Goal: Task Accomplishment & Management: Use online tool/utility

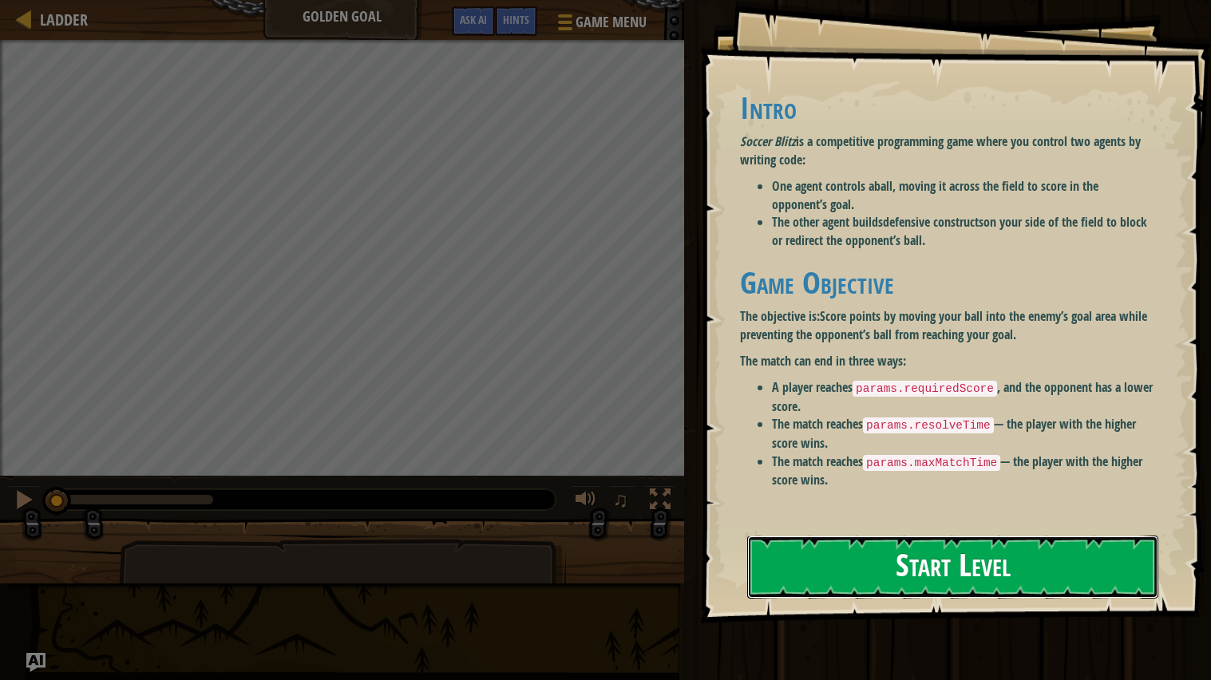
click at [797, 564] on button "Start Level" at bounding box center [952, 567] width 411 height 63
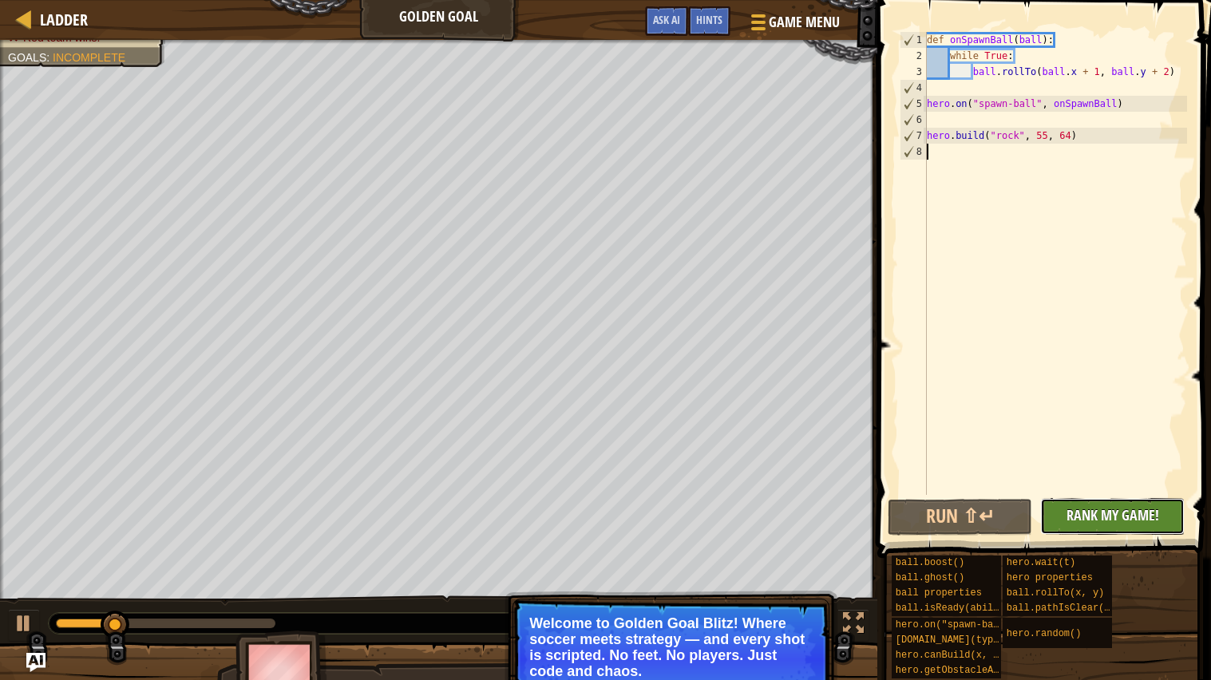
click at [1070, 521] on span "Rank My Game!" at bounding box center [1112, 515] width 93 height 20
click at [639, 622] on p "Welcome to Golden Goal Blitz! Where soccer meets strategy — and every shot is s…" at bounding box center [670, 647] width 283 height 64
click at [626, 644] on p "Welcome to Golden Goal Blitz! Where soccer meets strategy — and every shot is s…" at bounding box center [670, 647] width 283 height 64
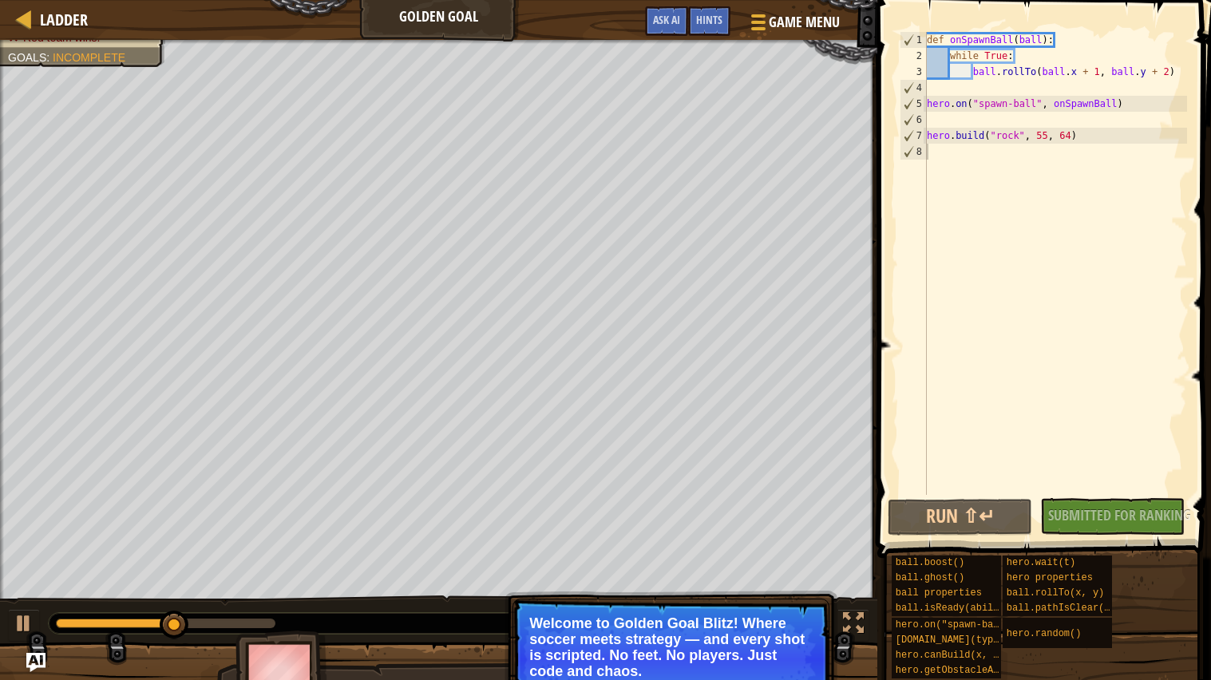
click at [626, 644] on p "Welcome to Golden Goal Blitz! Where soccer meets strategy — and every shot is s…" at bounding box center [670, 647] width 283 height 64
click at [510, 422] on div "Red team wins. Goals : Incomplete 0 [PERSON_NAME] Session 3 2 Simple CPU 5 ♫ Ok…" at bounding box center [605, 373] width 1211 height 667
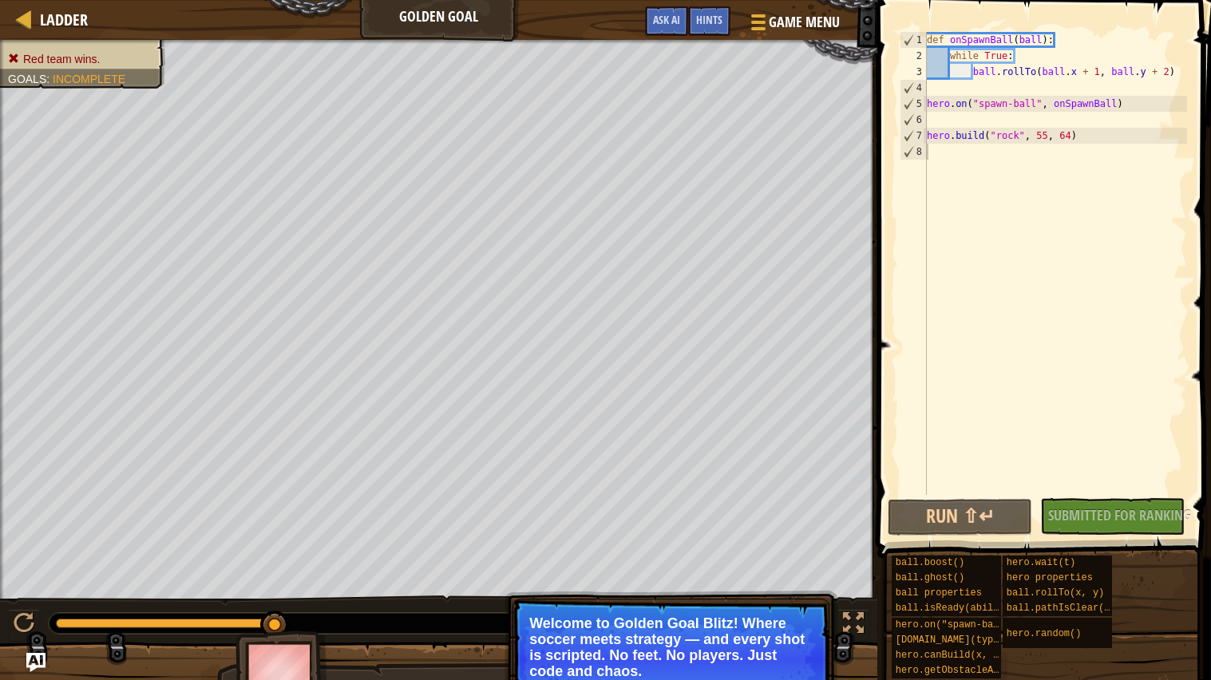
click at [726, 661] on p "Welcome to Golden Goal Blitz! Where soccer meets strategy — and every shot is s…" at bounding box center [670, 647] width 283 height 64
click at [851, 622] on div at bounding box center [853, 623] width 21 height 21
click at [371, 10] on div "Ladder Golden Goal Game Menu Done Hints Ask AI" at bounding box center [438, 20] width 877 height 40
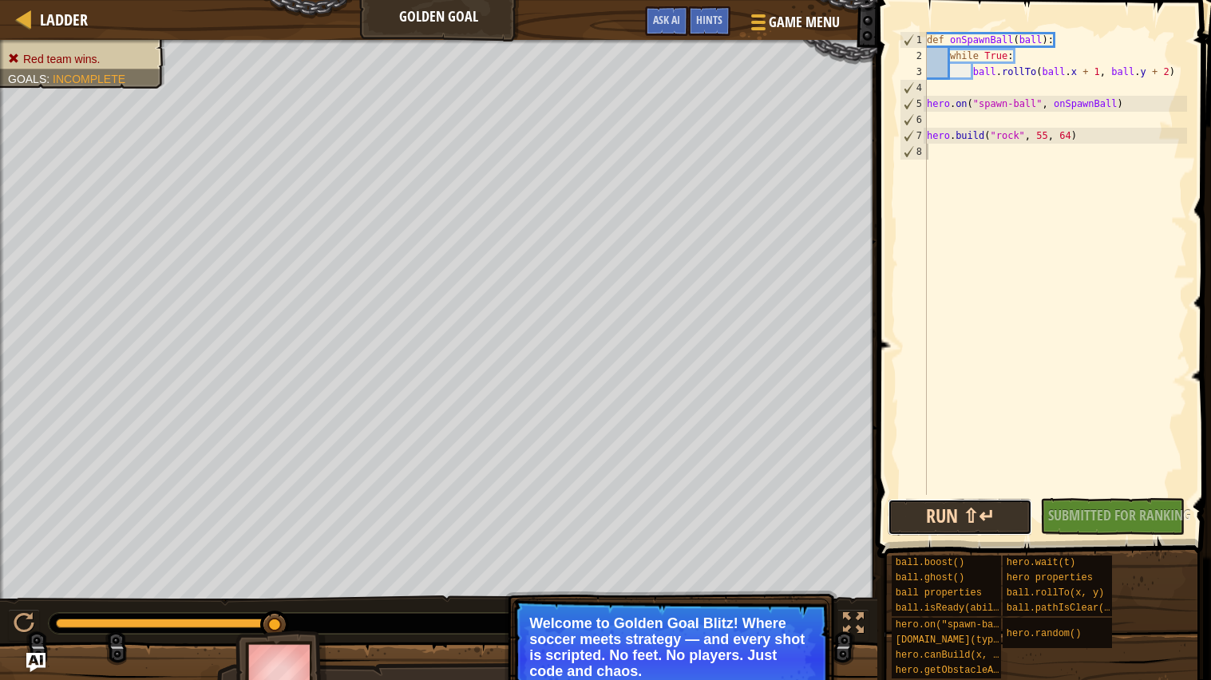
click at [937, 512] on button "Run ⇧↵" at bounding box center [960, 517] width 144 height 37
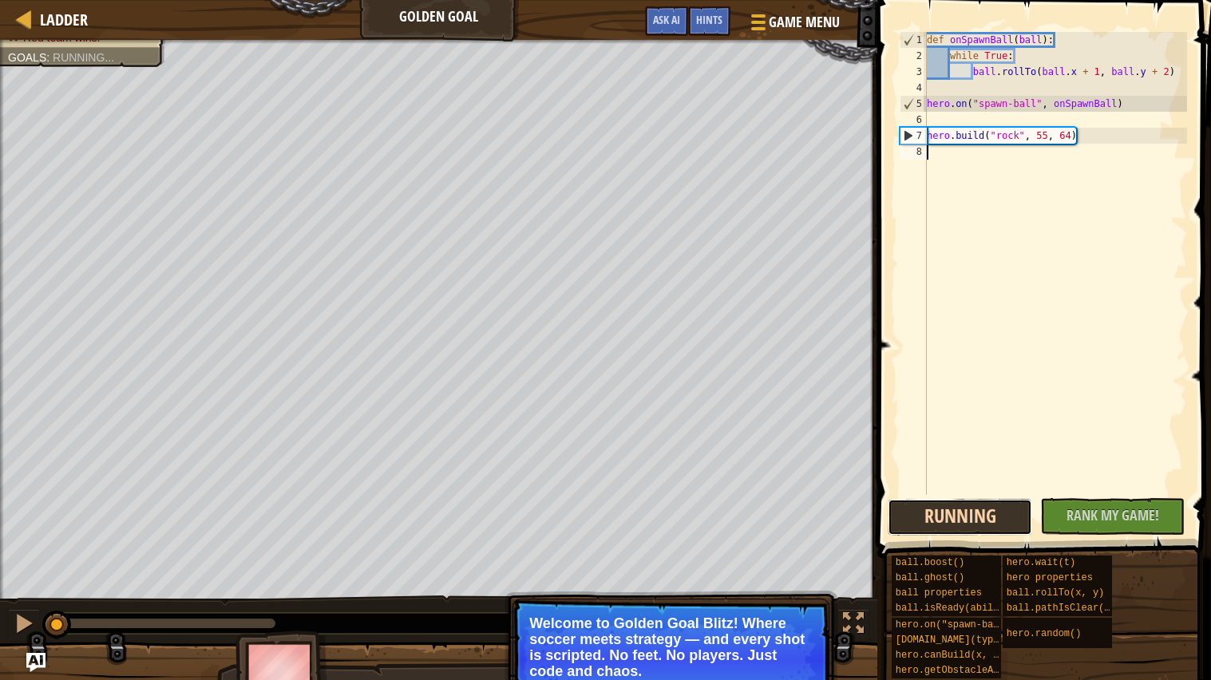
click at [966, 512] on button "Running" at bounding box center [960, 517] width 144 height 37
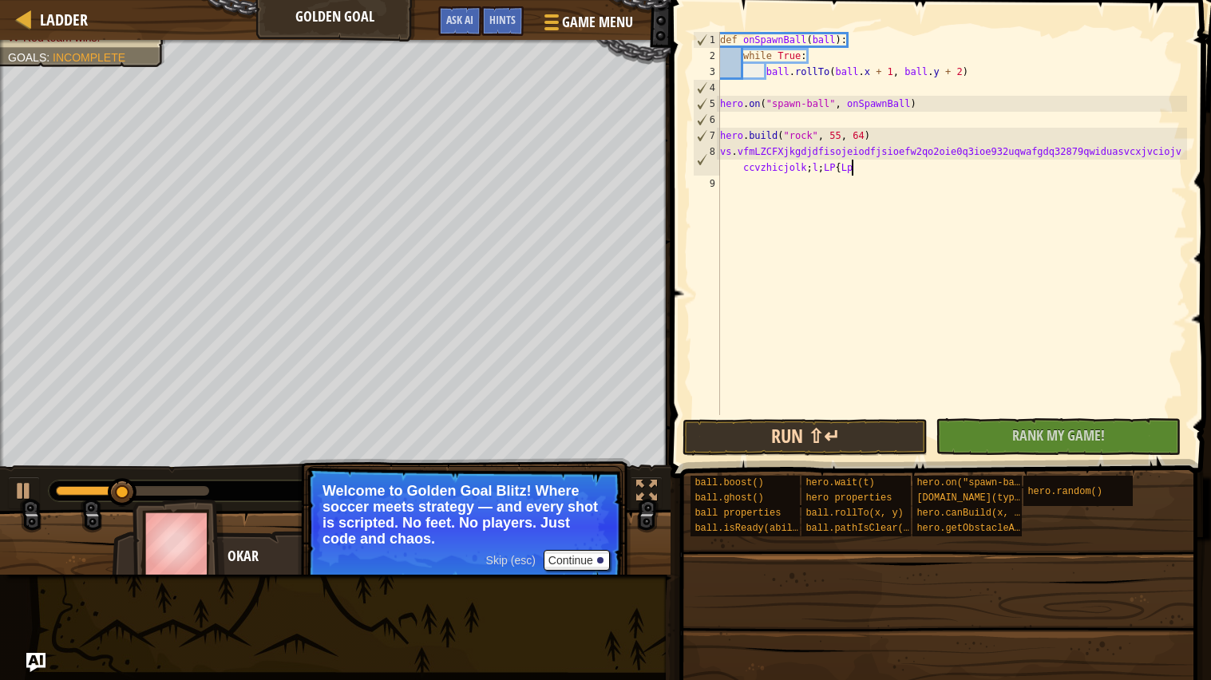
scroll to position [6, 46]
click at [562, 557] on button "Continue" at bounding box center [577, 560] width 66 height 21
click at [562, 557] on div "Skip (esc) Continue Welcome to Golden Goal Blitz! Where soccer meets strategy —…" at bounding box center [464, 584] width 333 height 236
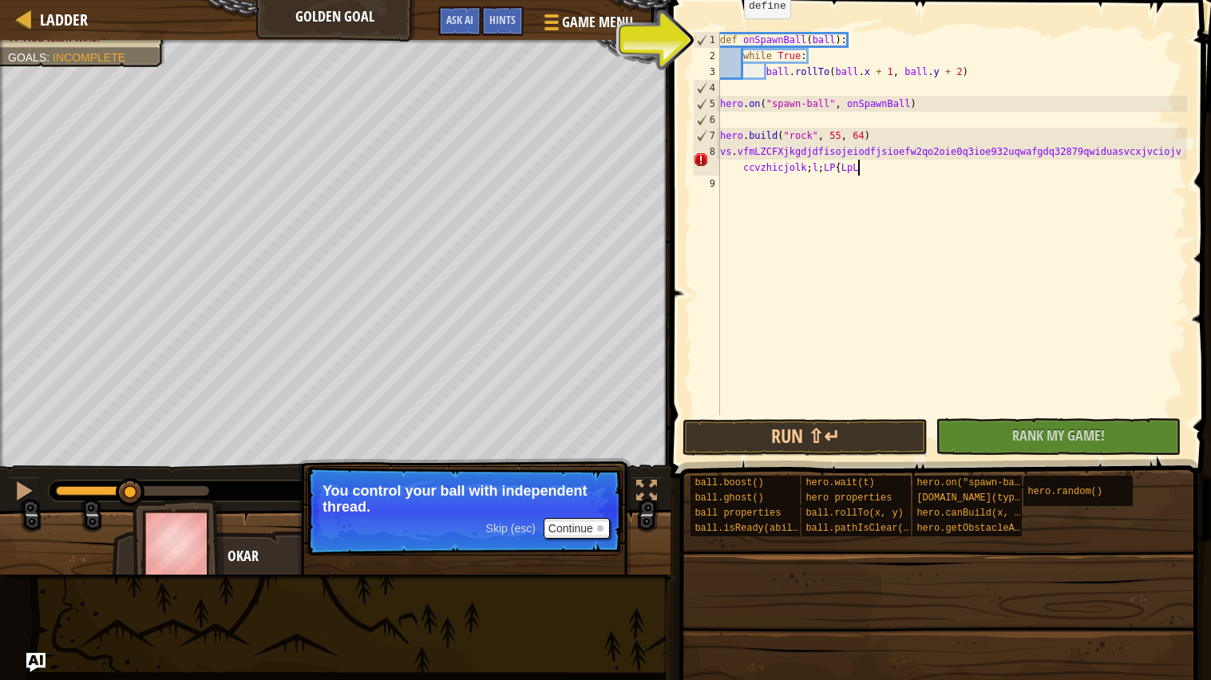
click at [702, 53] on div "2" at bounding box center [706, 56] width 27 height 16
click at [698, 76] on div "3" at bounding box center [706, 72] width 27 height 16
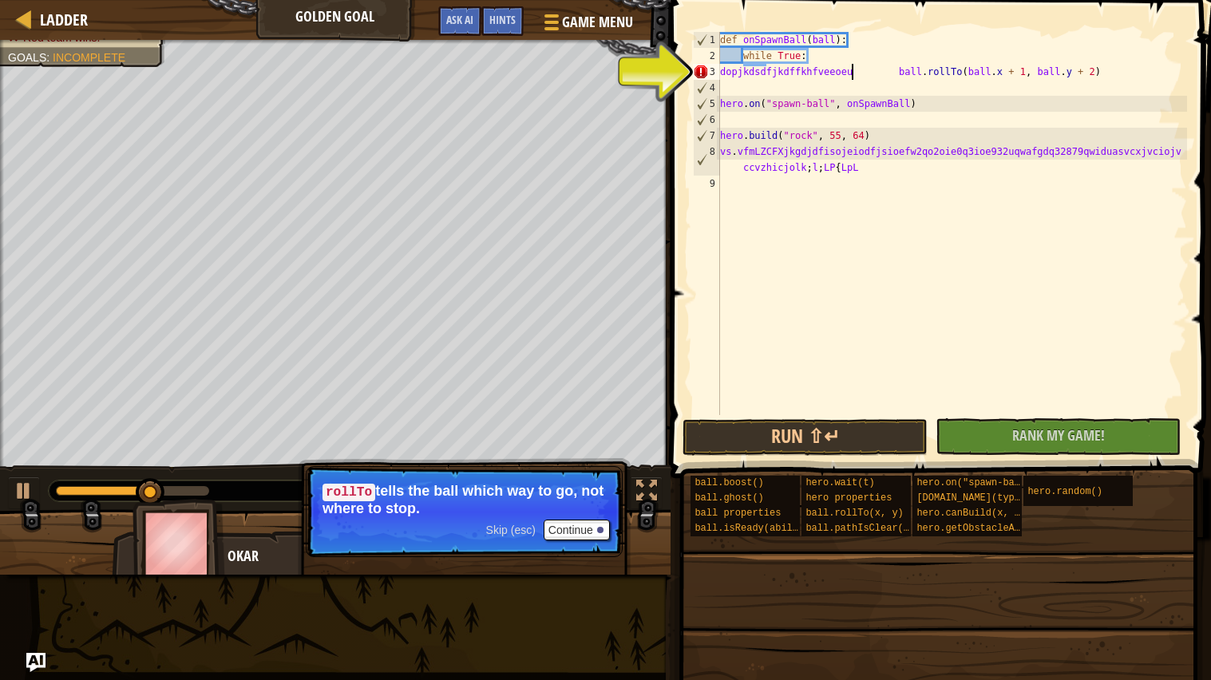
scroll to position [6, 10]
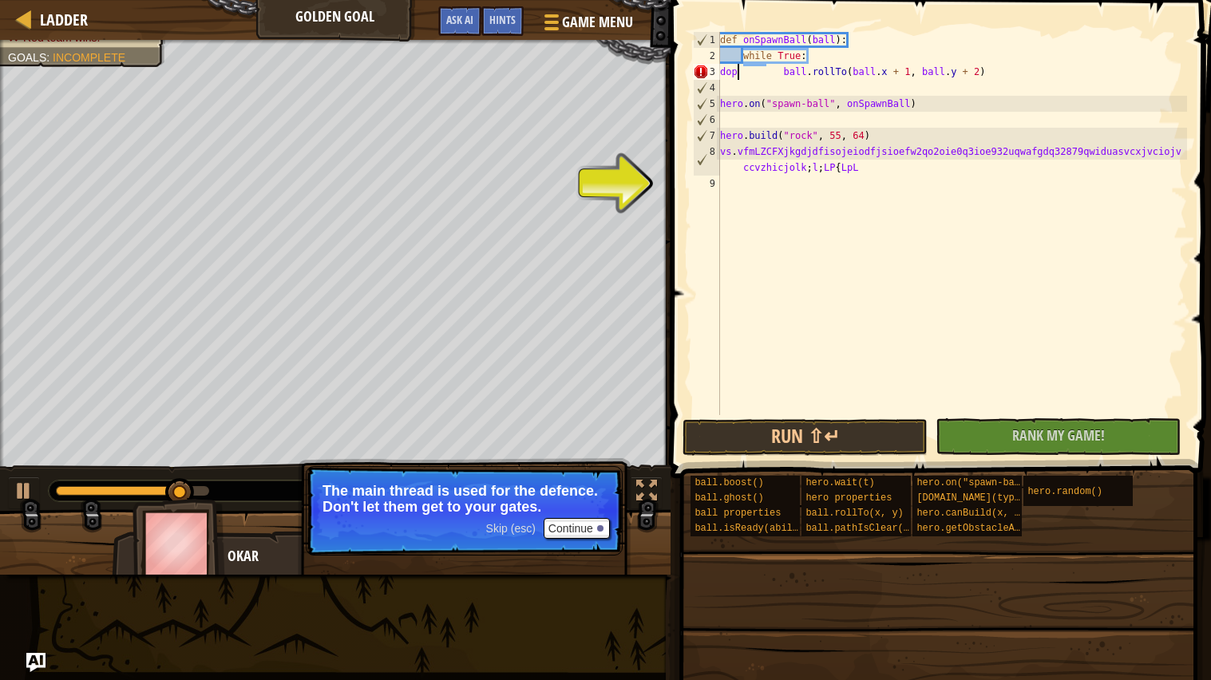
type textarea "ball.rollTo(ball.x + 1, ball.y + 2)"
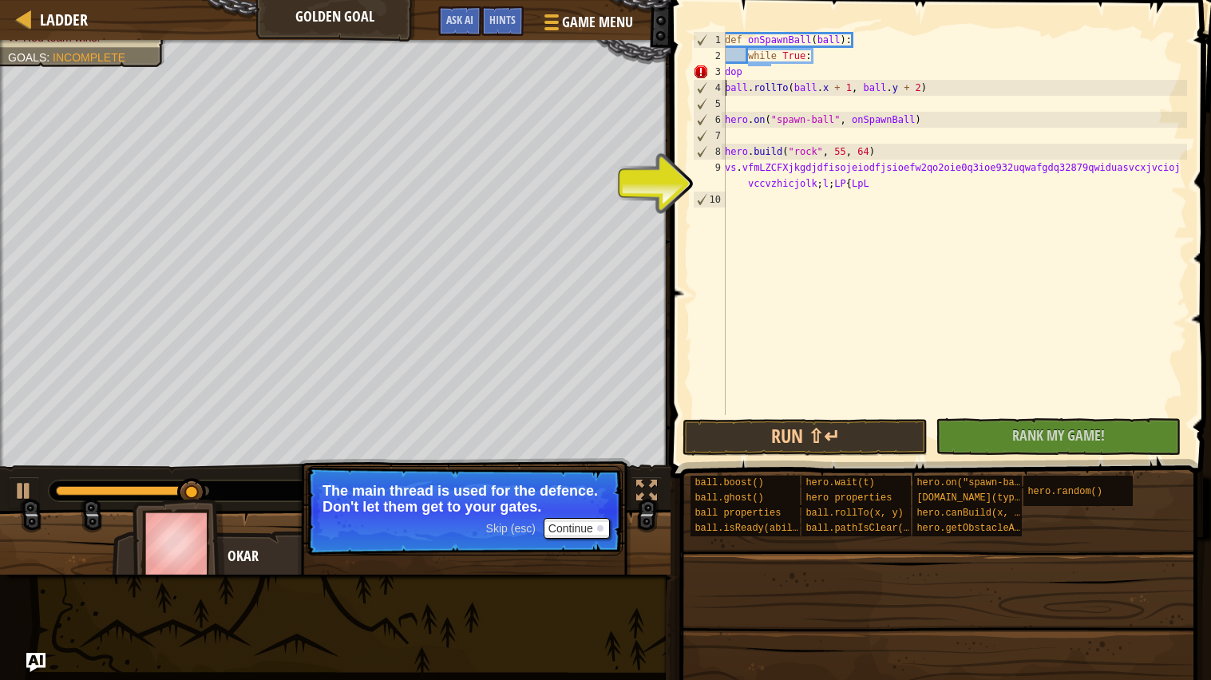
click at [772, 216] on div "def onSpawnBall ( ball ) : while True : dop ball . rollTo ( ball . x + 1 , ball…" at bounding box center [954, 239] width 465 height 415
click at [550, 526] on button "Continue" at bounding box center [577, 528] width 66 height 21
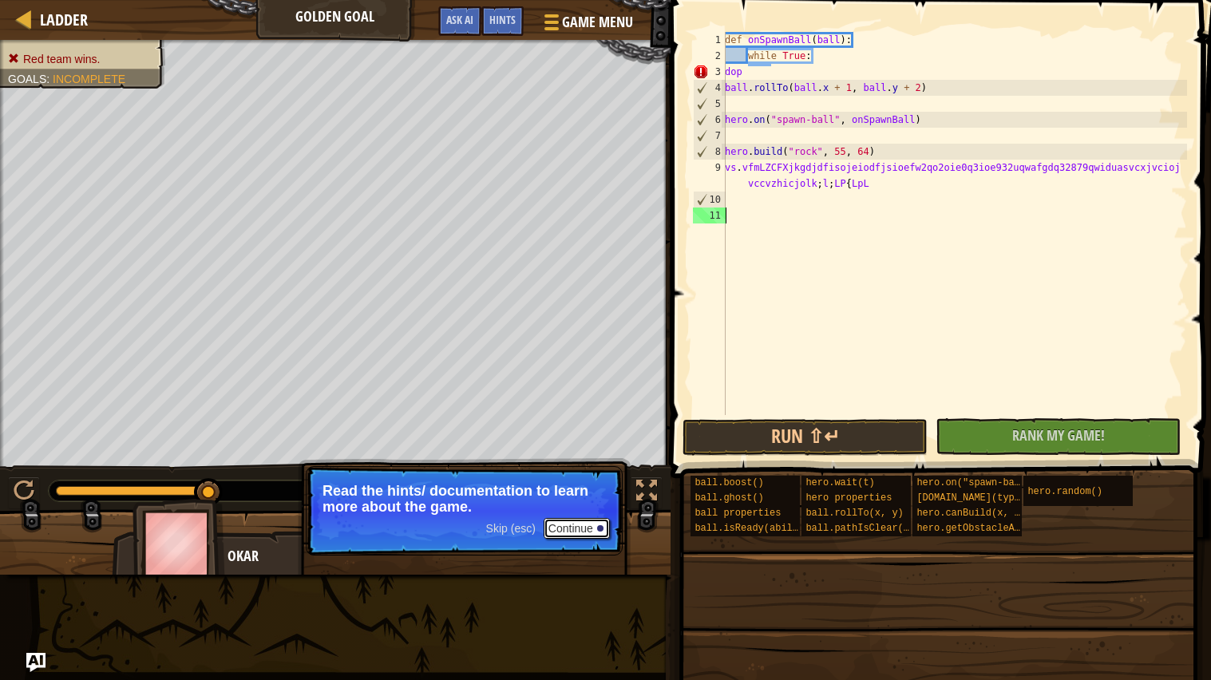
click at [568, 529] on button "Continue" at bounding box center [577, 528] width 66 height 21
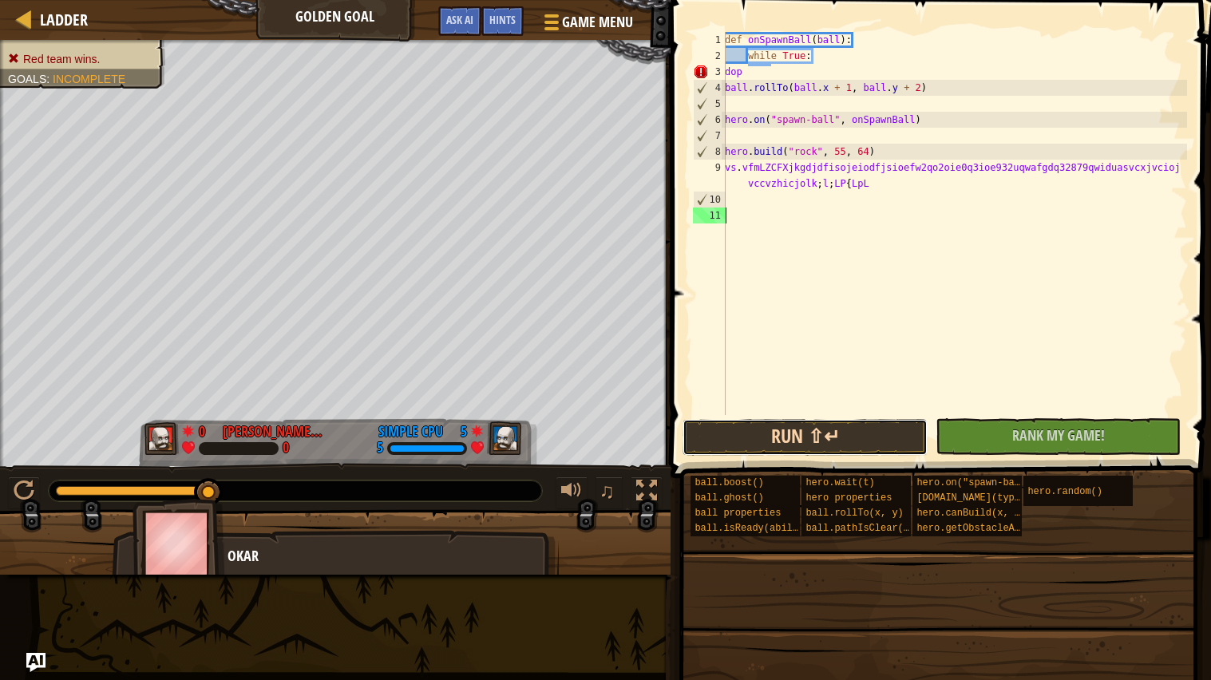
click at [757, 426] on button "Run ⇧↵" at bounding box center [804, 437] width 245 height 37
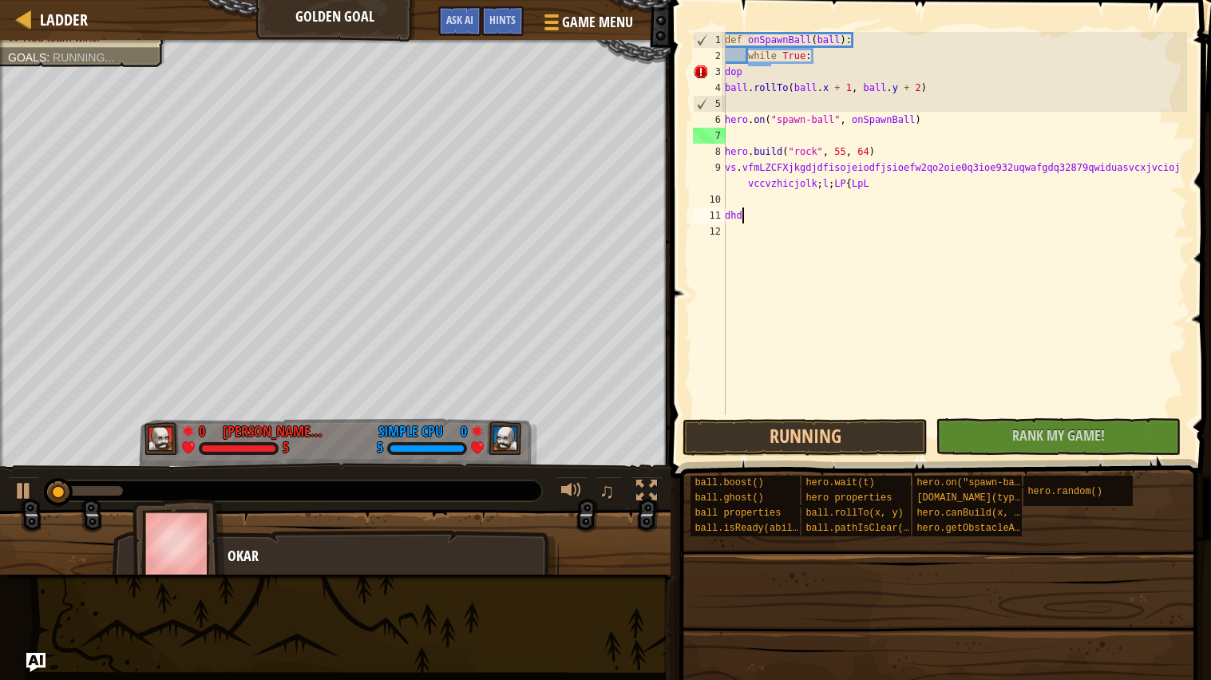
scroll to position [6, 1]
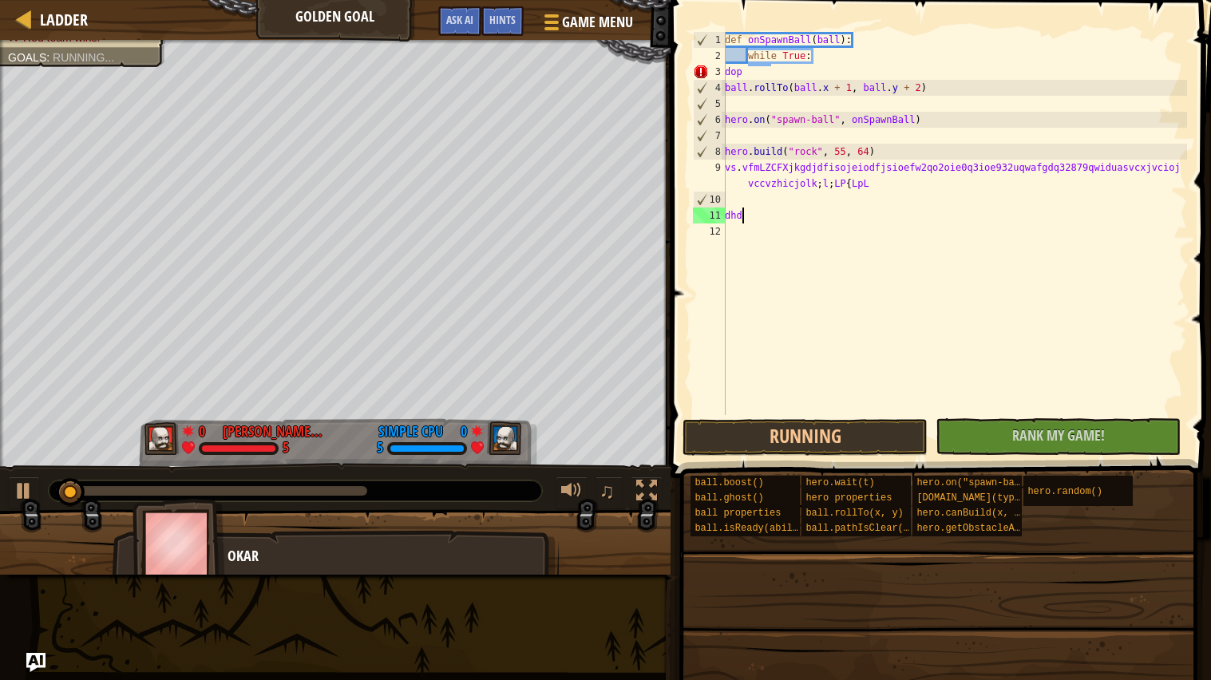
click at [754, 70] on div "def onSpawnBall ( ball ) : while True : dop ball . rollTo ( ball . x + 1 , ball…" at bounding box center [954, 239] width 465 height 415
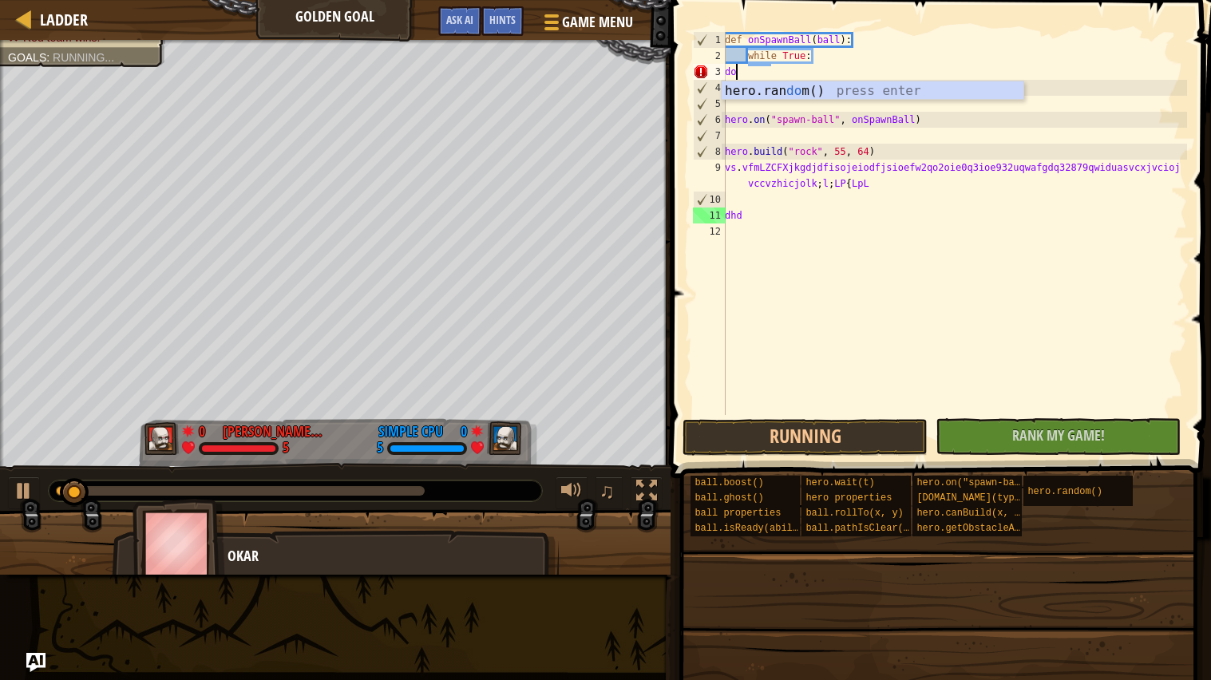
scroll to position [6, 0]
type textarea "d"
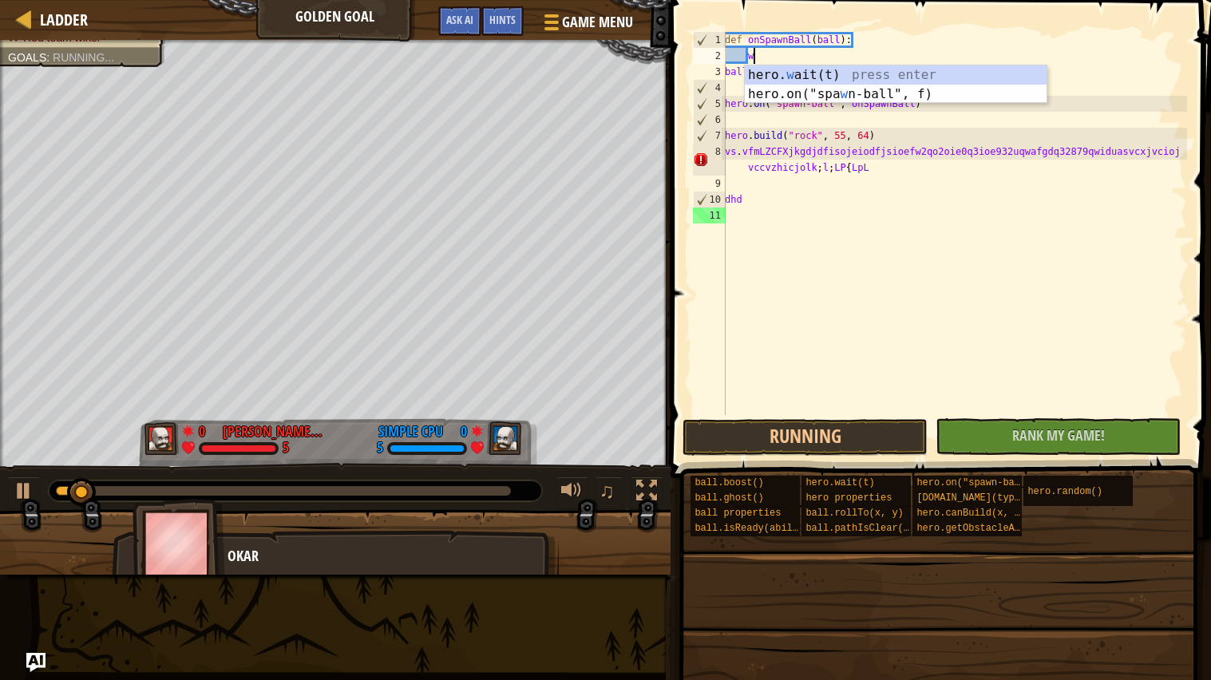
type textarea "w"
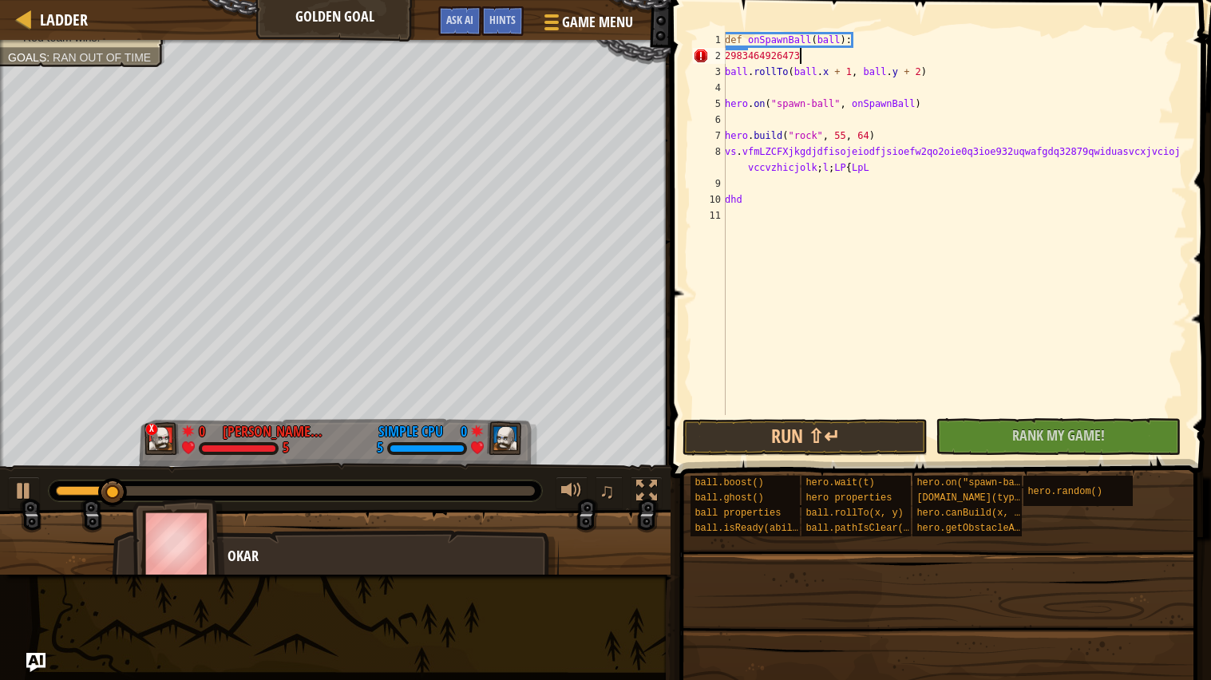
scroll to position [6, 5]
type textarea "29834649264736"
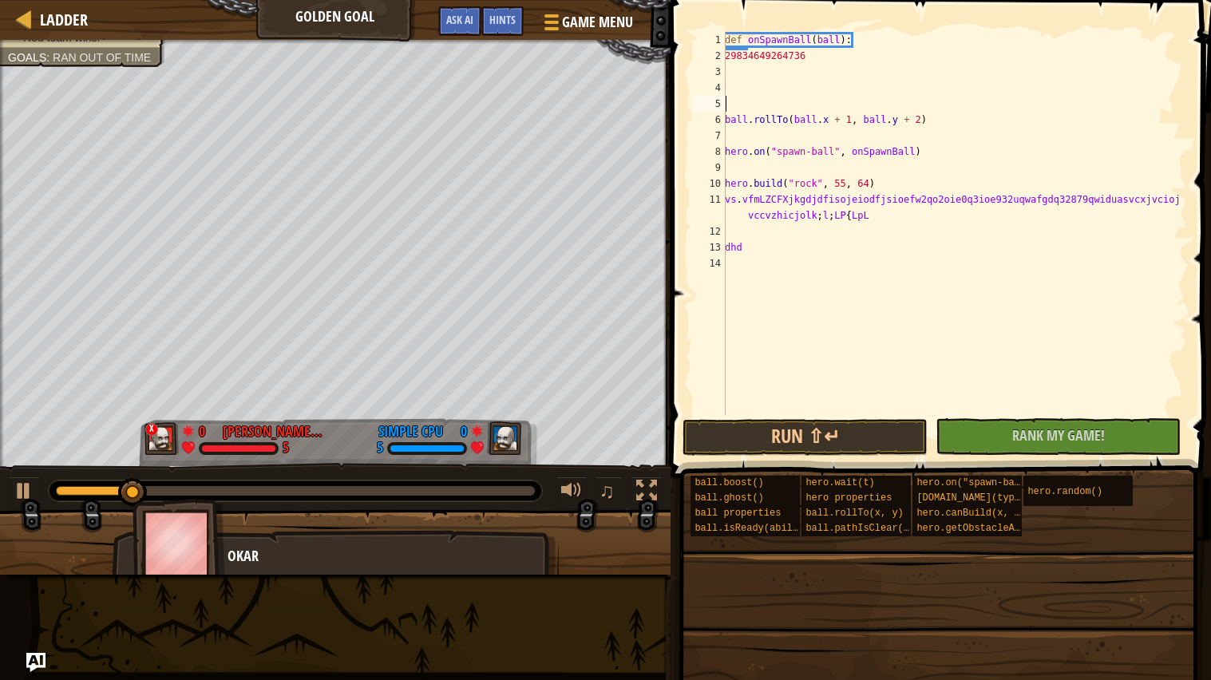
click at [746, 100] on div "def onSpawnBall ( ball ) : 29834649264736 ball . rollTo ( ball . x + 1 , ball .…" at bounding box center [954, 239] width 465 height 415
click at [746, 77] on div "def onSpawnBall ( ball ) : 29834649264736 ball . rollTo ( ball . x + 1 , ball .…" at bounding box center [954, 239] width 465 height 415
type textarea "98889"
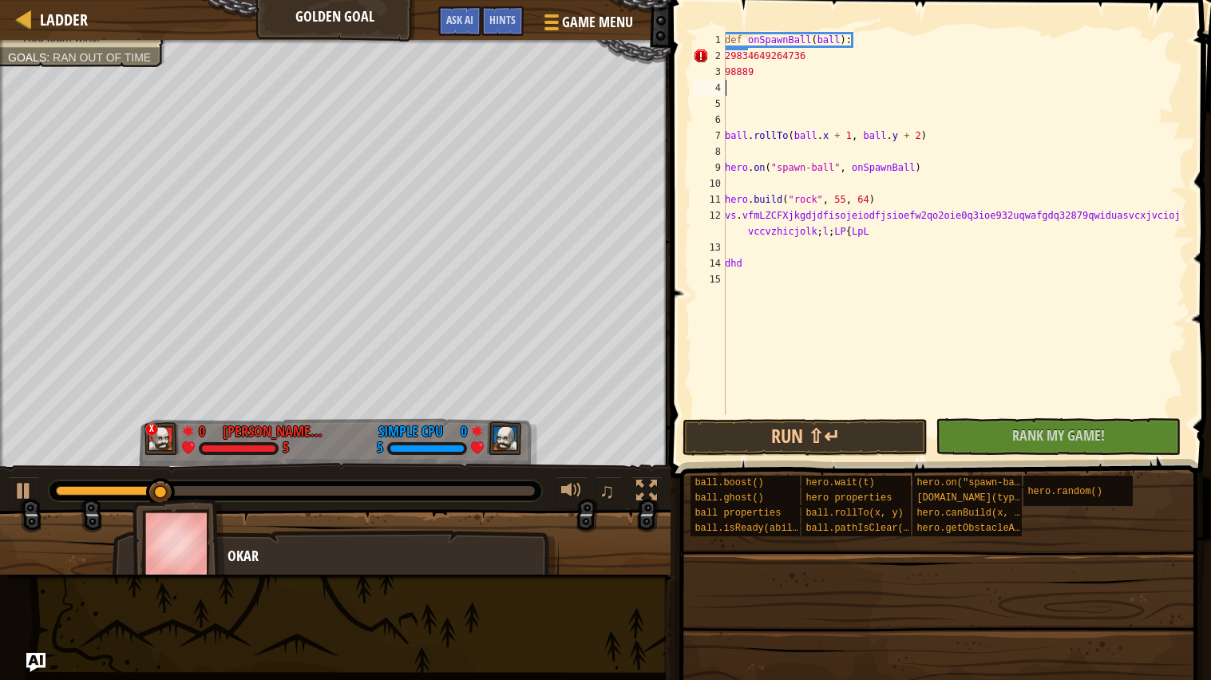
scroll to position [6, 0]
click at [728, 85] on div "def onSpawnBall ( ball ) : 29834649264736 98889 ball . rollTo ( ball . x + 1 , …" at bounding box center [954, 239] width 465 height 415
type textarea "99889y"
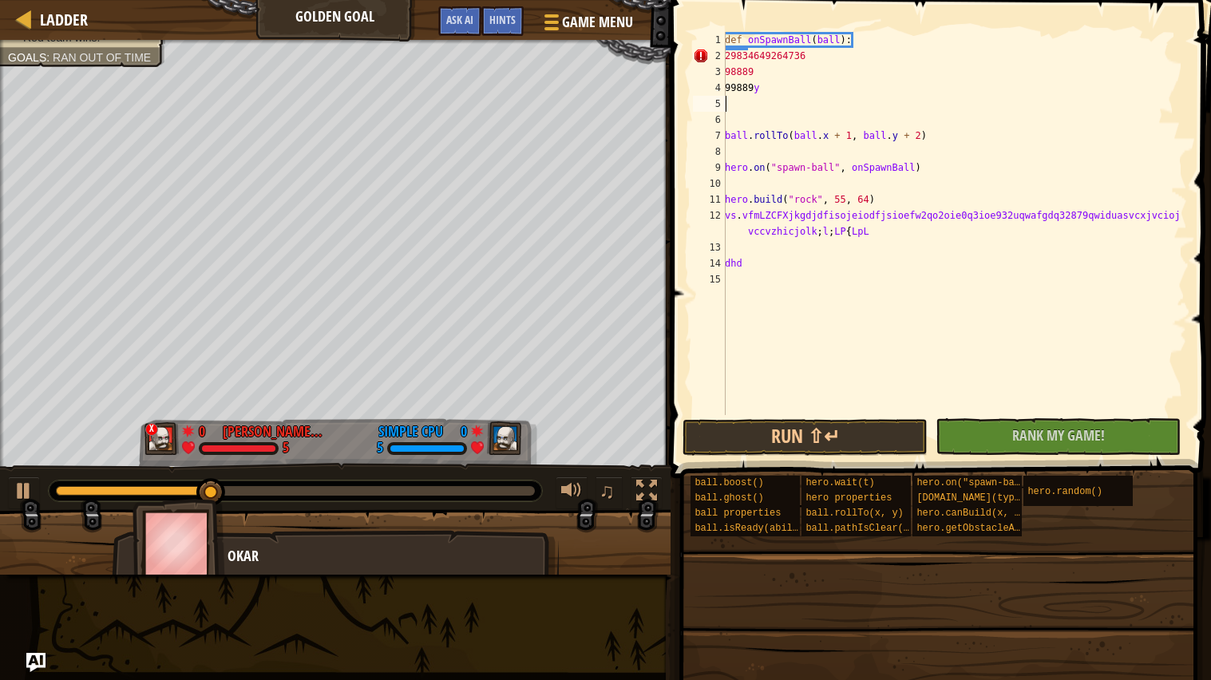
click at [735, 101] on div "def onSpawnBall ( ball ) : 29834649264736 98889 99889 y ball . rollTo ( ball . …" at bounding box center [954, 239] width 465 height 415
click at [734, 106] on div "def onSpawnBall ( ball ) : 29834649264736 98889 99889 y ball . rollTo ( ball . …" at bounding box center [954, 239] width 465 height 415
click at [771, 72] on div "def onSpawnBall ( ball ) : 29834649264736 98889 99889 y ball . rollTo ( ball . …" at bounding box center [954, 239] width 465 height 415
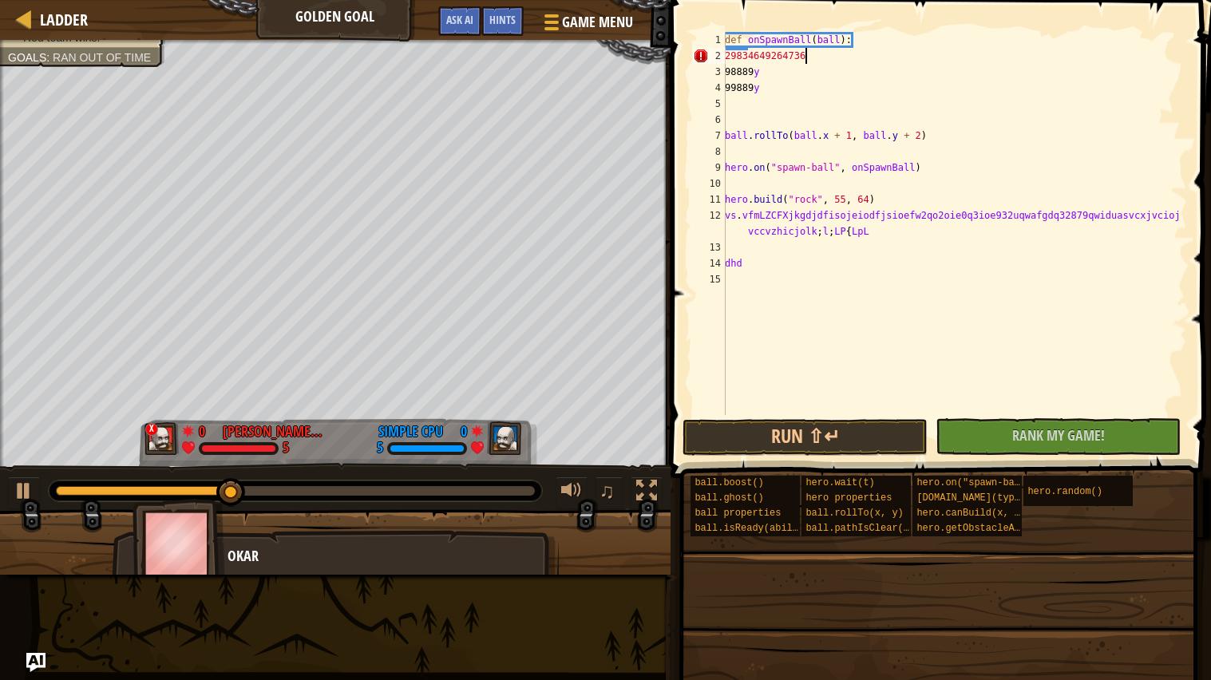
click at [805, 58] on div "def onSpawnBall ( ball ) : 29834649264736 98889 y 99889 y ball . rollTo ( ball …" at bounding box center [954, 239] width 465 height 415
click at [813, 58] on div "def onSpawnBall ( ball ) : 29834649264736 98889 y 99889 y ball . rollTo ( ball …" at bounding box center [954, 239] width 465 height 415
type textarea "29834649264736y"
click at [732, 101] on div "def onSpawnBall ( ball ) : 29834649264736 y 98889 y 99889 y ball . rollTo ( bal…" at bounding box center [954, 239] width 465 height 415
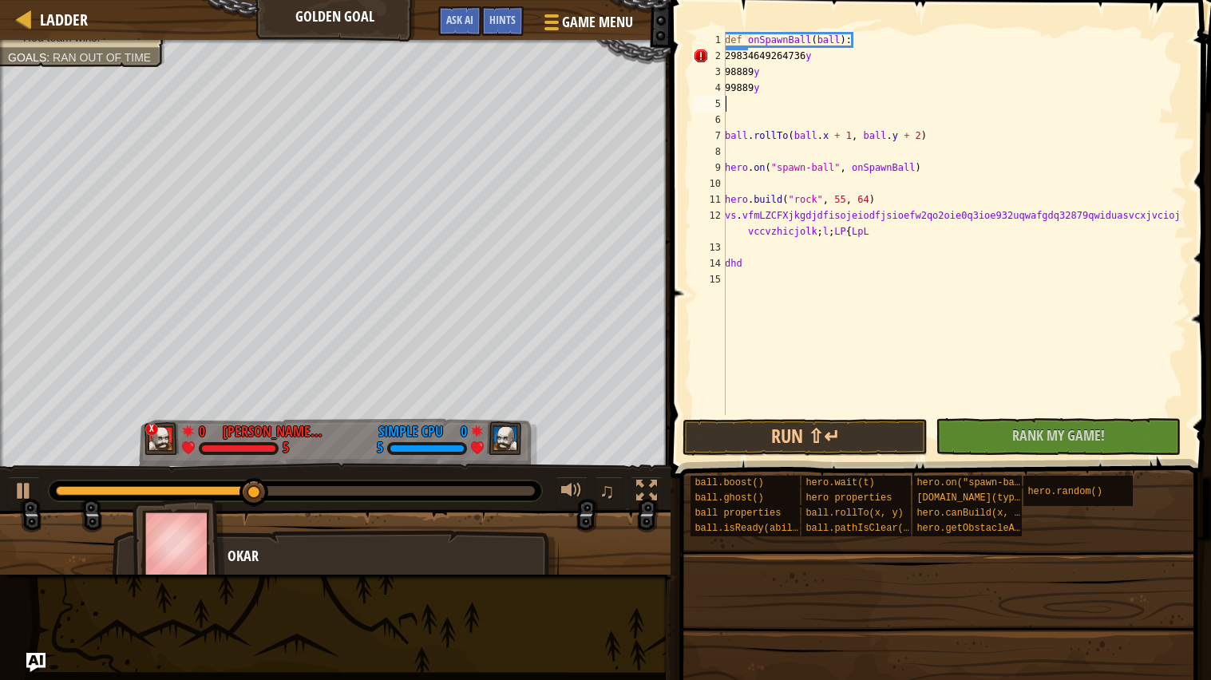
scroll to position [6, 0]
click at [726, 102] on div "def onSpawnBall ( ball ) : 29834649264736 y 98889 y 99889 y ball . rollTo ( bal…" at bounding box center [954, 239] width 465 height 415
type textarea "2848x"
click at [732, 115] on div "def onSpawnBall ( ball ) : 29834649264736 y 98889 y 99889 y 2848 x ball . rollT…" at bounding box center [954, 239] width 465 height 415
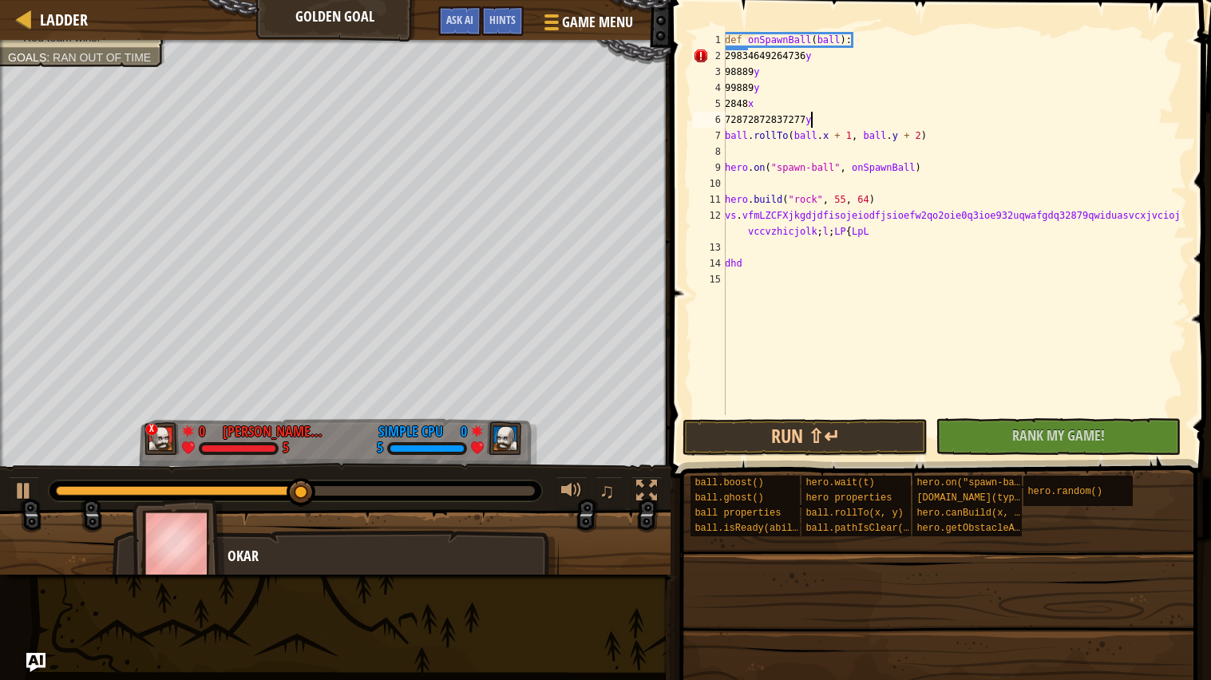
scroll to position [6, 6]
click at [730, 224] on div "def onSpawnBall ( ball ) : 29834649264736 y 98889 y 99889 y 2848 x 728728728372…" at bounding box center [954, 239] width 465 height 415
type textarea "vs.vfmLZCFXjkgdjdfisojeiodfjsioefw2qo2oie0q3ioe932uqwafgdq32879qwiduasvcxjvcioj…"
click at [727, 248] on div "def onSpawnBall ( ball ) : 29834649264736 y 98889 y 99889 y 2848 x 728728728372…" at bounding box center [954, 239] width 465 height 415
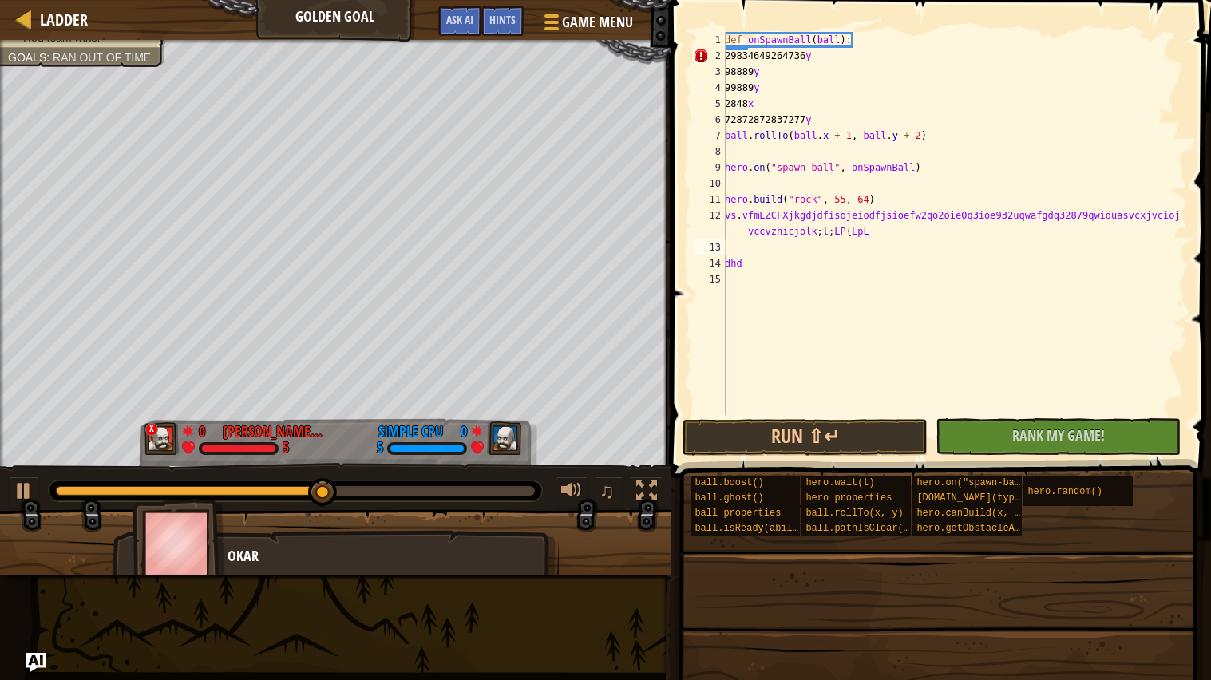
click at [729, 251] on div "def onSpawnBall ( ball ) : 29834649264736 y 98889 y 99889 y 2848 x 728728728372…" at bounding box center [954, 239] width 465 height 415
click at [761, 259] on div "def onSpawnBall ( ball ) : 29834649264736 y 98889 y 99889 y 2848 x 728728728372…" at bounding box center [954, 239] width 465 height 415
click at [733, 238] on div "def onSpawnBall ( ball ) : 29834649264736 y 98889 y 99889 y 2848 x 728728728372…" at bounding box center [954, 239] width 465 height 415
click at [722, 248] on div "13" at bounding box center [709, 247] width 33 height 16
type textarea "dhd"
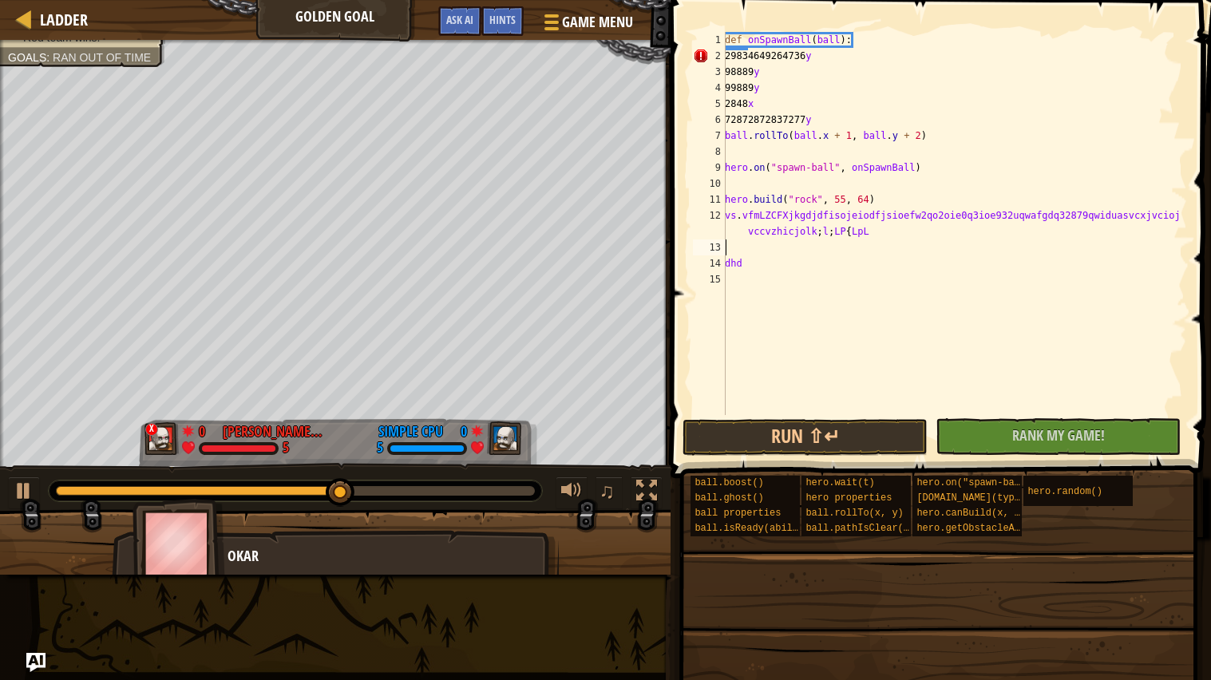
click at [731, 247] on div "def onSpawnBall ( ball ) : 29834649264736 y 98889 y 99889 y 2848 x 728728728372…" at bounding box center [954, 239] width 465 height 415
type textarea "8838654746y"
click at [1036, 441] on span "Rank My Game!" at bounding box center [1058, 435] width 93 height 20
click at [728, 282] on div "def onSpawnBall ( ball ) : 29834649264736 y 98889 y 99889 y 2848 x 728728728372…" at bounding box center [954, 239] width 465 height 415
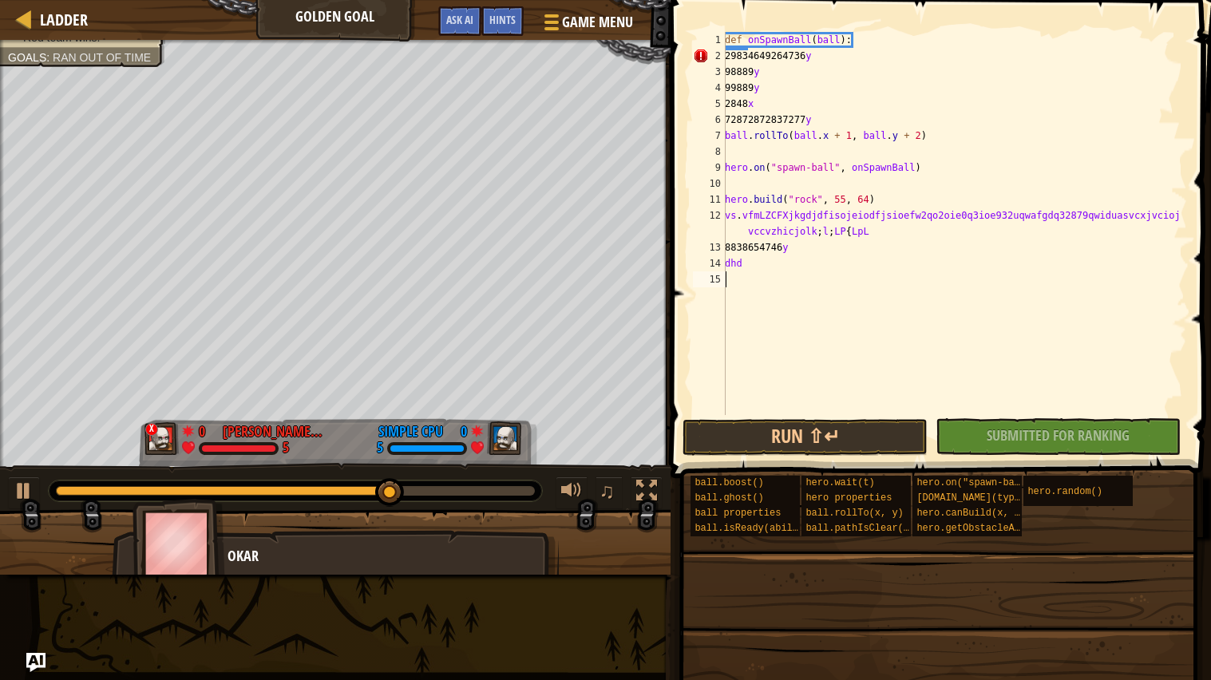
scroll to position [6, 0]
click at [728, 279] on div "def onSpawnBall ( ball ) : 29834649264736 y 98889 y 99889 y 2848 x 728728728372…" at bounding box center [954, 239] width 465 height 415
click at [726, 278] on div "def onSpawnBall ( ball ) : 29834649264736 y 98889 y 99889 y 2848 x 728728728372…" at bounding box center [954, 239] width 465 height 415
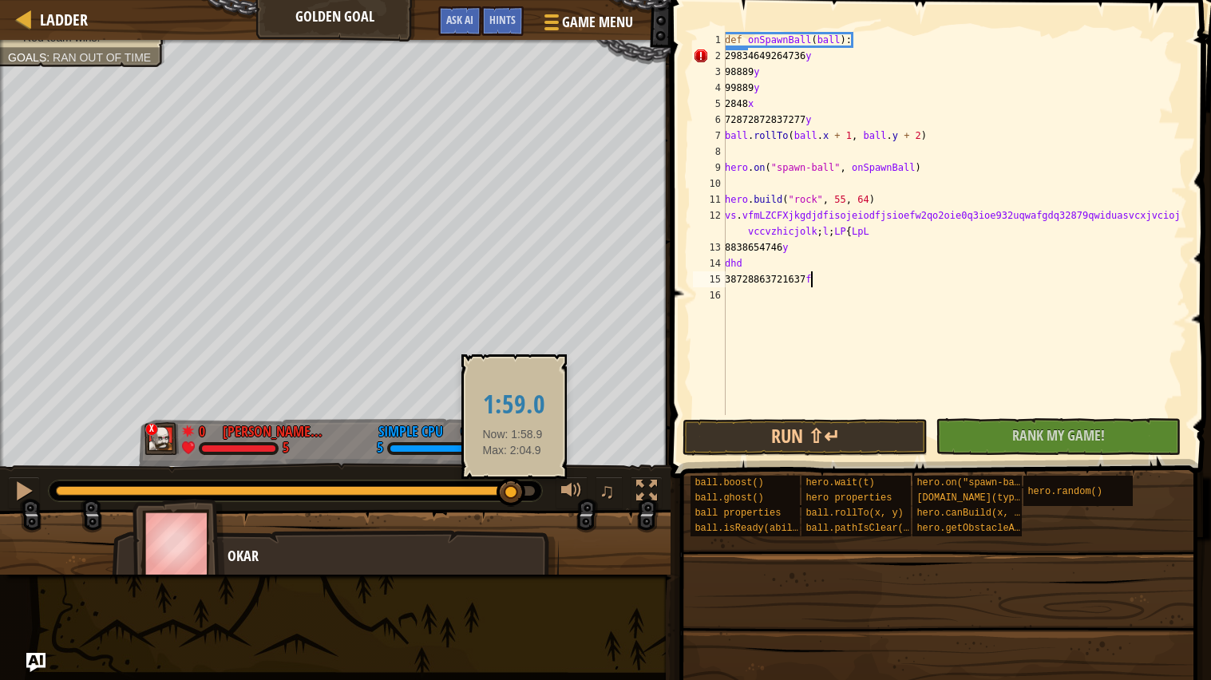
drag, startPoint x: 433, startPoint y: 491, endPoint x: 512, endPoint y: 481, distance: 79.6
click at [512, 481] on div at bounding box center [510, 492] width 29 height 29
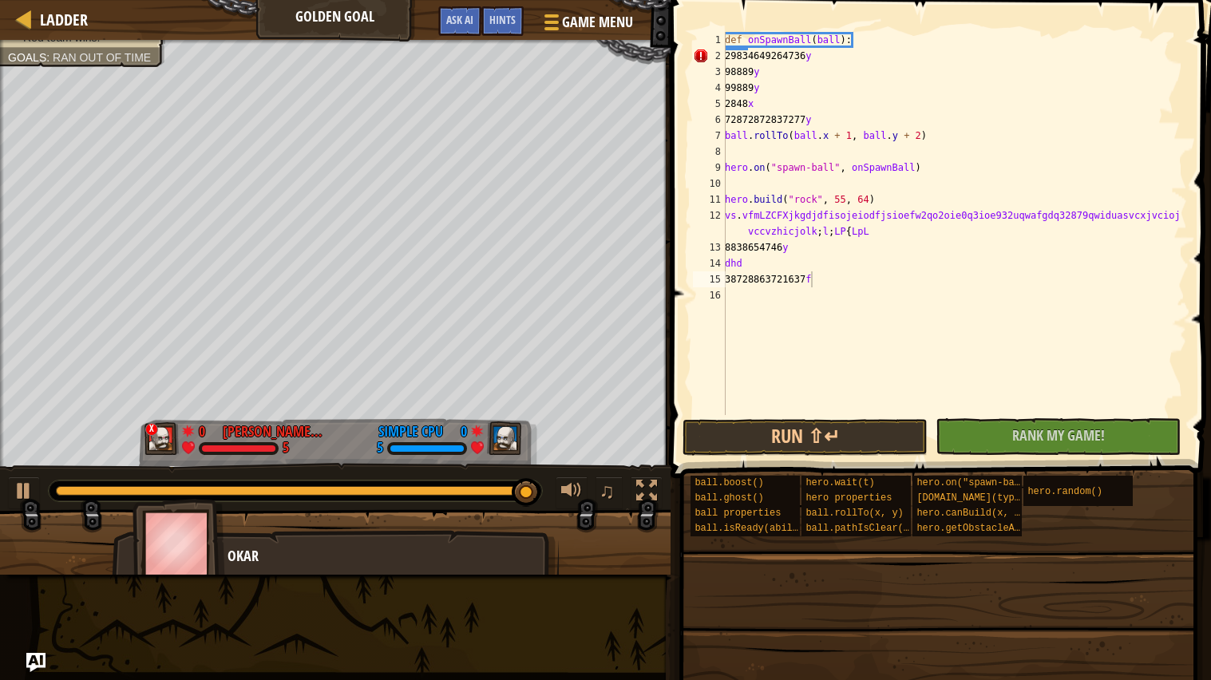
click at [144, 559] on img at bounding box center [178, 543] width 93 height 89
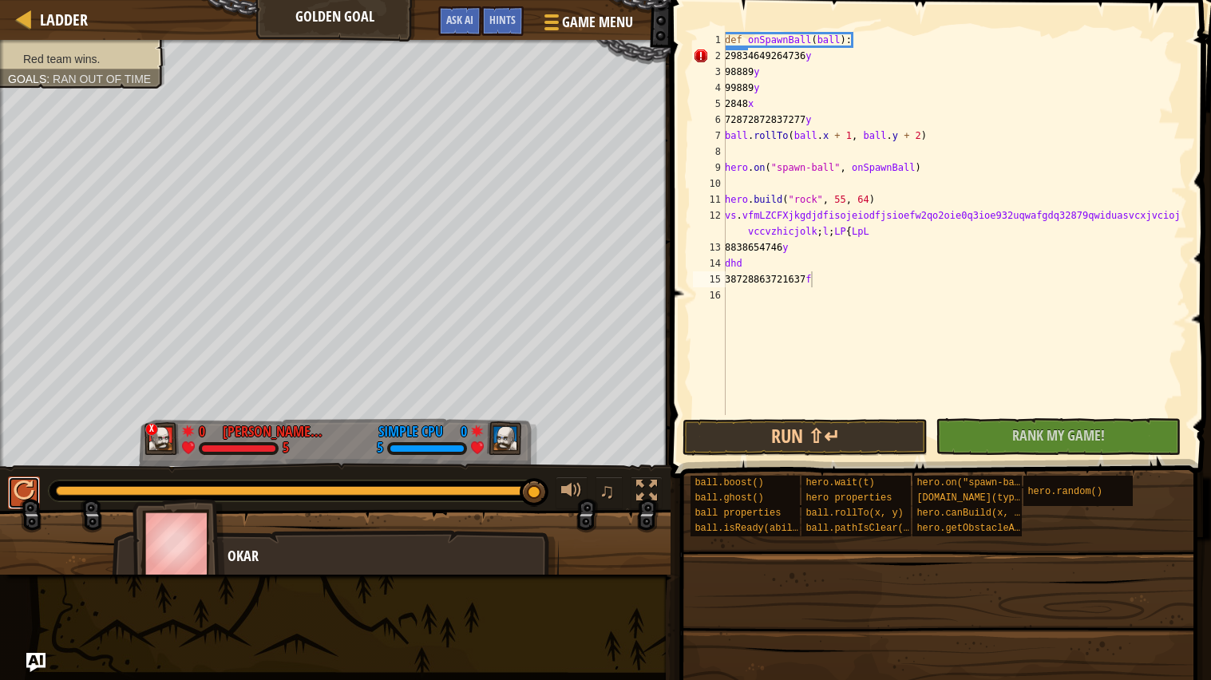
click at [15, 481] on div at bounding box center [24, 491] width 21 height 21
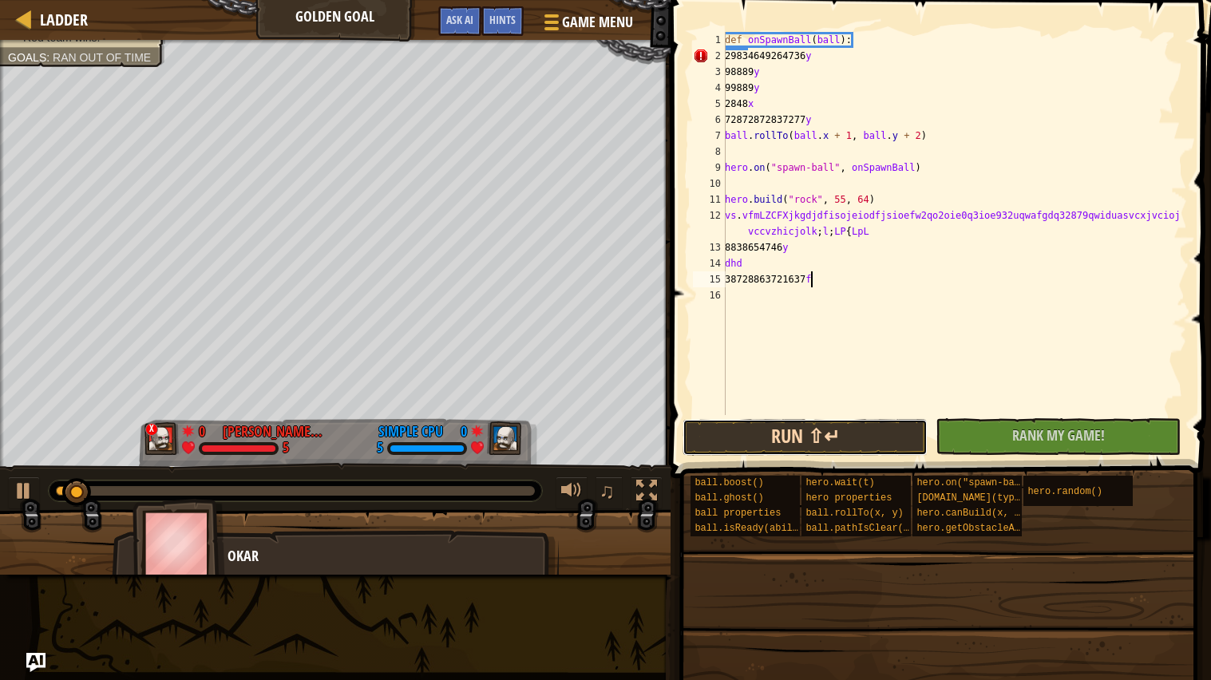
click at [827, 446] on button "Run ⇧↵" at bounding box center [804, 437] width 245 height 37
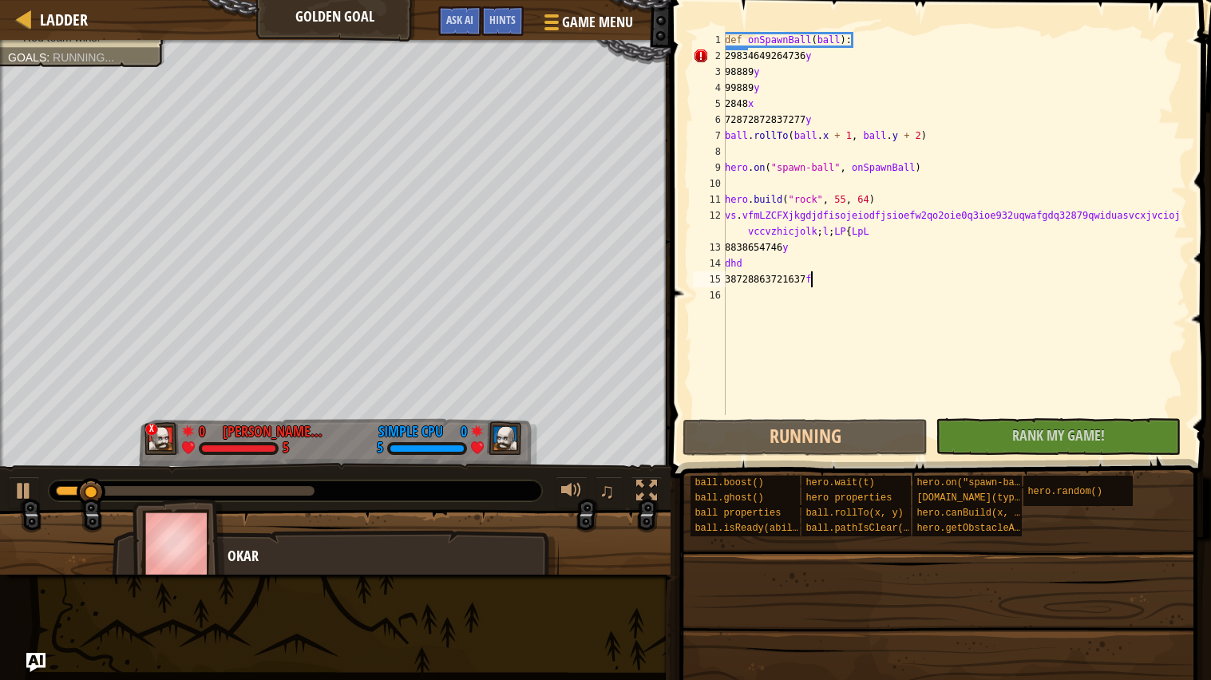
click at [1006, 416] on span at bounding box center [942, 216] width 553 height 525
click at [451, 24] on span "Ask AI" at bounding box center [459, 19] width 27 height 15
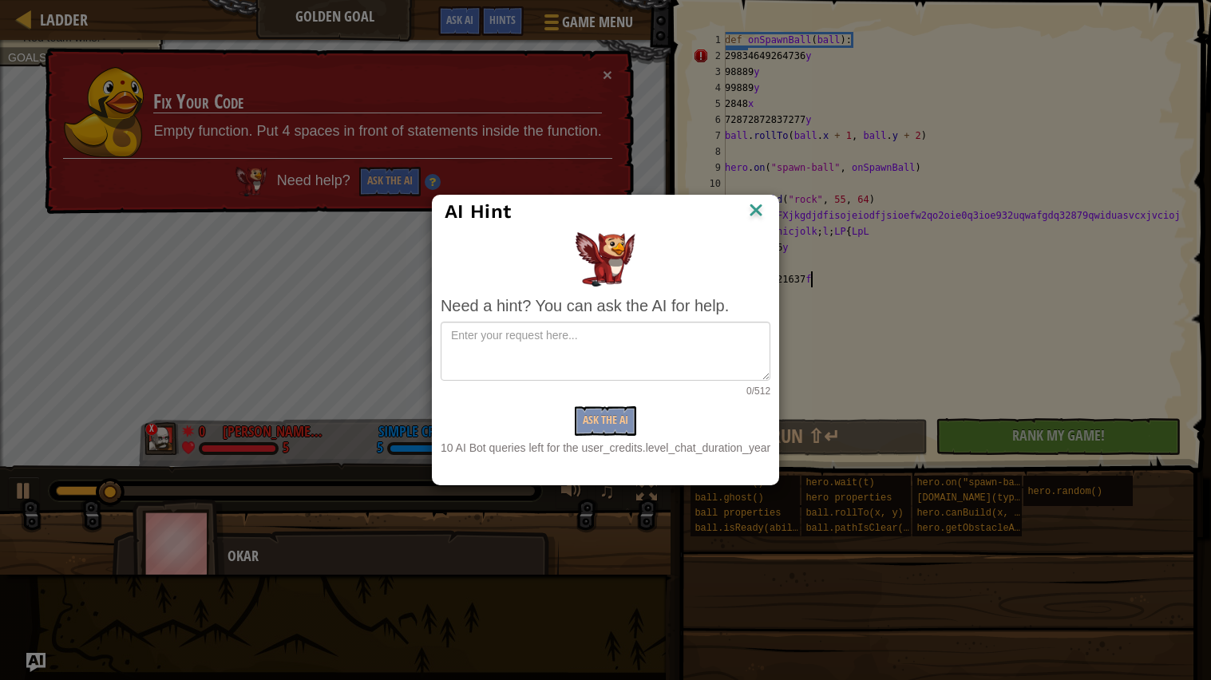
click at [753, 212] on img at bounding box center [756, 212] width 21 height 24
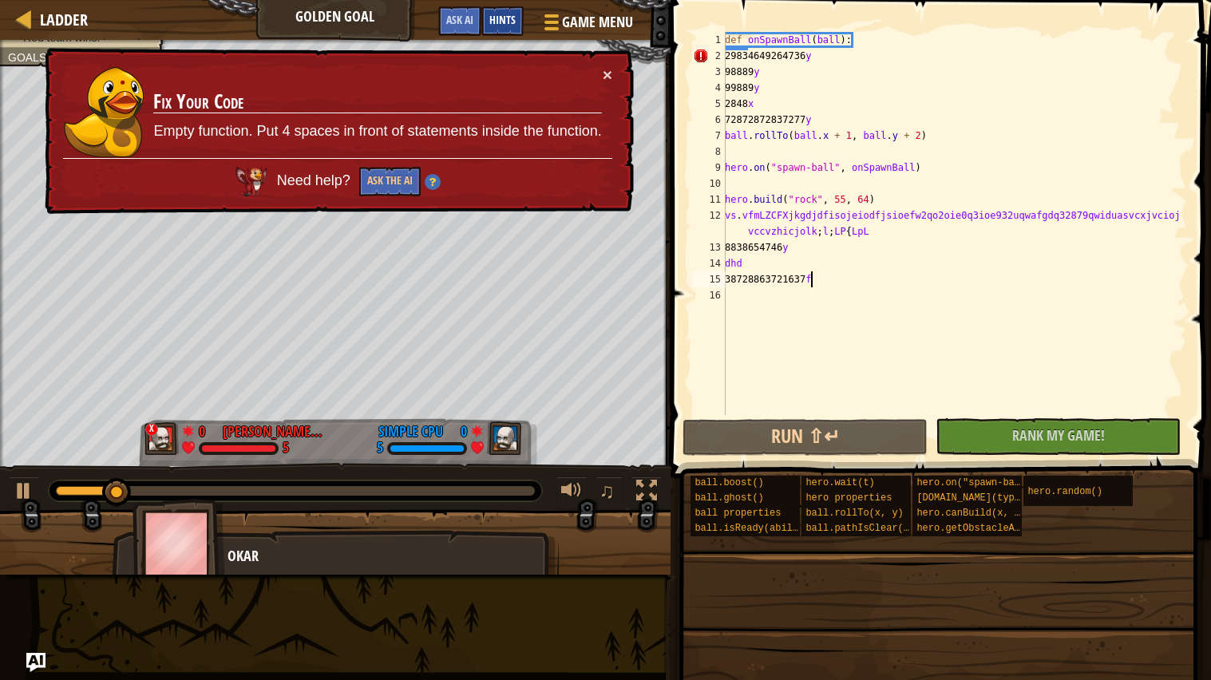
click at [507, 13] on span "Hints" at bounding box center [502, 19] width 26 height 15
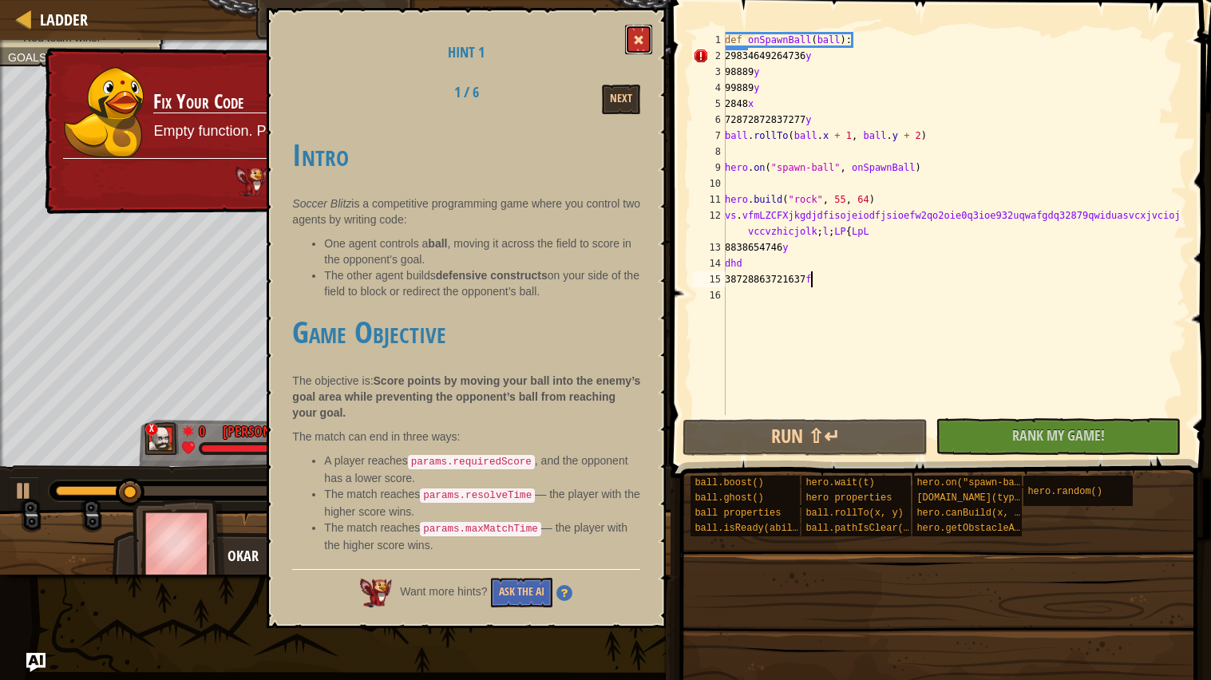
click at [642, 34] on span at bounding box center [638, 39] width 11 height 11
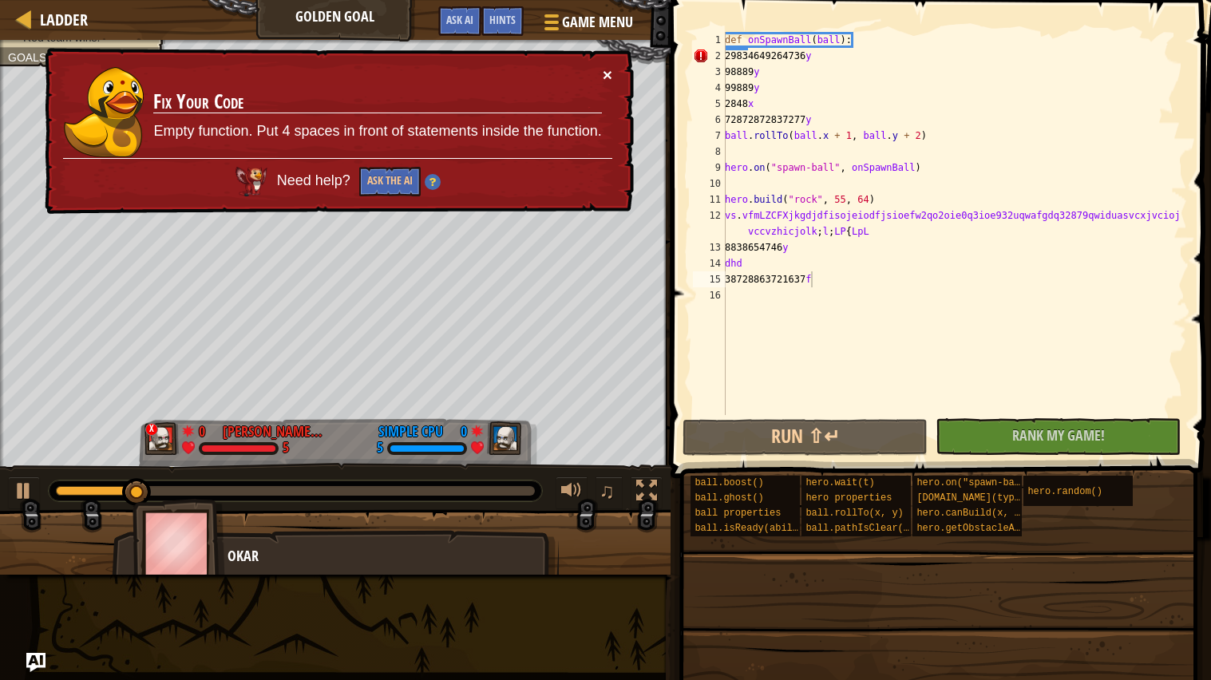
click at [610, 66] on button "×" at bounding box center [608, 74] width 10 height 17
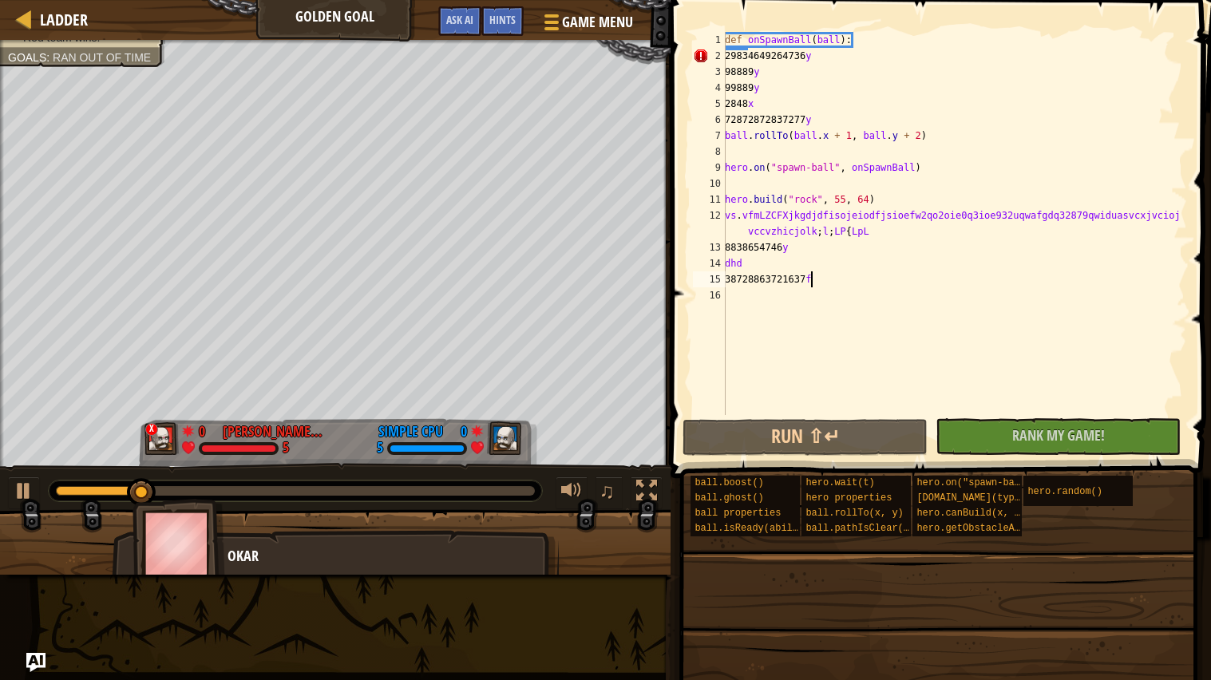
click at [820, 50] on div "def onSpawnBall ( ball ) : 29834649264736 y 98889 y 99889 y 2848 x 728728728372…" at bounding box center [954, 239] width 465 height 415
click at [799, 57] on div "def onSpawnBall ( ball ) : 29834649264736 y 98889 y 99889 y 2848 x 728728728372…" at bounding box center [954, 239] width 465 height 415
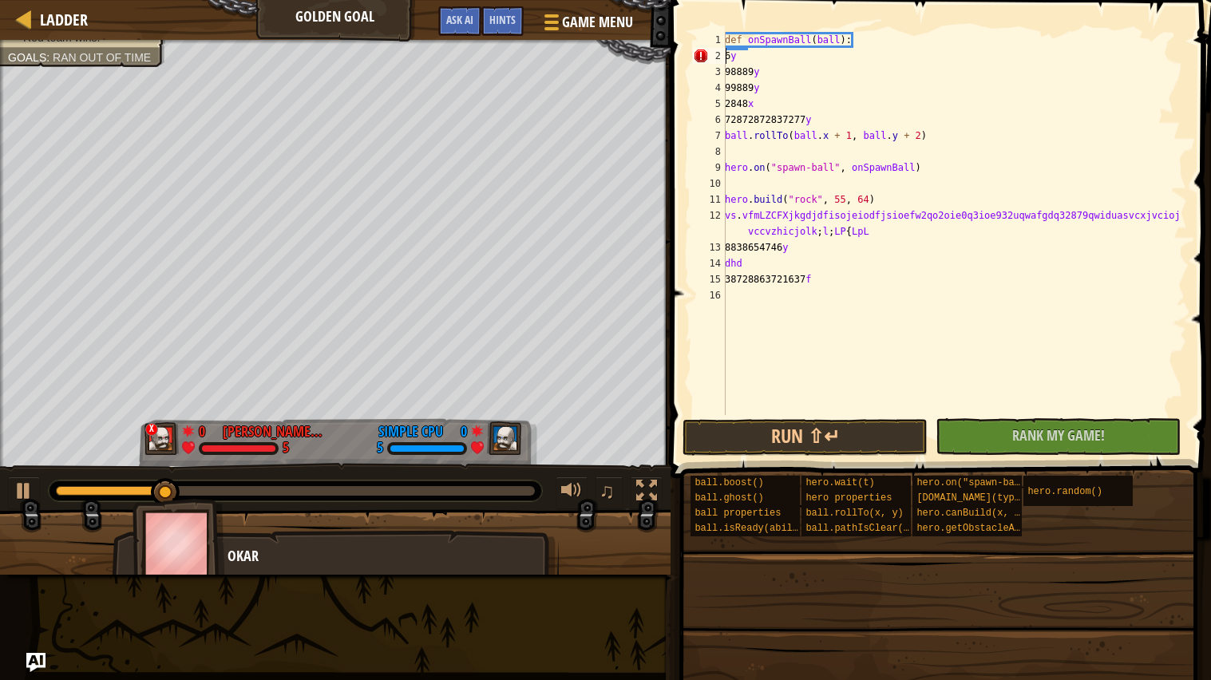
scroll to position [6, 0]
click at [753, 71] on div "def onSpawnBall ( ball ) : 6 y 98889 y 99889 y 2848 x 72872872837277 y ball . r…" at bounding box center [954, 239] width 465 height 415
click at [730, 56] on div "def onSpawnBall ( ball ) : 6 y 9 y 99889 y 2848 x 72872872837277 y ball . rollT…" at bounding box center [954, 239] width 465 height 415
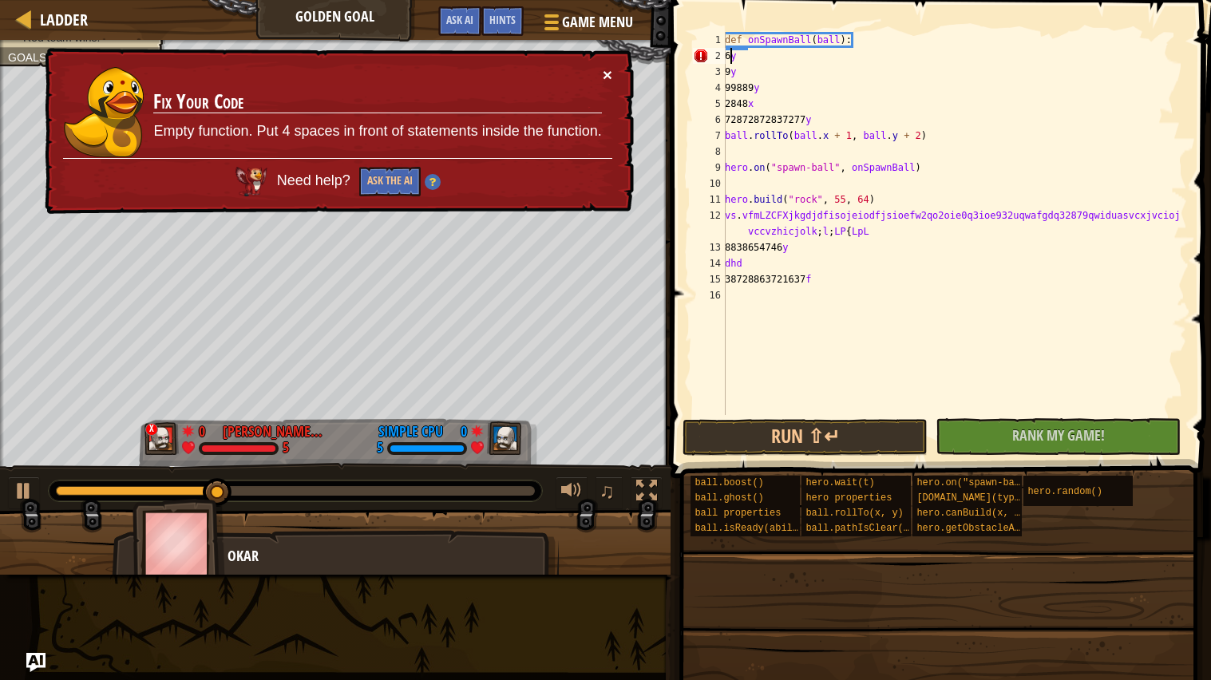
click at [609, 68] on button "×" at bounding box center [608, 74] width 10 height 17
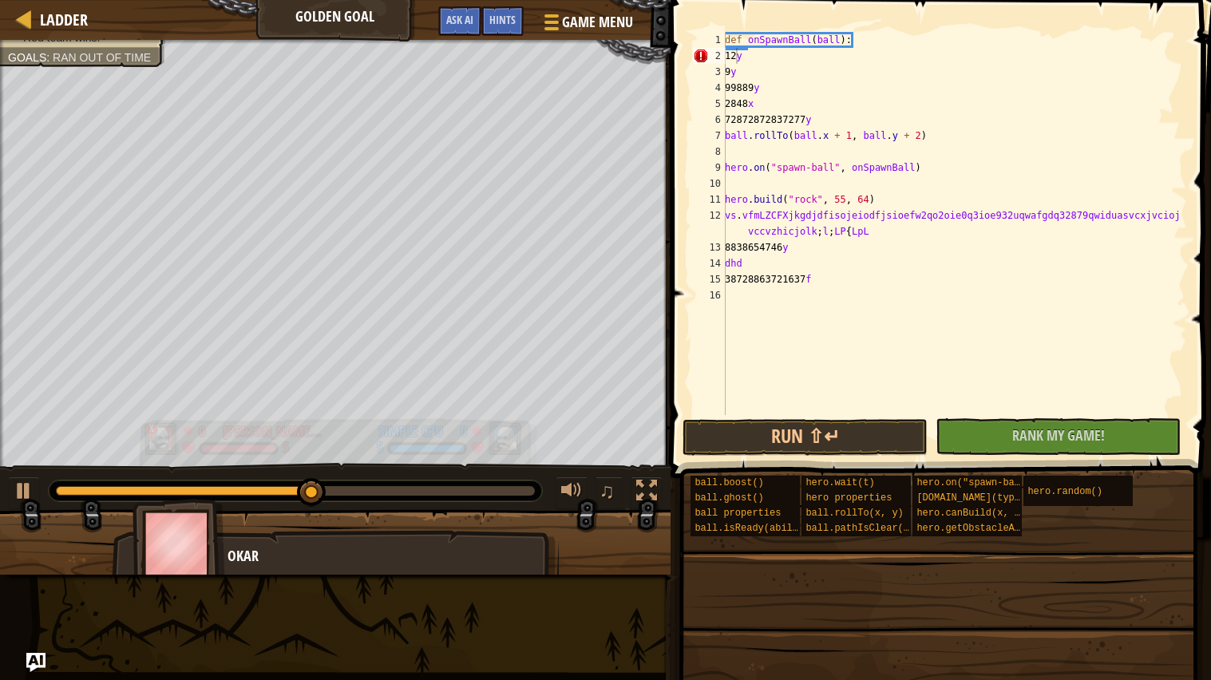
click at [152, 437] on img at bounding box center [161, 439] width 35 height 34
type textarea "12cvsjcudyhdsiulduhcdhfhuwqiwuiewjhidhwdjsgdhgdhgdhgy"
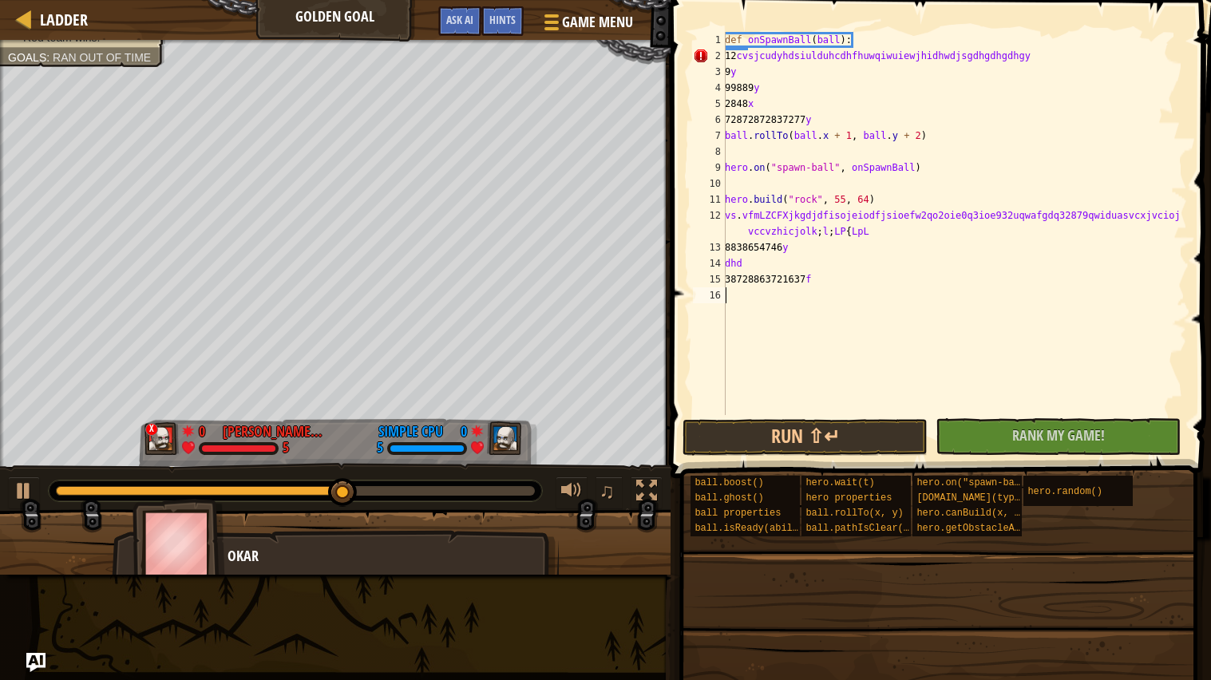
click at [726, 290] on div "def onSpawnBall ( ball ) : 12 cvsjcudyhdsiulduhcdhfhuwqiwuiewjhidhwdjsgdhgdhgdh…" at bounding box center [954, 239] width 465 height 415
click at [736, 282] on div "def onSpawnBall ( ball ) : 12 cvsjcudyhdsiulduhcdhfhuwqiwuiewjhidhwdjsgdhgdhgdh…" at bounding box center [954, 239] width 465 height 415
type textarea "38728863721637f"
click at [733, 293] on div "def onSpawnBall ( ball ) : 12 cvsjcudyhdsiulduhcdhfhuwqiwuiewjhidhwdjsgdhgdhgdh…" at bounding box center [954, 239] width 465 height 415
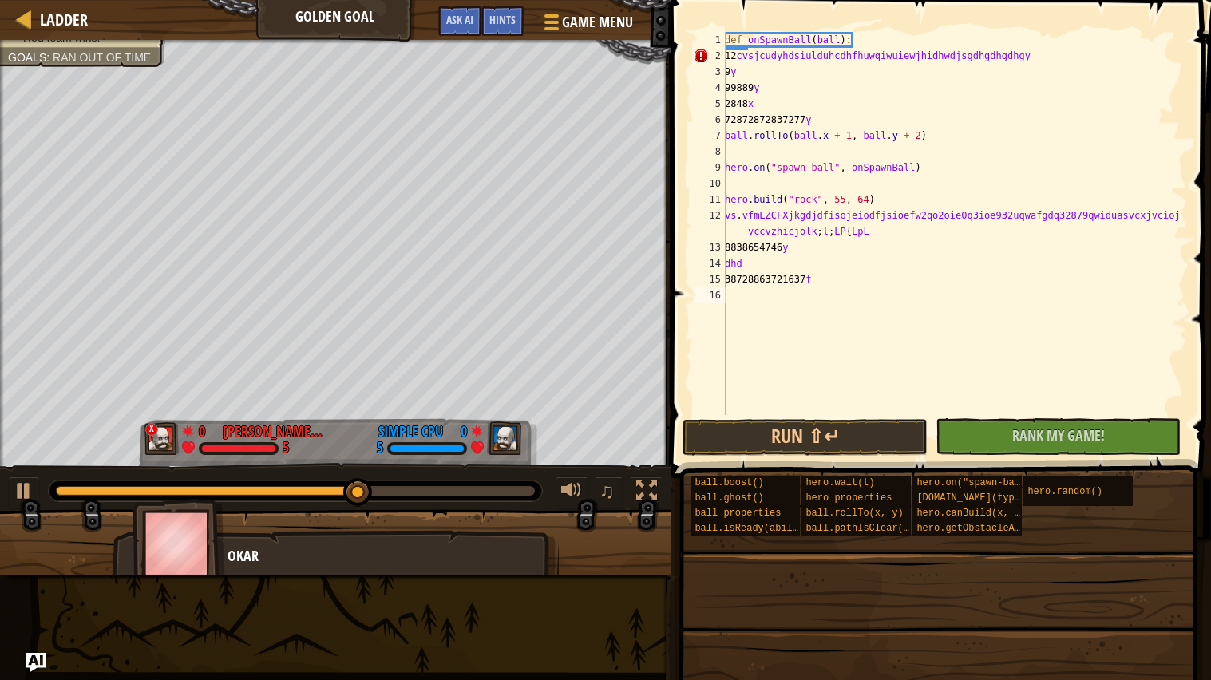
click at [738, 299] on div "def onSpawnBall ( ball ) : 12 cvsjcudyhdsiulduhcdhfhuwqiwuiewjhidhwdjsgdhgdhgdh…" at bounding box center [954, 239] width 465 height 415
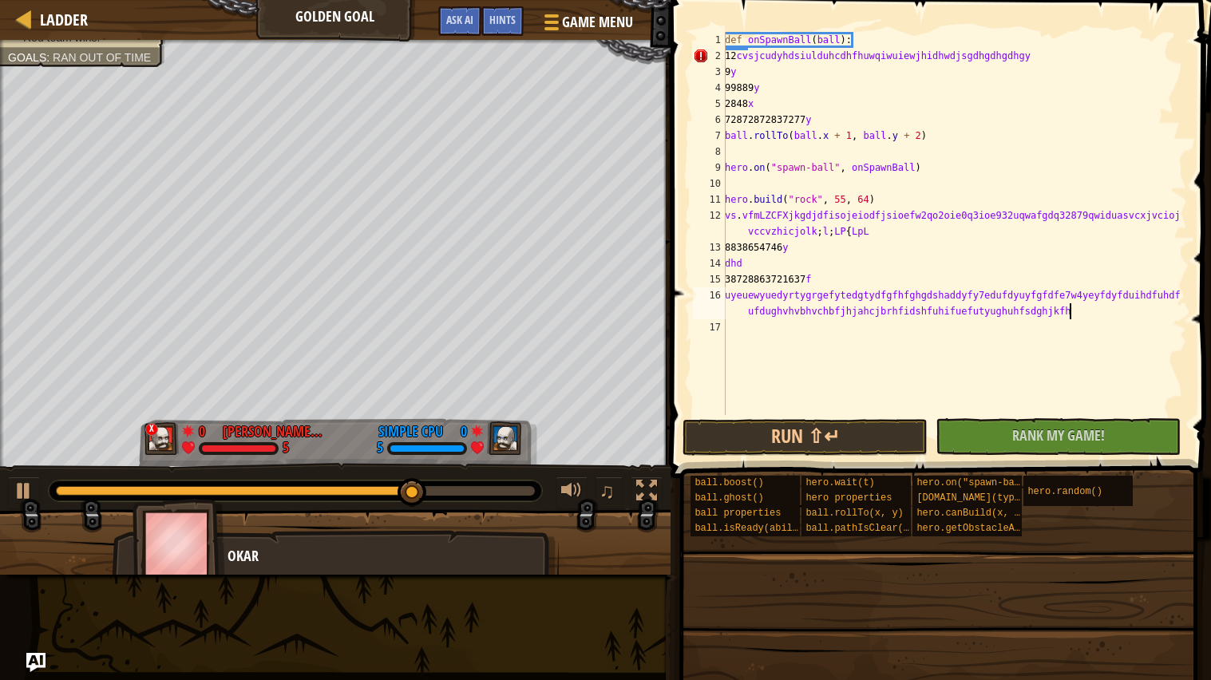
scroll to position [6, 63]
type textarea "uyeuewyuedyrtygrgefytedgtydfgfhfghgdshaddyfy7edufdyuyfgfdfe7w4yeyfdyfduihdfuhdf…"
click at [729, 420] on button "Run ⇧↵" at bounding box center [804, 437] width 245 height 37
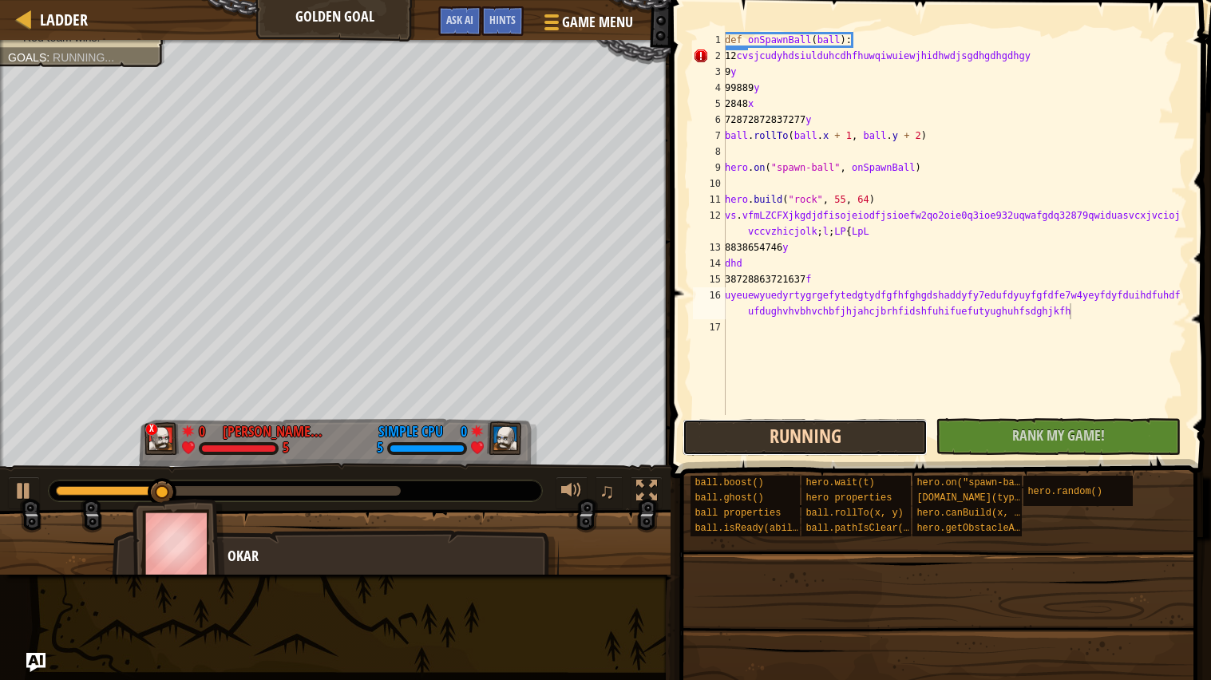
click at [738, 429] on button "Running" at bounding box center [804, 437] width 245 height 37
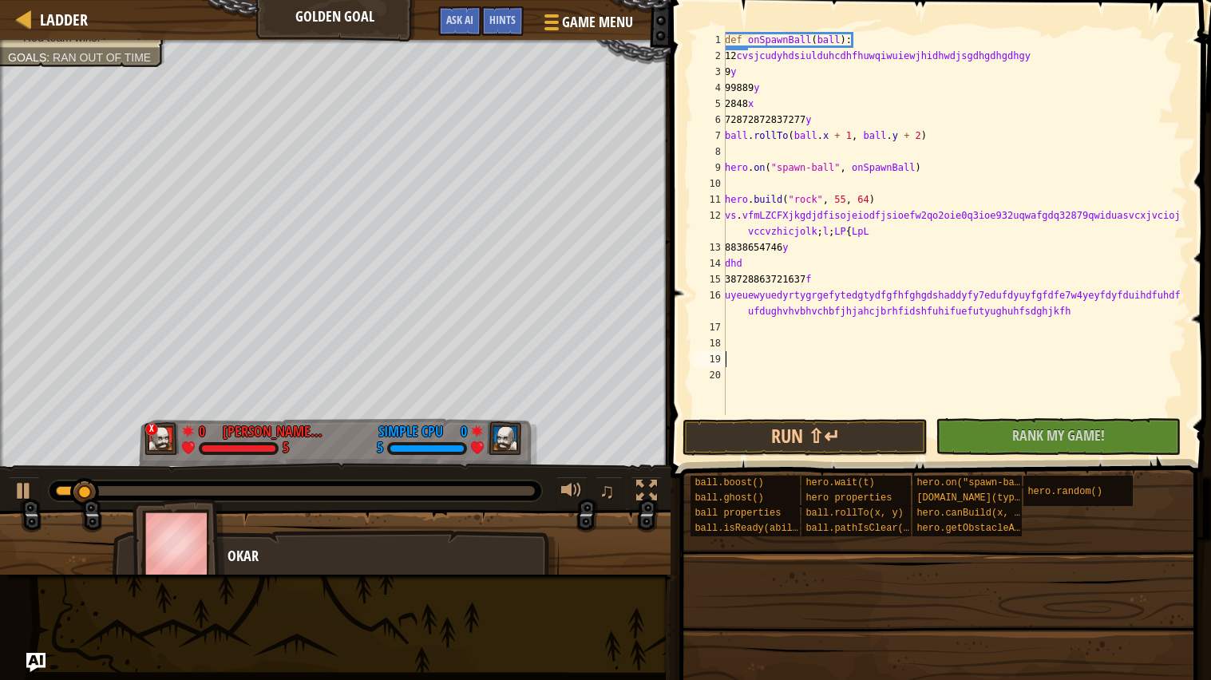
click at [742, 324] on div "def onSpawnBall ( ball ) : 12 cvsjcudyhdsiulduhcdhfhuwqiwuiewjhidhwdjsgdhgdhgdh…" at bounding box center [954, 239] width 465 height 415
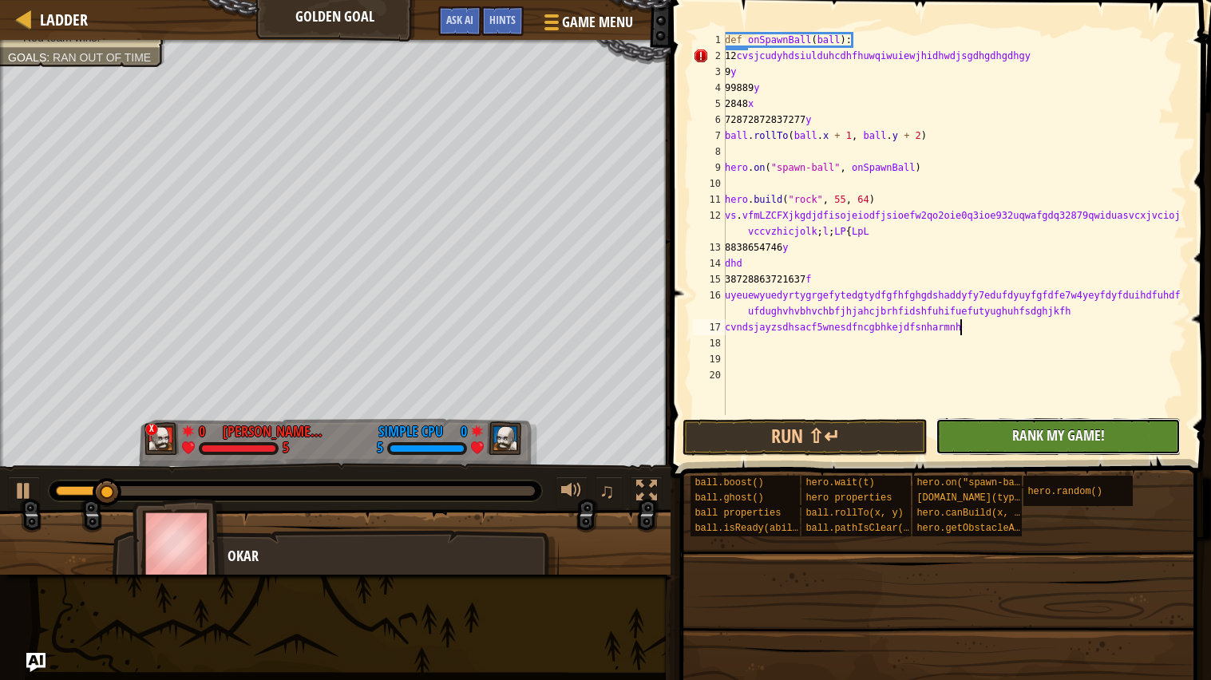
click at [1013, 445] on button "No New Code to Rank Rank My Game! Submitting... Submitted for Ranking Failed to…" at bounding box center [1057, 436] width 245 height 37
click at [1013, 447] on div "No New Code to Rank Rank My Game! Submitting... Submitted for Ranking Failed to…" at bounding box center [1049, 436] width 245 height 37
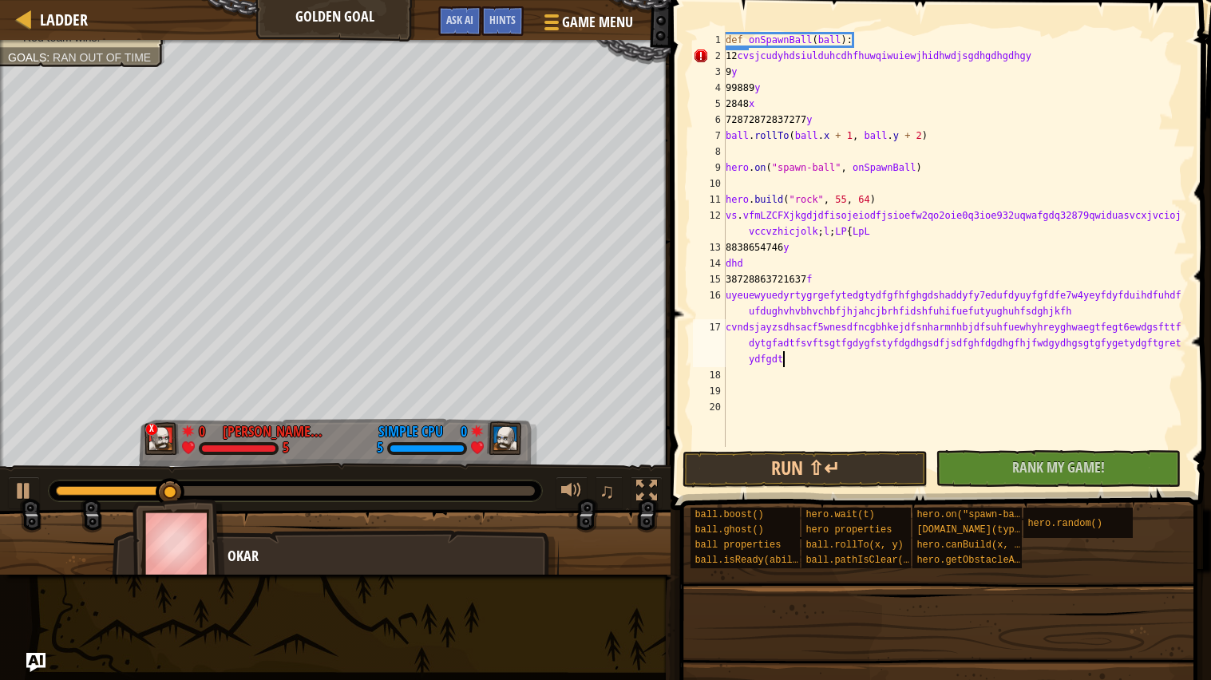
scroll to position [6, 75]
type textarea "cvndsjayzsdhsacf5wnesdfncgbhkejdfsnharmnhbjdfsuhfuewhyhreyghwaegtfegt6ewdgsfttf…"
click at [62, 6] on div "Ladder" at bounding box center [60, 20] width 56 height 40
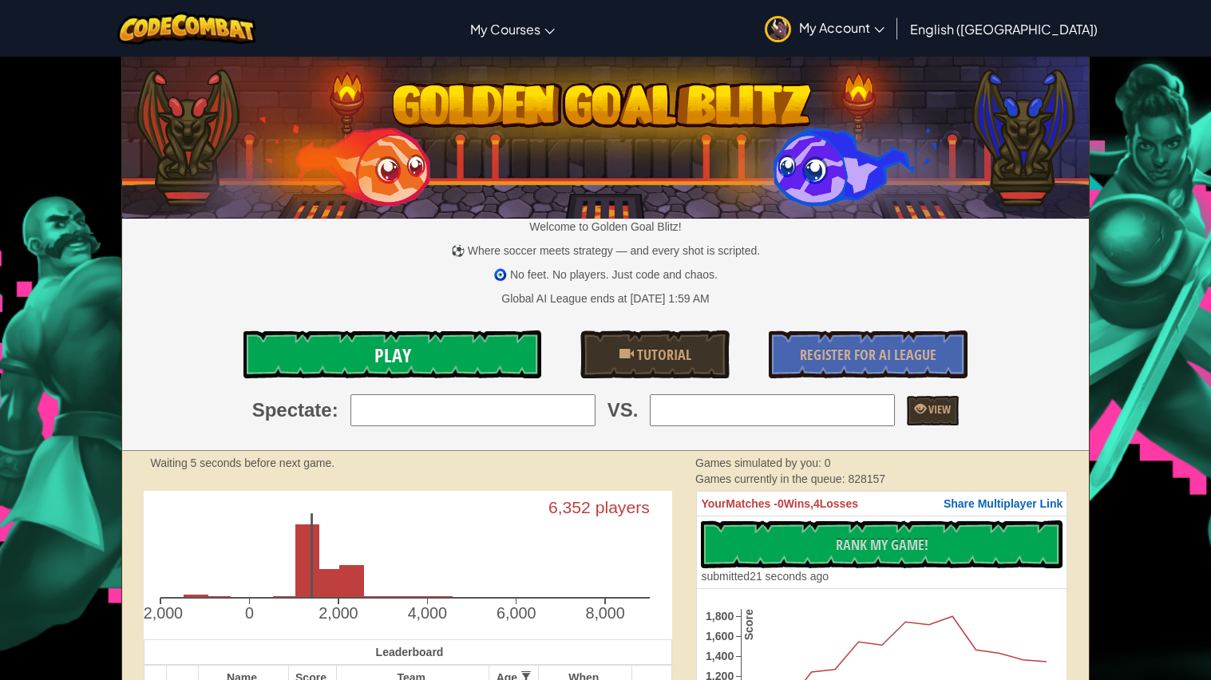
click at [455, 341] on link "Play" at bounding box center [391, 354] width 297 height 48
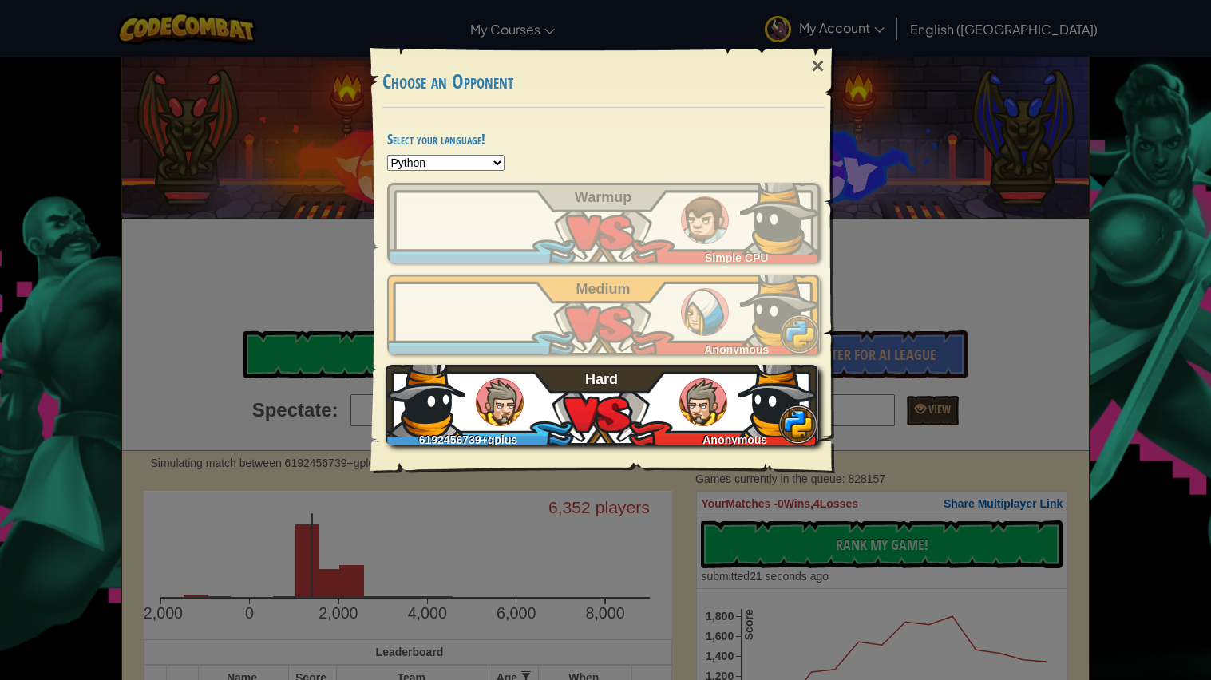
click at [522, 415] on div "6192456739+gplus Anonymous Hard" at bounding box center [602, 405] width 433 height 80
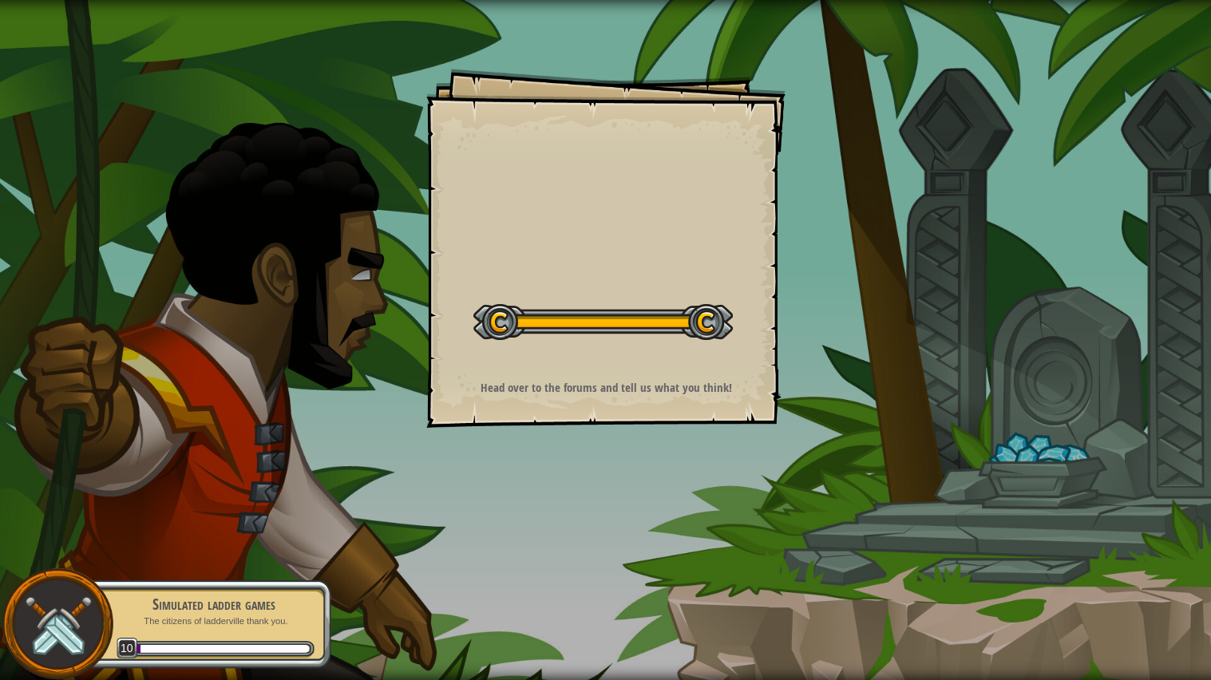
click at [42, 633] on img at bounding box center [58, 624] width 73 height 73
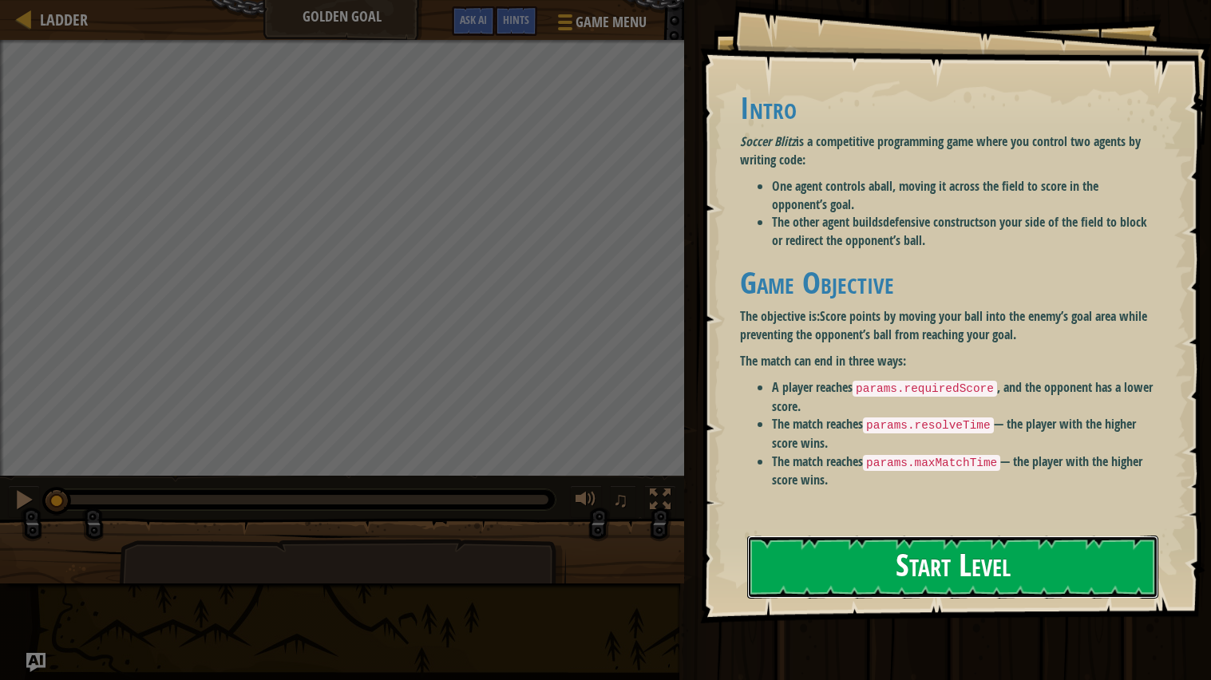
click at [828, 556] on button "Start Level" at bounding box center [952, 567] width 411 height 63
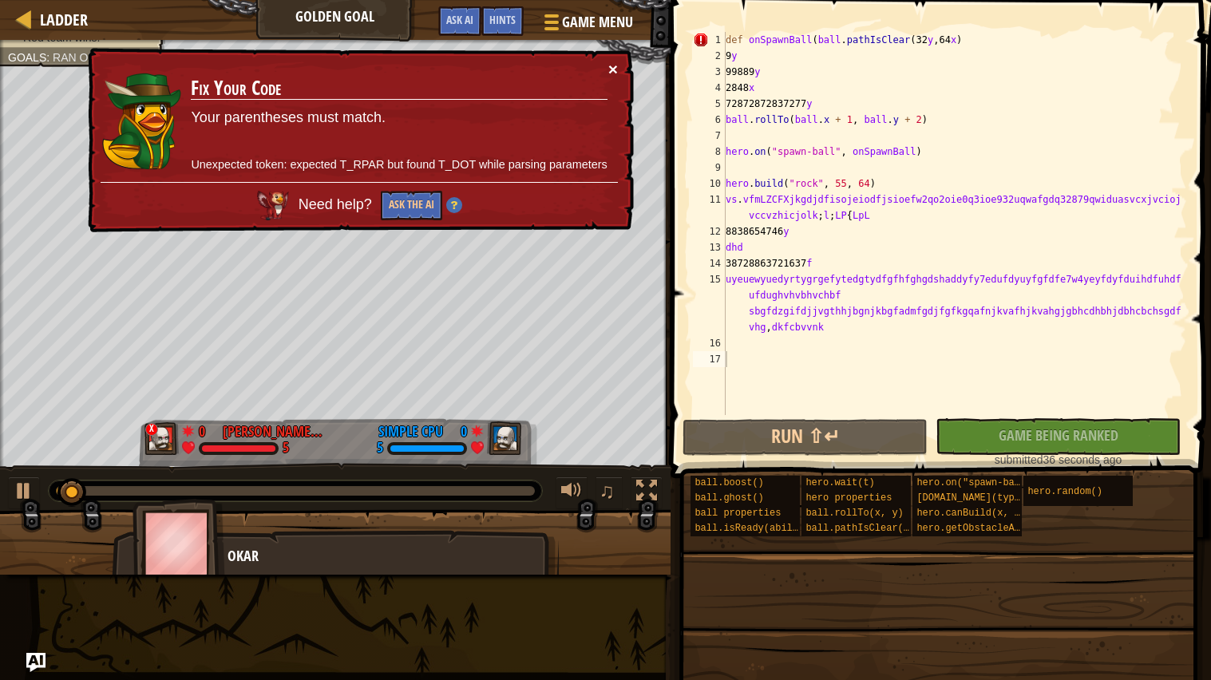
click at [611, 66] on button "×" at bounding box center [613, 69] width 10 height 17
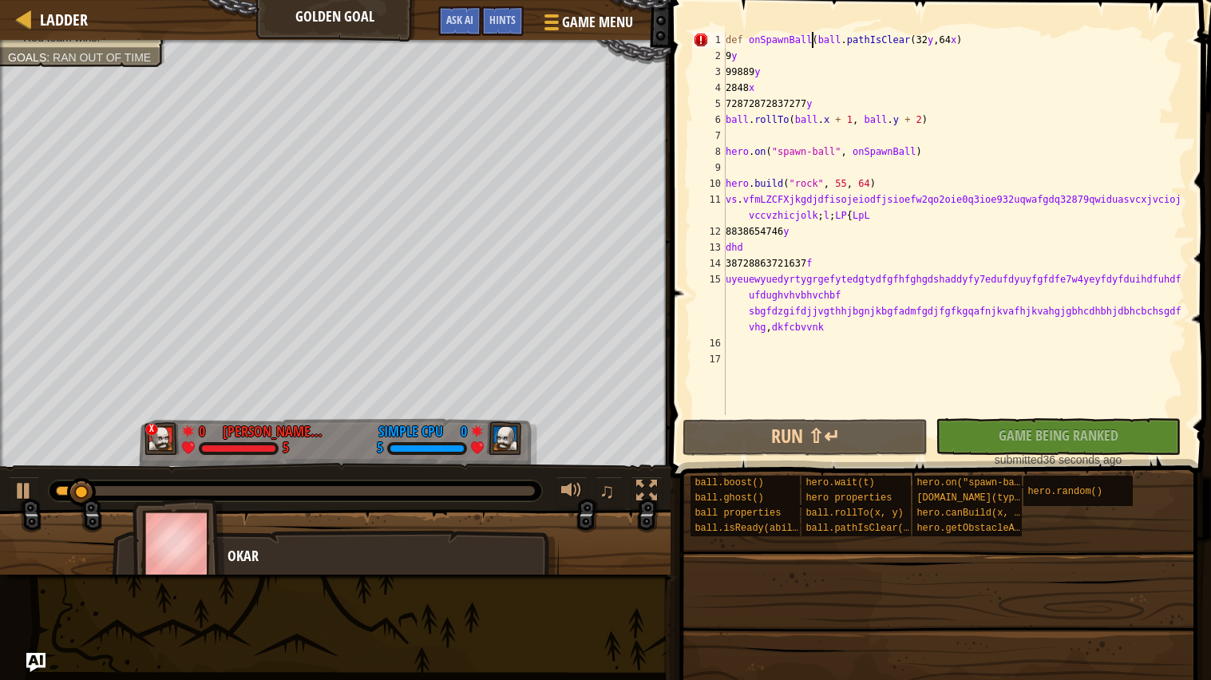
click at [813, 38] on div "def onSpawnBall ( ball . pathIsClear ( 32 y , 64 x ) 9 y 99889 y 2848 x 7287287…" at bounding box center [954, 239] width 465 height 415
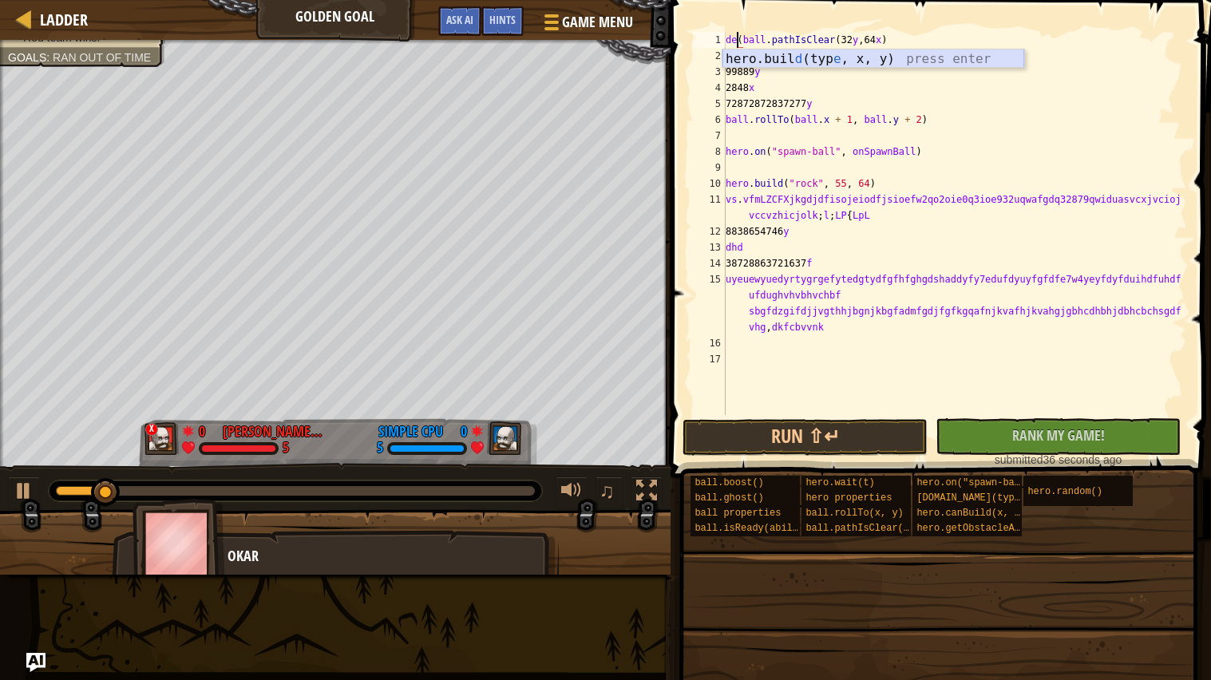
click at [755, 56] on div "hero.buil d (typ e , x, y) press enter" at bounding box center [873, 77] width 302 height 57
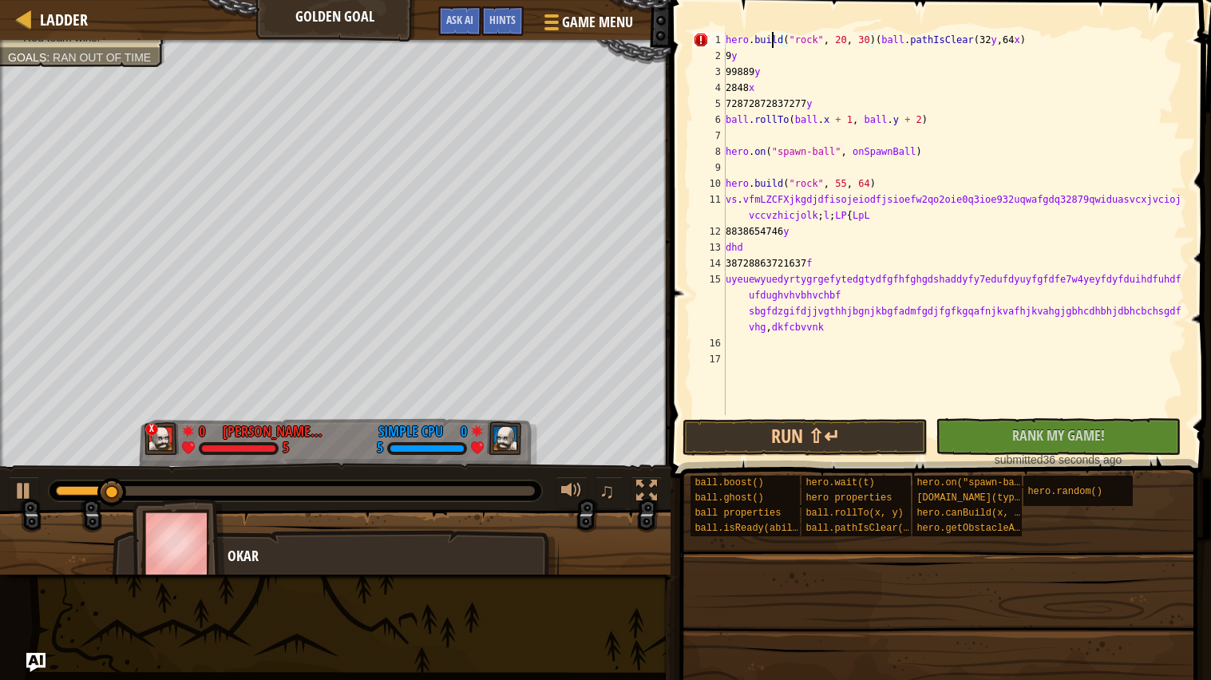
click at [769, 38] on div "hero . build ( "rock" , 20 , 30 ) ( ball . pathIsClear ( 32 y , 64 x ) 9 y 9988…" at bounding box center [954, 239] width 465 height 415
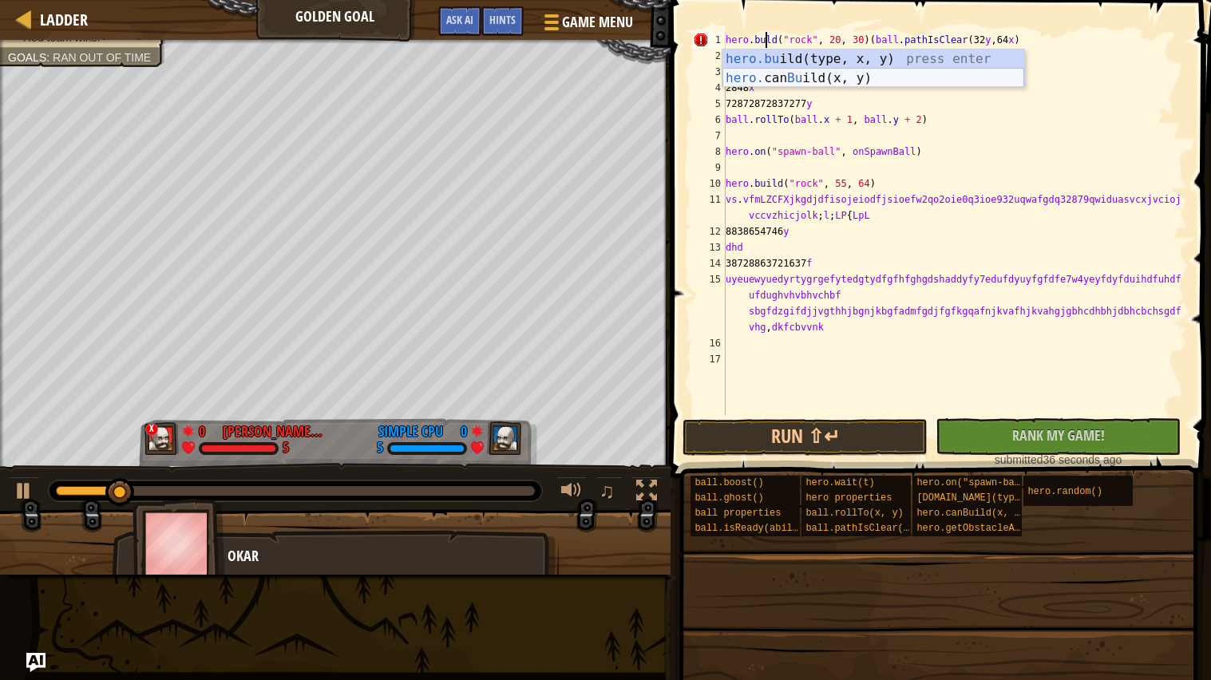
click at [788, 70] on div "hero.bu ild(type, x, y) press enter hero. can Bu ild(x, y) press enter" at bounding box center [873, 87] width 302 height 77
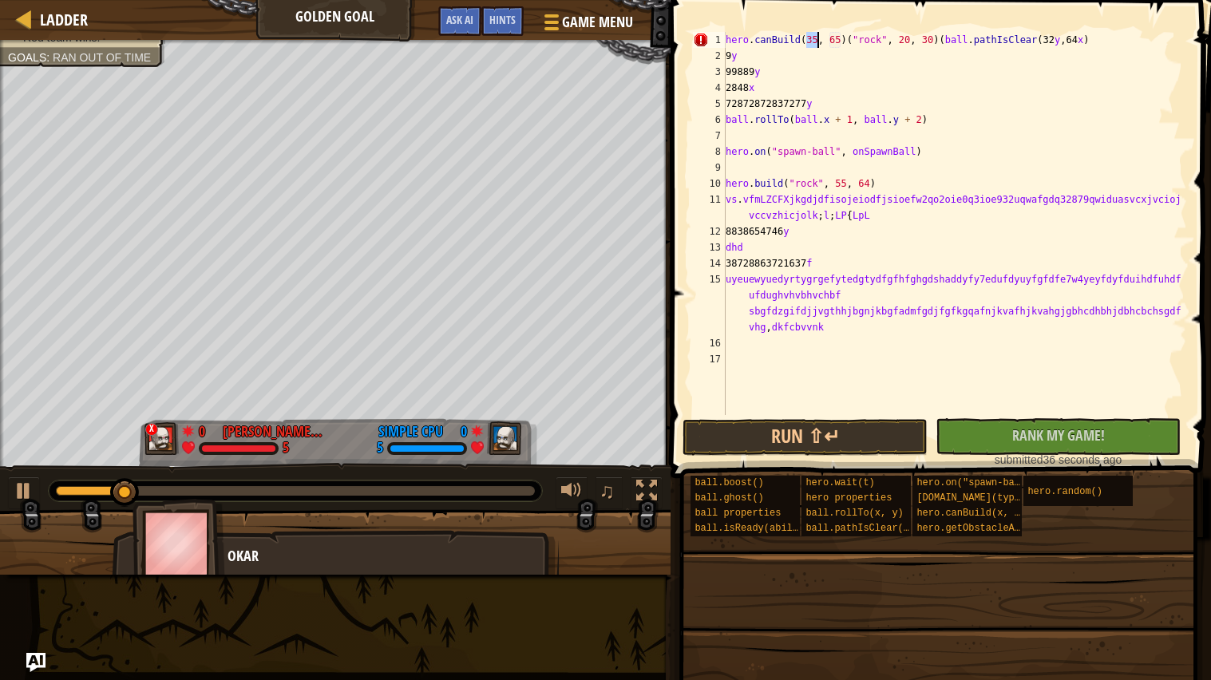
click at [796, 39] on div "hero . canBuild ( 35 , 65 ) ( "rock" , 20 , 30 ) ( ball . pathIsClear ( 32 y , …" at bounding box center [954, 239] width 465 height 415
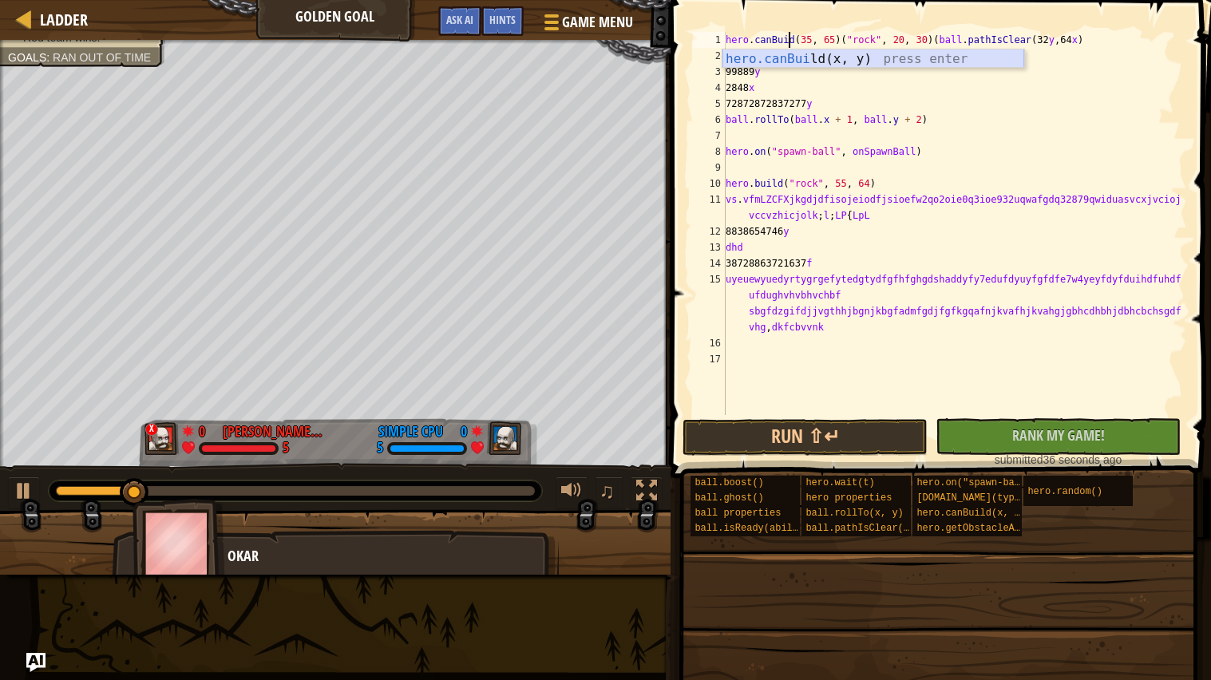
click at [789, 58] on div "hero.canBui ld(x, y) press enter" at bounding box center [873, 77] width 302 height 57
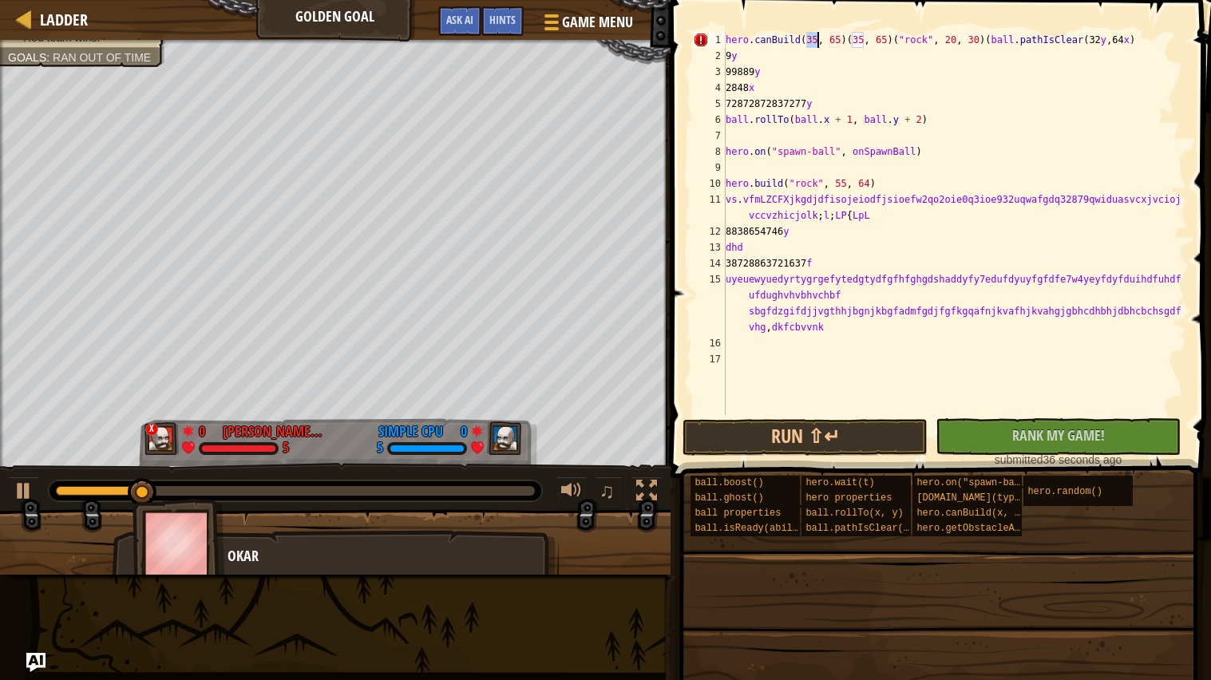
click at [995, 77] on div "hero . canBuild ( 35 , 65 ) ( 35 , 65 ) ( "rock" , 20 , 30 ) ( ball . pathIsCle…" at bounding box center [954, 239] width 465 height 415
type textarea "99889y"
click at [742, 434] on button "Run ⇧↵" at bounding box center [804, 437] width 245 height 37
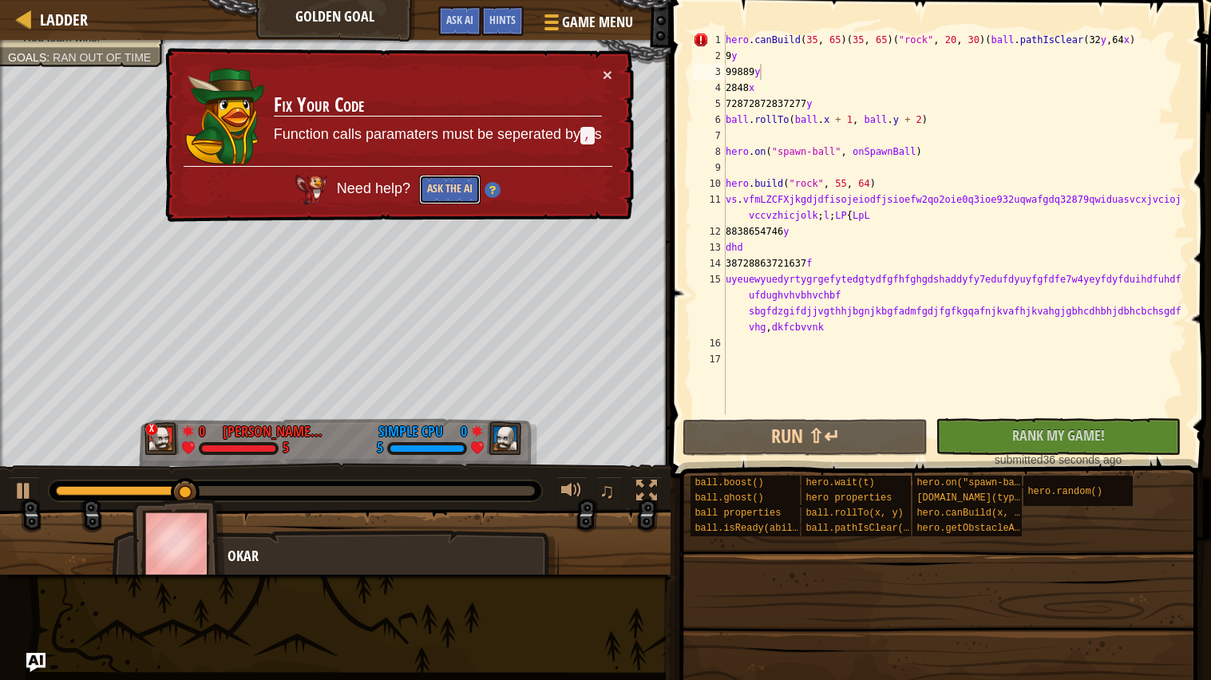
click at [464, 186] on button "Ask the AI" at bounding box center [449, 190] width 61 height 30
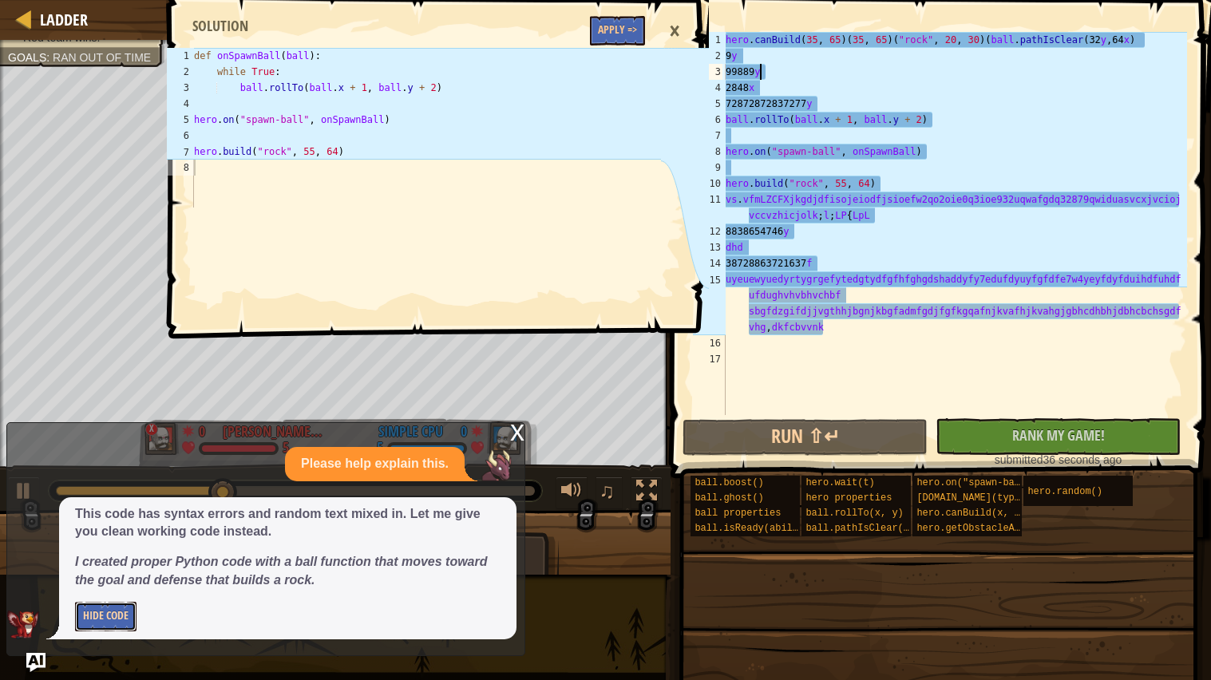
click at [97, 617] on button "Hide Code" at bounding box center [105, 617] width 61 height 30
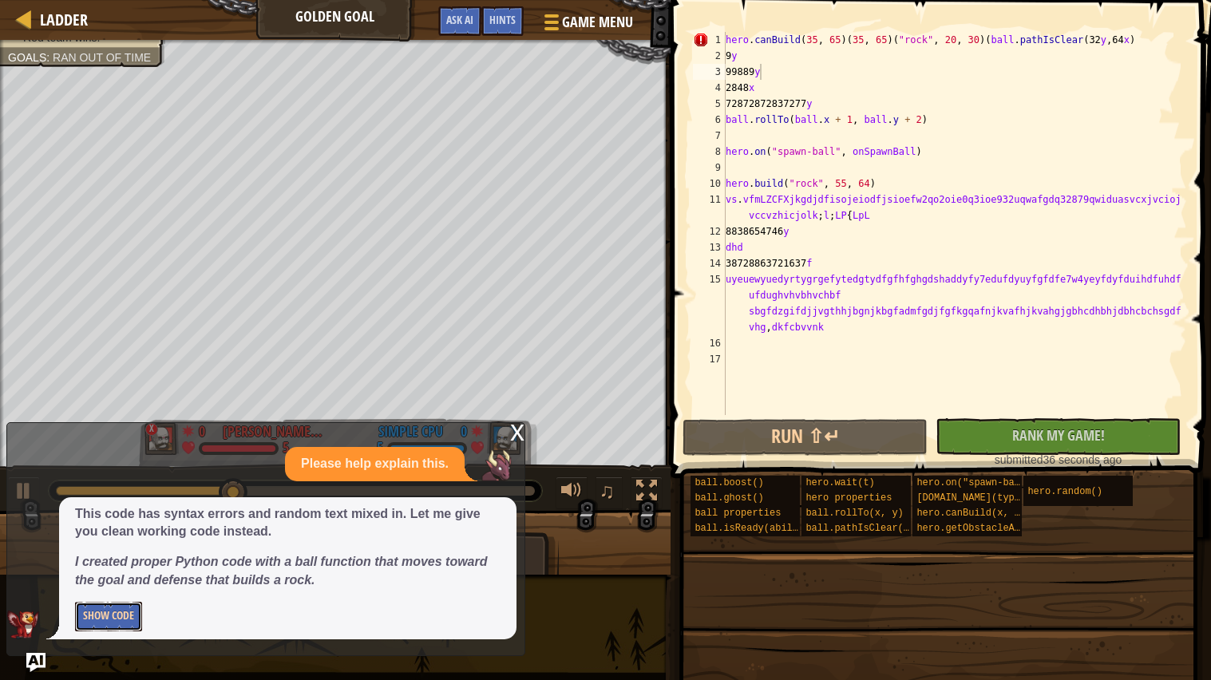
click at [103, 621] on button "Show Code" at bounding box center [108, 617] width 67 height 30
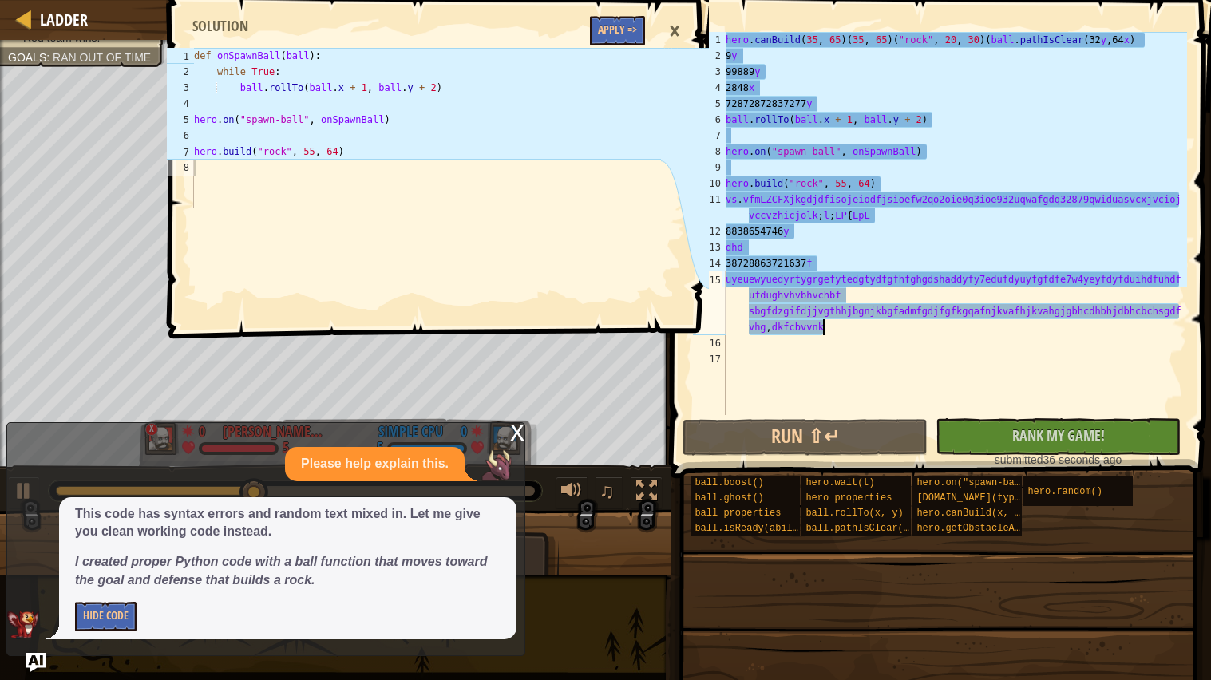
click at [829, 326] on div "hero . canBuild ( 35 , 65 ) ( 35 , 65 ) ( "rock" , 20 , 30 ) ( ball . pathIsCle…" at bounding box center [954, 239] width 465 height 415
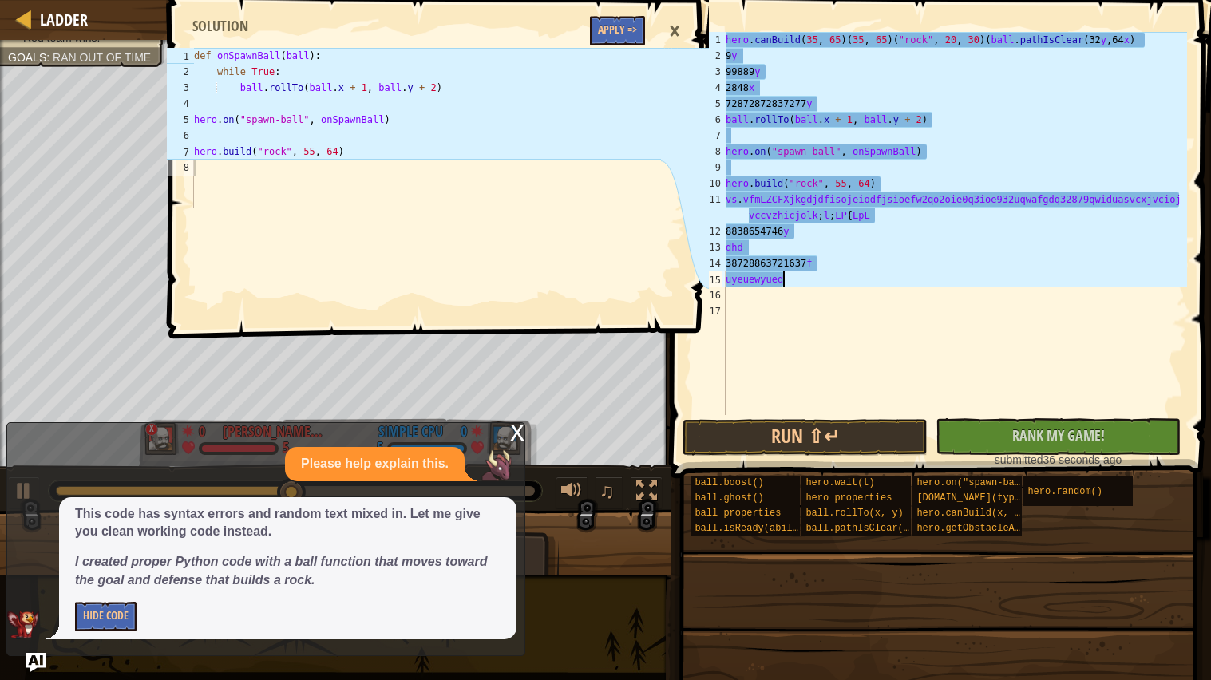
type textarea "u"
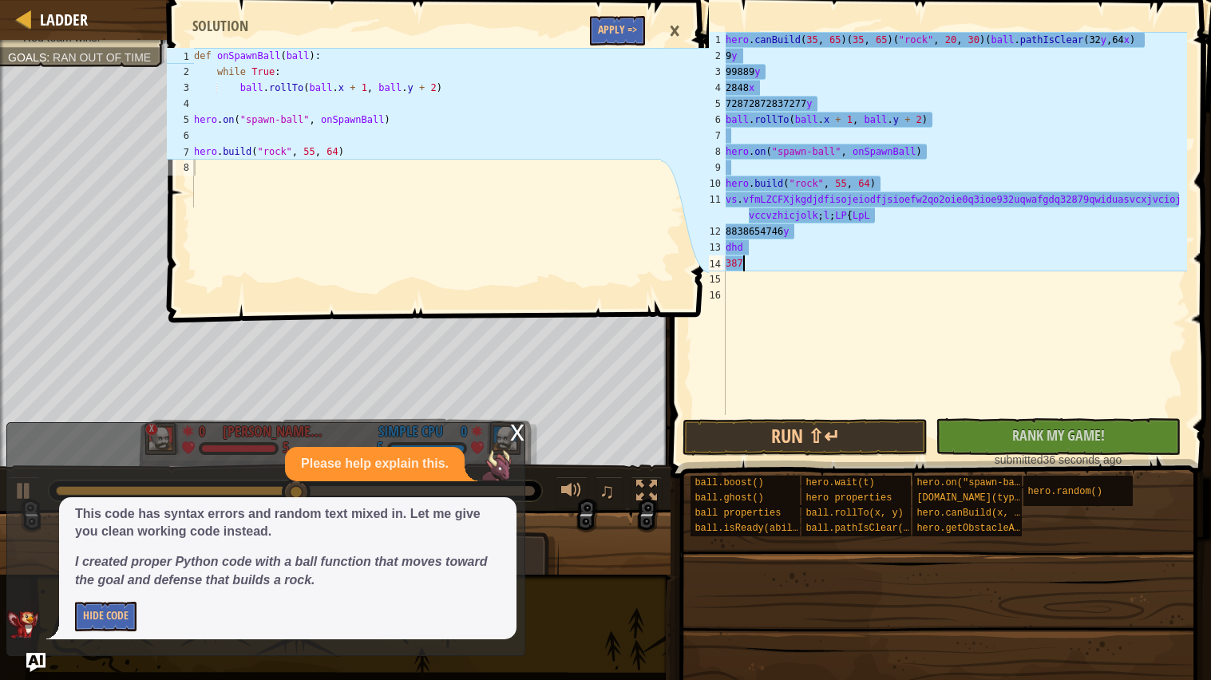
type textarea "3"
type textarea "d"
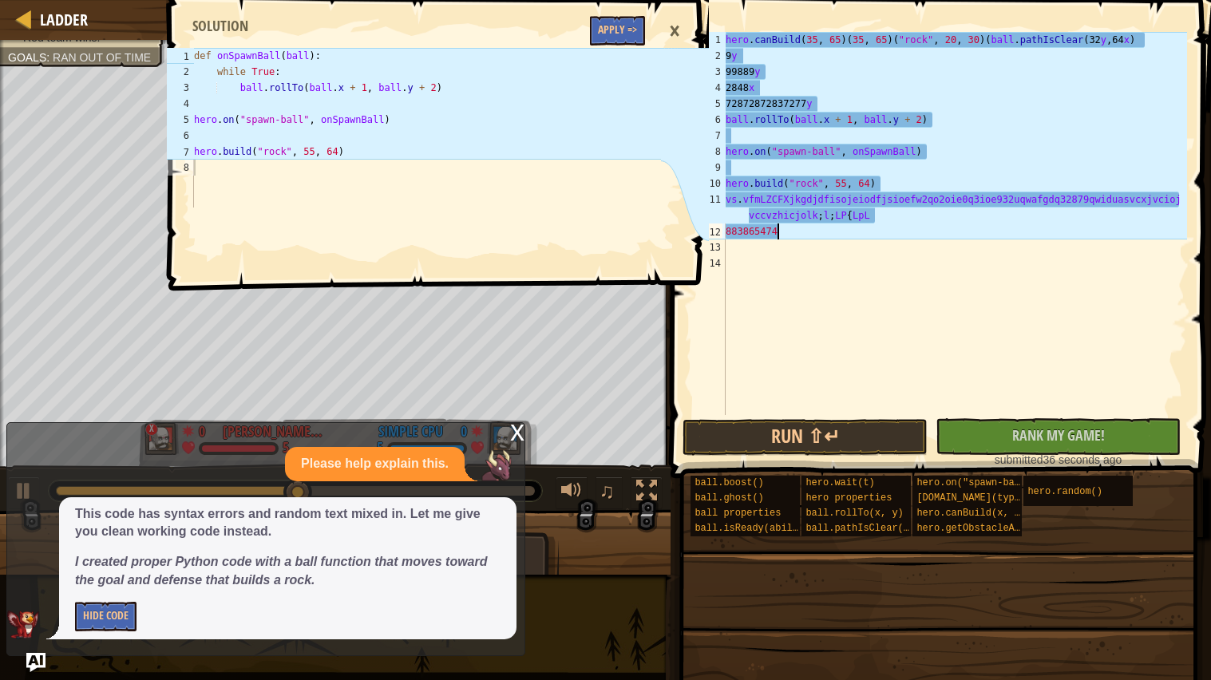
type textarea "8"
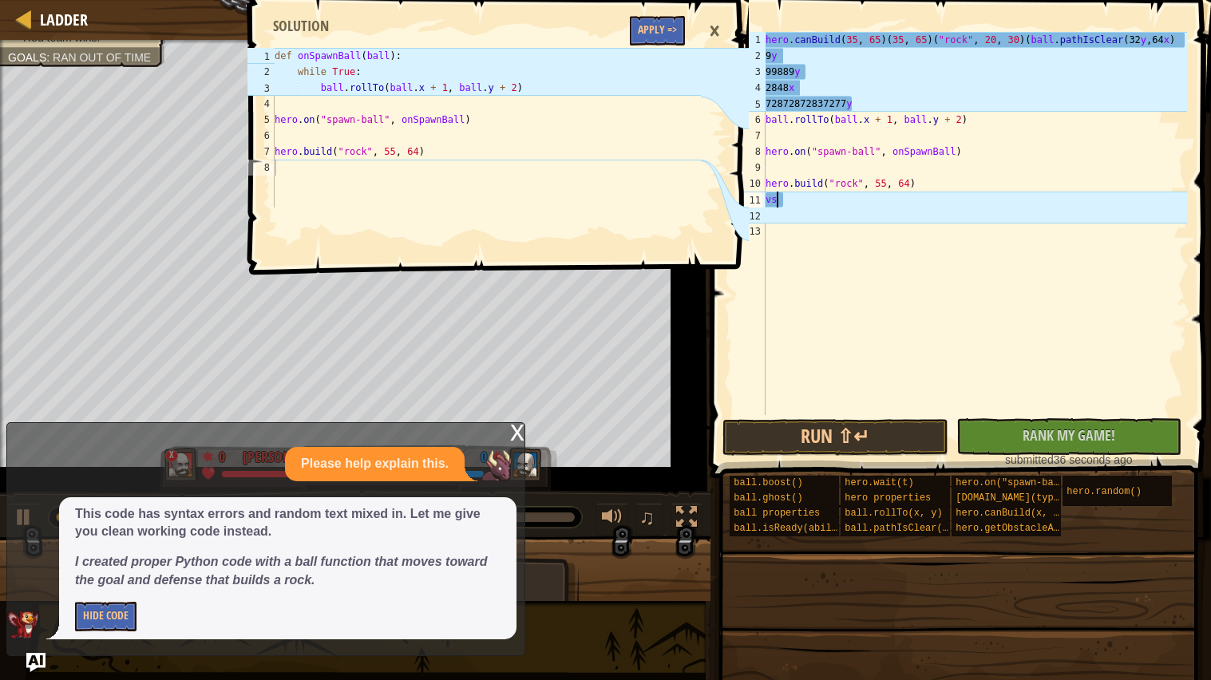
type textarea "v"
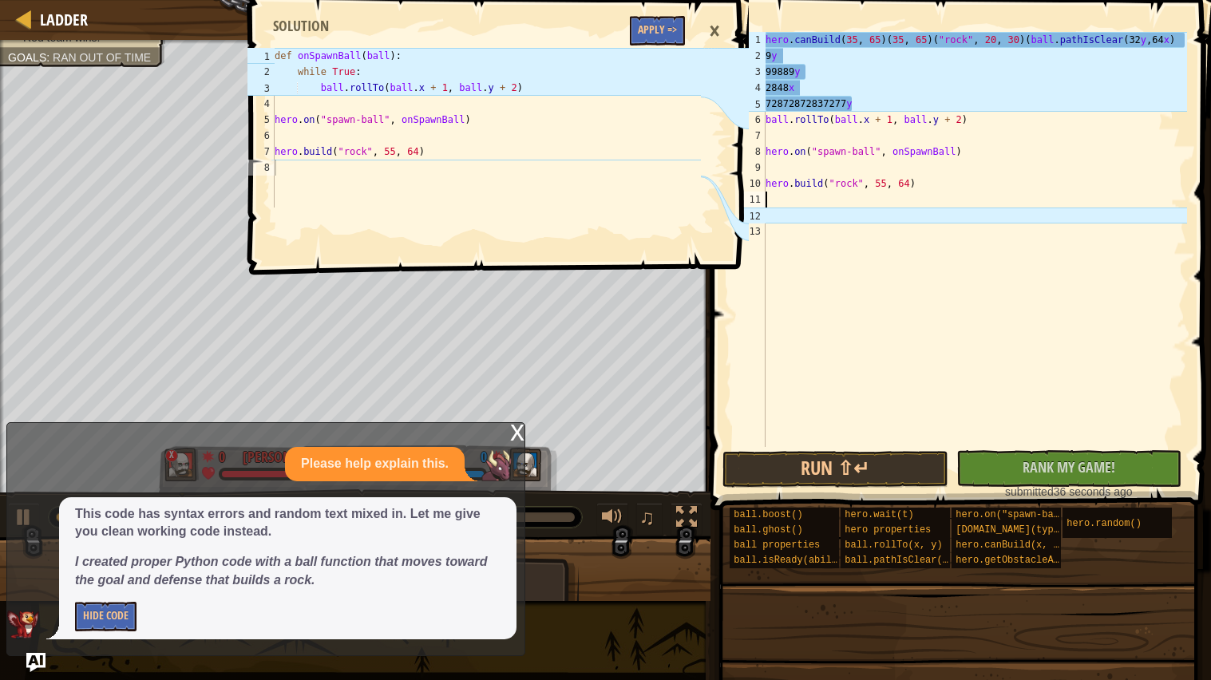
click at [761, 211] on div "12" at bounding box center [749, 216] width 33 height 16
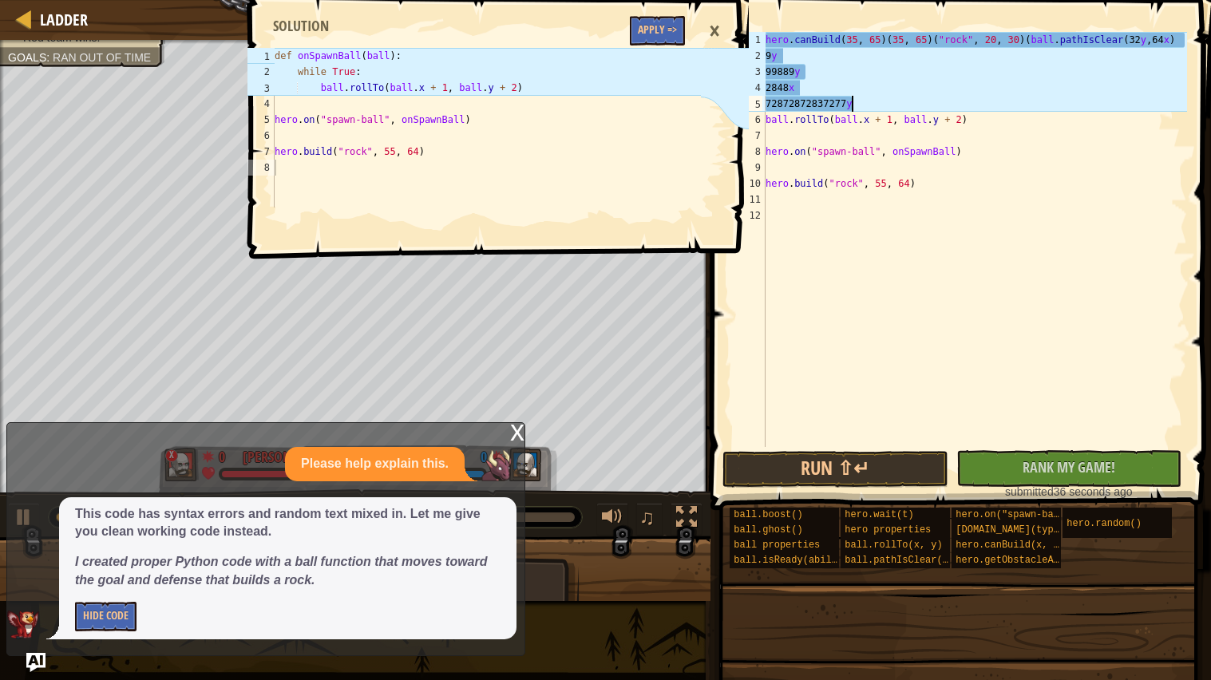
click at [852, 105] on div "hero . canBuild ( 35 , 65 ) ( 35 , 65 ) ( "rock" , 20 , 30 ) ( ball . pathIsCle…" at bounding box center [974, 255] width 425 height 447
type textarea "7"
click at [813, 85] on div "hero . canBuild ( 35 , 65 ) ( 35 , 65 ) ( "rock" , 20 , 30 ) ( ball . pathIsCle…" at bounding box center [974, 255] width 425 height 447
type textarea "2"
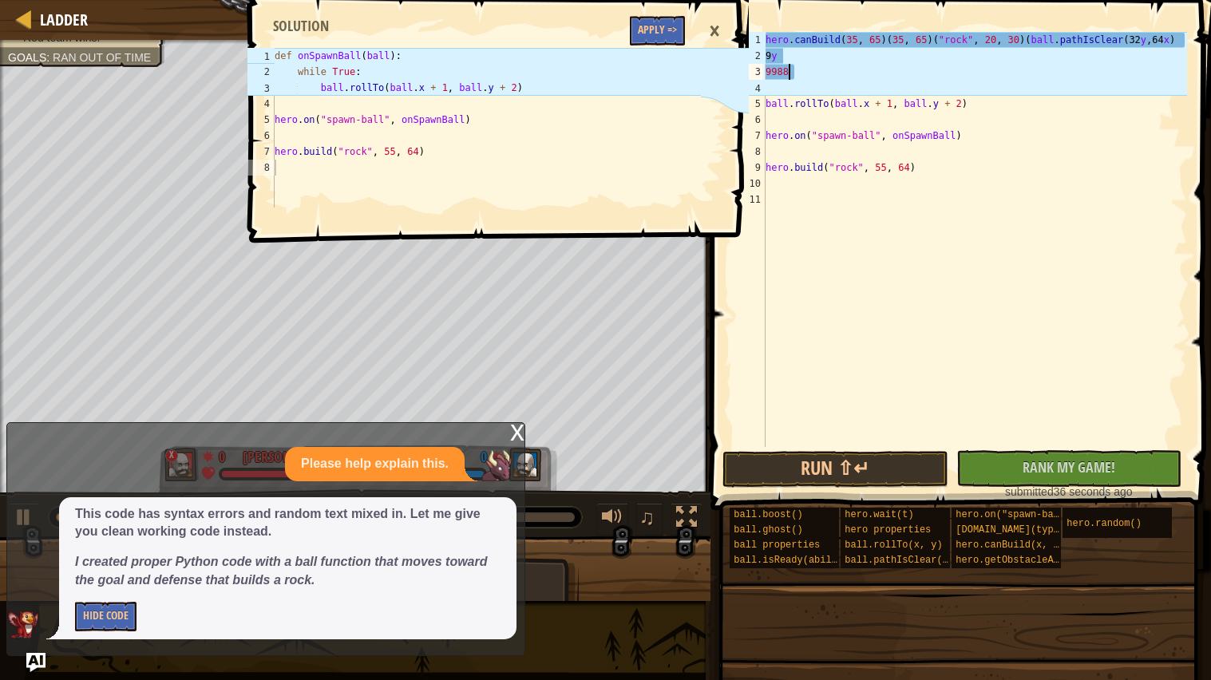
type textarea "9"
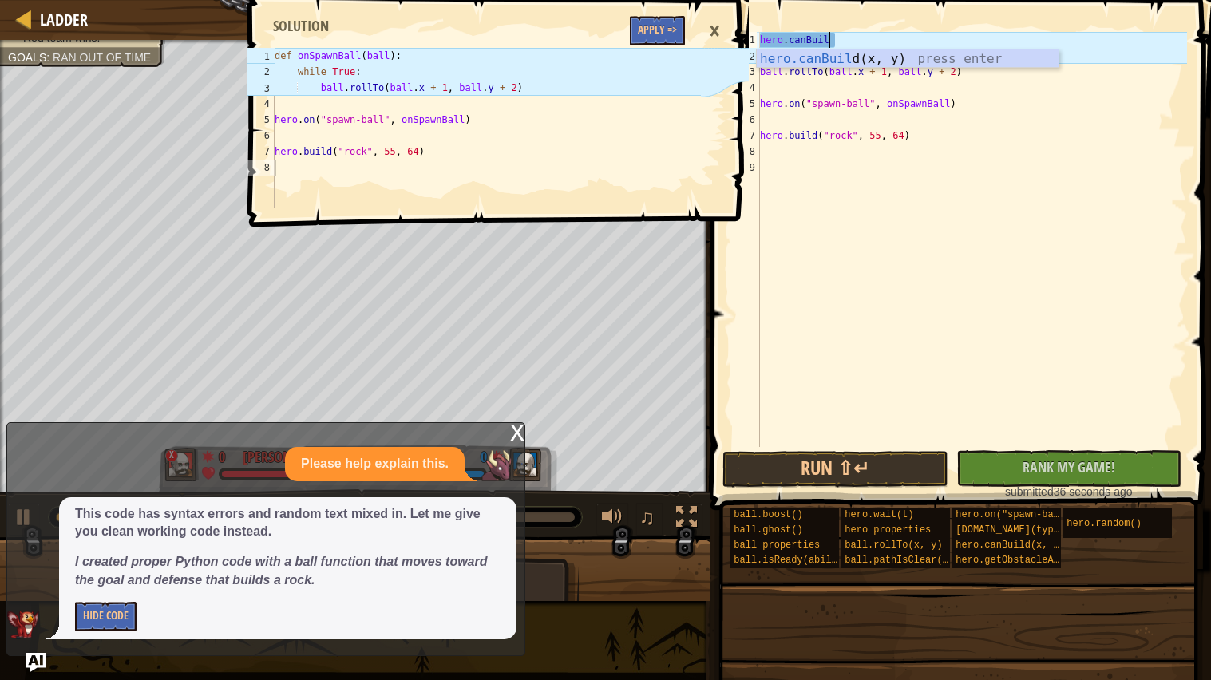
type textarea "h"
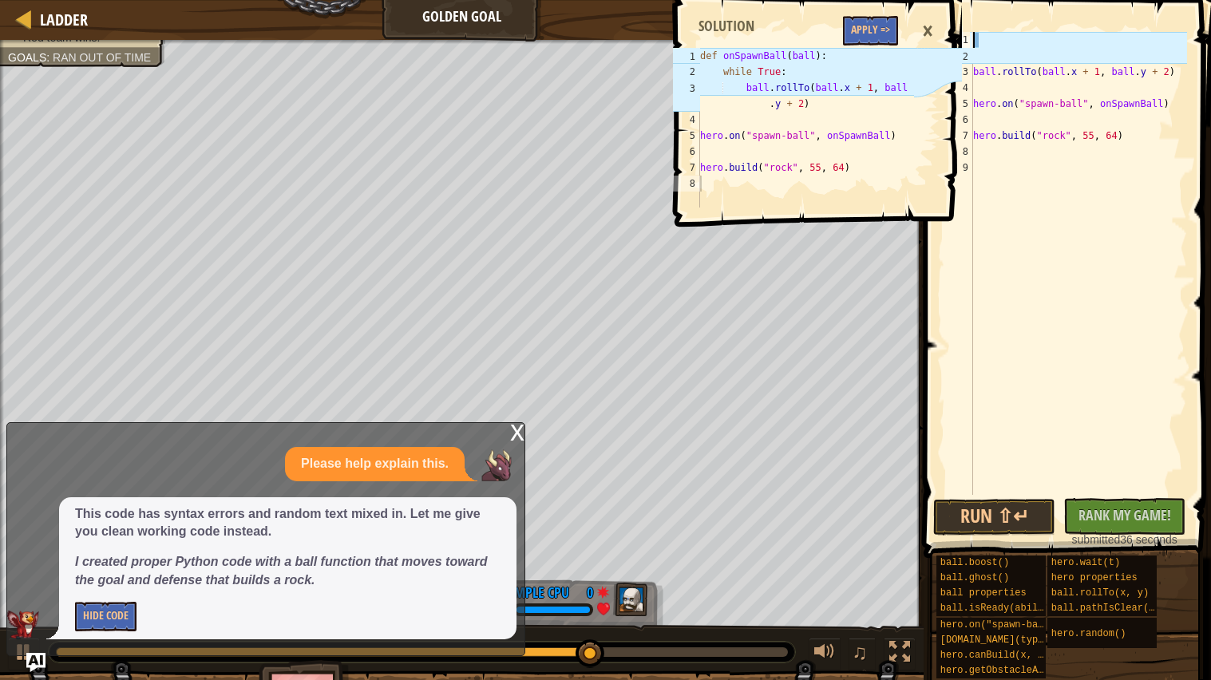
click at [982, 60] on div "ball . rollTo ( ball . x + 1 , ball . y + 2 ) hero . on ( "spawn-ball" , onSpaw…" at bounding box center [1078, 279] width 217 height 495
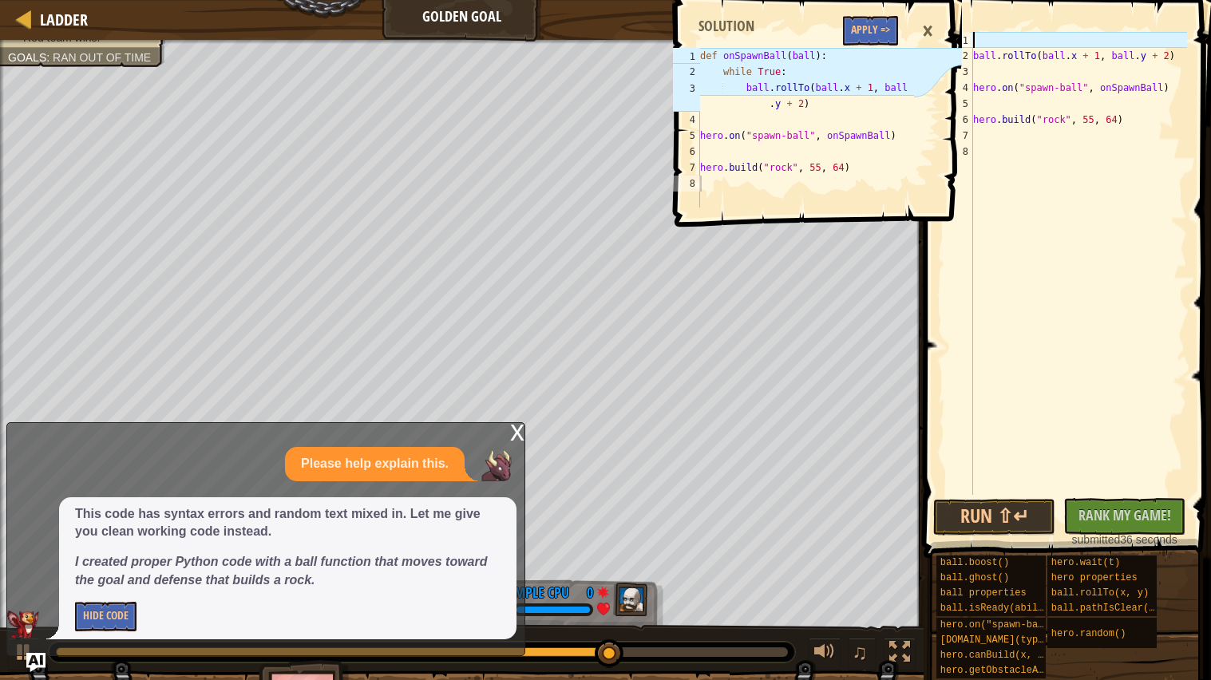
click at [1027, 168] on div "ball . rollTo ( ball . x + 1 , ball . y + 2 ) hero . on ( "spawn-ball" , onSpaw…" at bounding box center [1078, 279] width 217 height 495
type textarea "[DOMAIN_NAME]("rock", 55, 64)"
click at [782, 164] on div "def onSpawnBall ( ball ) : while True : ball . rollTo ( ball . x + 1 , ball . y…" at bounding box center [805, 144] width 217 height 192
click at [742, 134] on div "def onSpawnBall ( ball ) : while True : ball . rollTo ( ball . x + 1 , ball . y…" at bounding box center [805, 144] width 217 height 192
click at [769, 136] on div "def onSpawnBall ( ball ) : while True : ball . rollTo ( ball . x + 1 , ball . y…" at bounding box center [805, 144] width 217 height 192
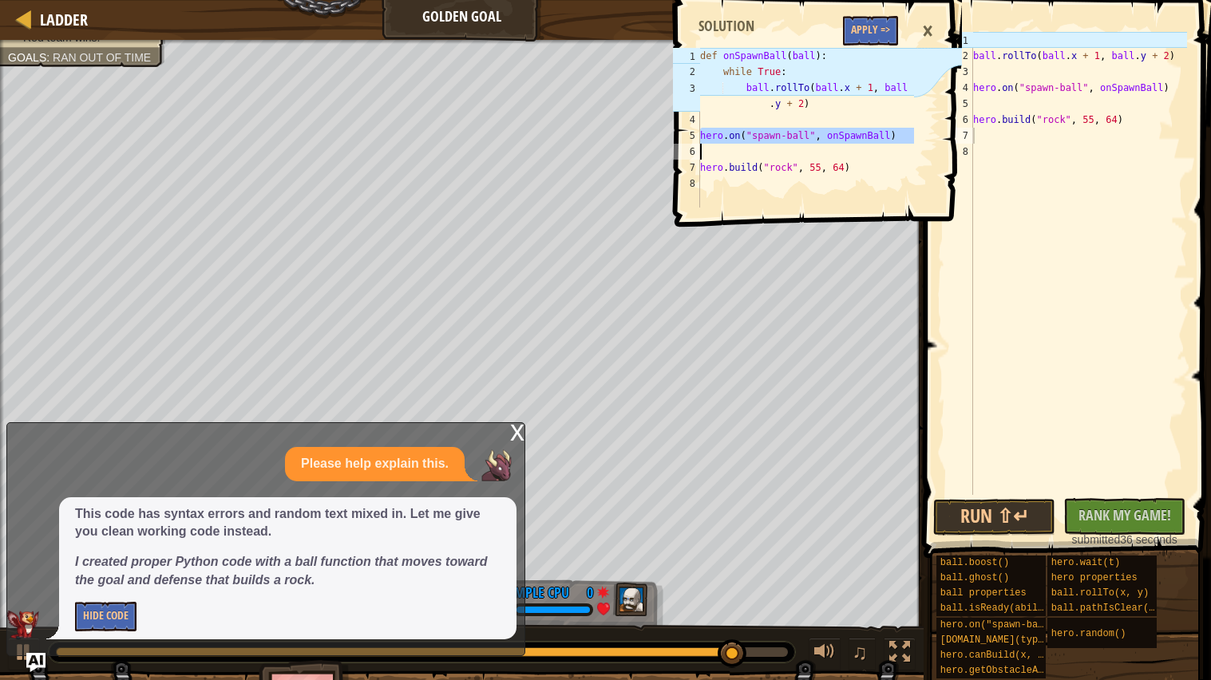
drag, startPoint x: 698, startPoint y: 131, endPoint x: 739, endPoint y: 130, distance: 40.7
click at [739, 130] on div "hero.on("spawn-ball", onSpawnBall) 1 2 3 4 5 6 7 8 def onSpawnBall ( ball ) : w…" at bounding box center [792, 128] width 244 height 160
type textarea "hero.on("spawn-ball", onSpawnBall)"
click at [995, 42] on div "ball . rollTo ( ball . x + 1 , ball . y + 2 ) hero . on ( "spawn-ball" , onSpaw…" at bounding box center [1078, 279] width 217 height 495
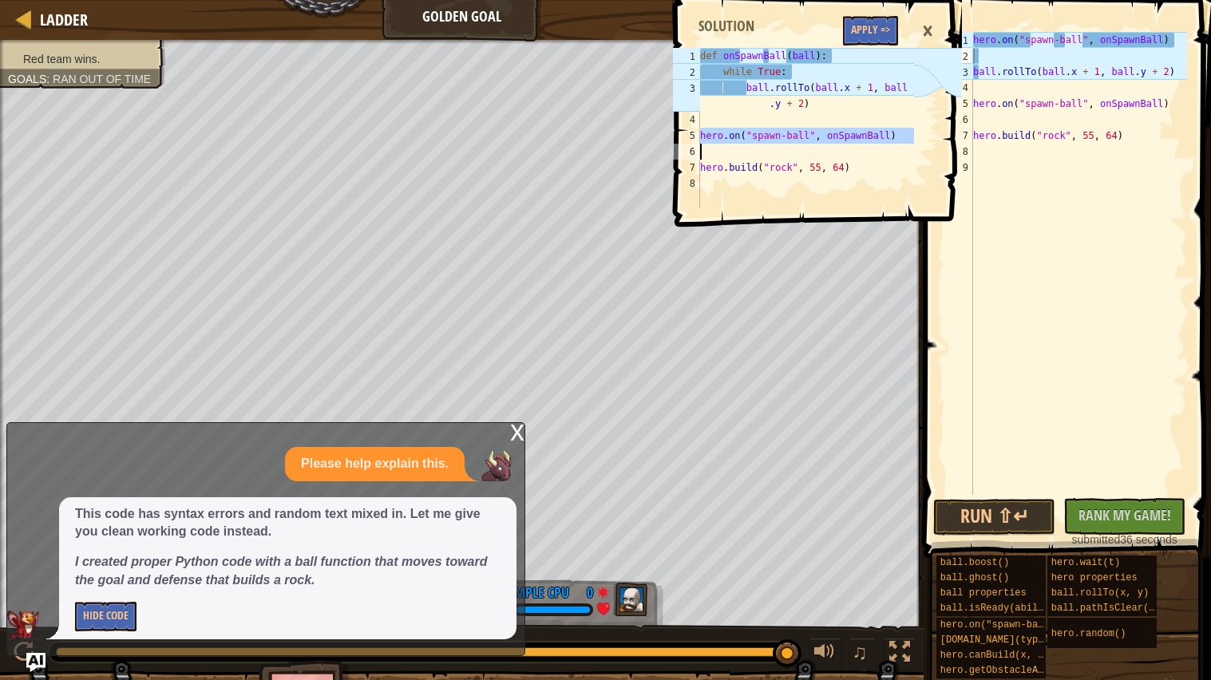
drag, startPoint x: 916, startPoint y: 82, endPoint x: 757, endPoint y: 104, distance: 160.3
click at [757, 104] on div "1 2 3 4 5 6 7 8 def onSpawnBall ( ball ) : while True : ball . rollTo ( ball . …" at bounding box center [816, 110] width 292 height 204
click at [734, 236] on div "1 2 3 4 5 6 7 8 def onSpawnBall ( ball ) : while True : ball . rollTo ( ball . …" at bounding box center [816, 340] width 292 height 680
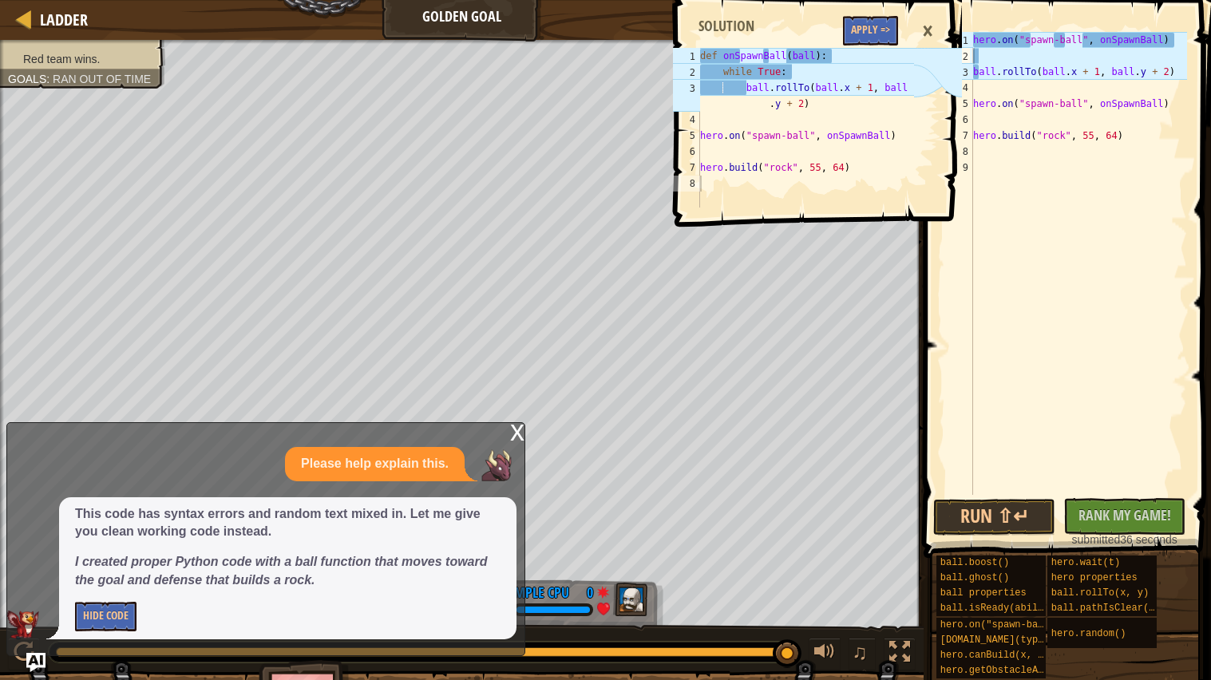
drag, startPoint x: 734, startPoint y: 236, endPoint x: 754, endPoint y: 315, distance: 81.5
click at [754, 315] on div "1 2 3 4 5 6 7 8 def onSpawnBall ( ball ) : while True : ball . rollTo ( ball . …" at bounding box center [816, 340] width 292 height 680
click at [1011, 516] on button "Run ⇧↵" at bounding box center [994, 517] width 122 height 37
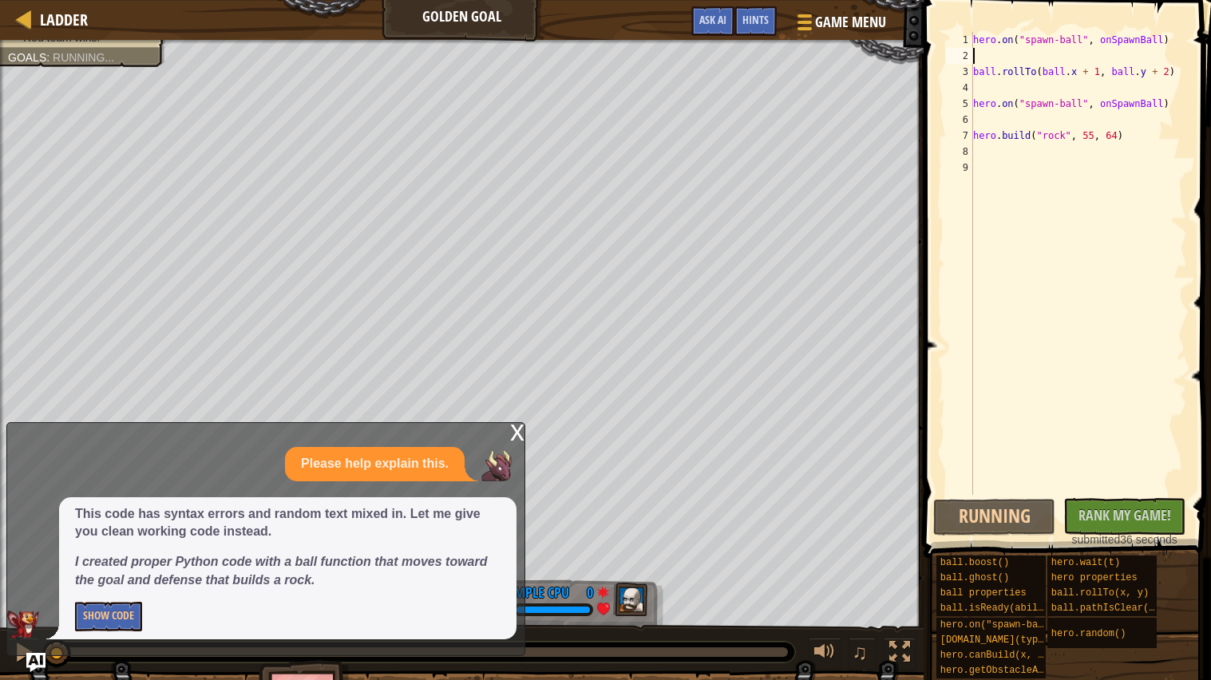
click at [519, 424] on div "x" at bounding box center [517, 431] width 14 height 16
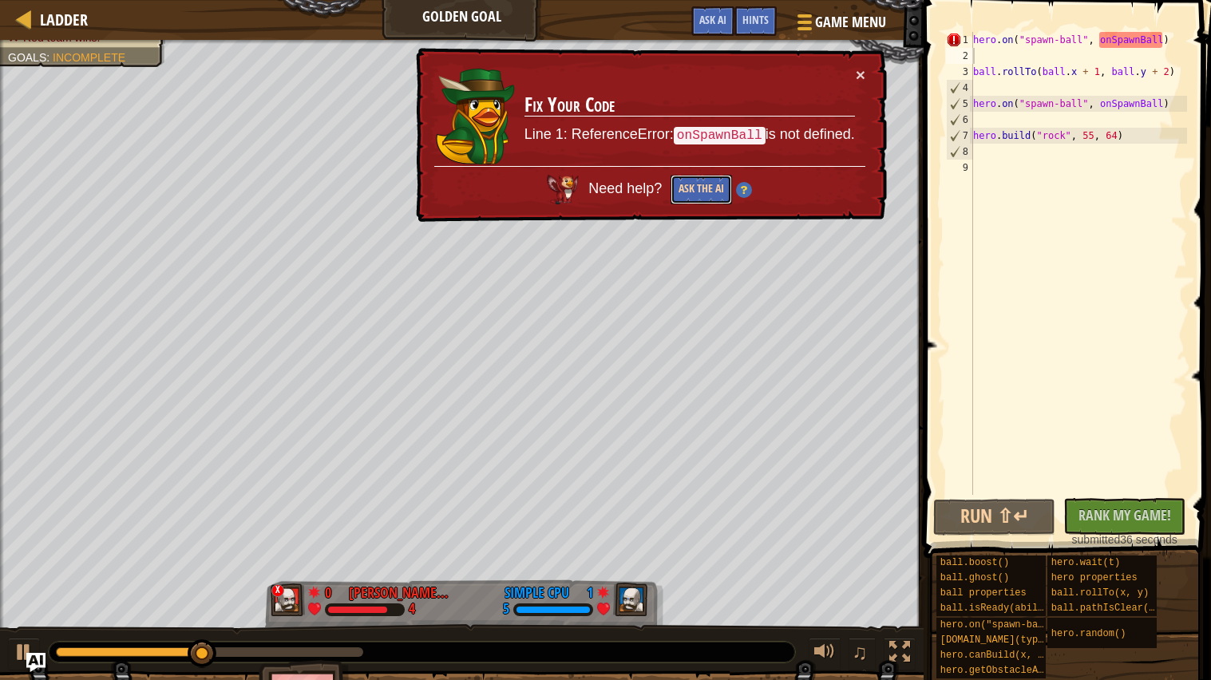
click at [701, 182] on button "Ask the AI" at bounding box center [700, 190] width 61 height 30
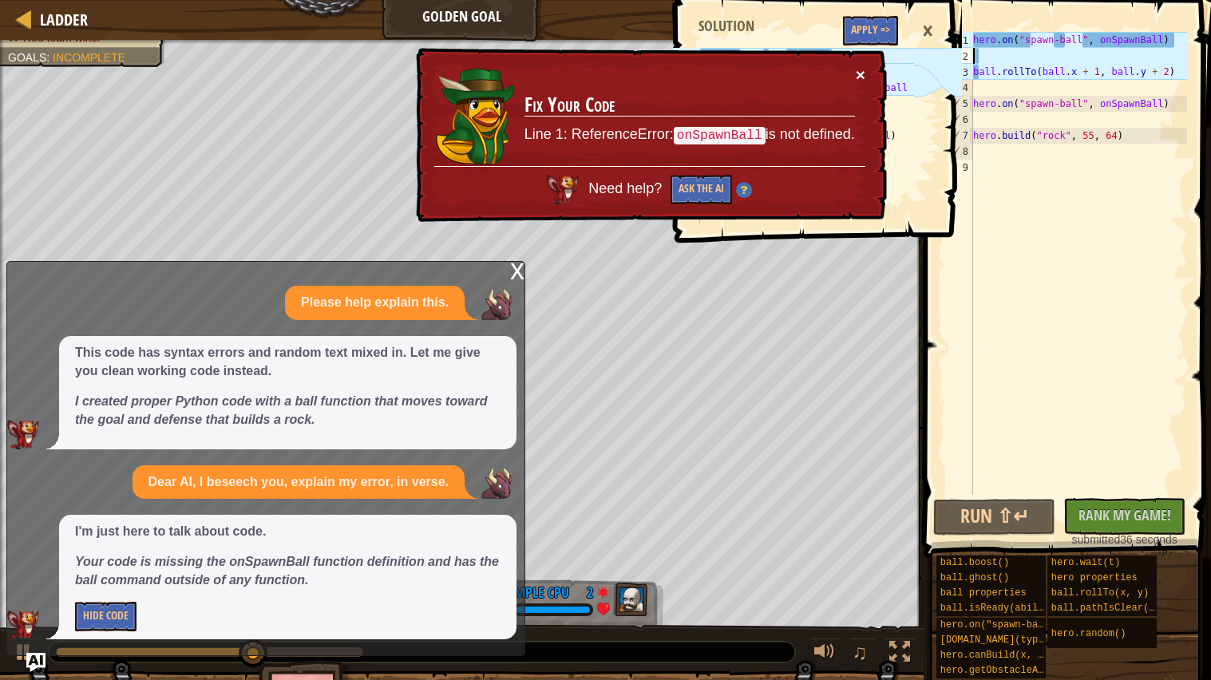
click at [858, 76] on button "×" at bounding box center [861, 74] width 10 height 17
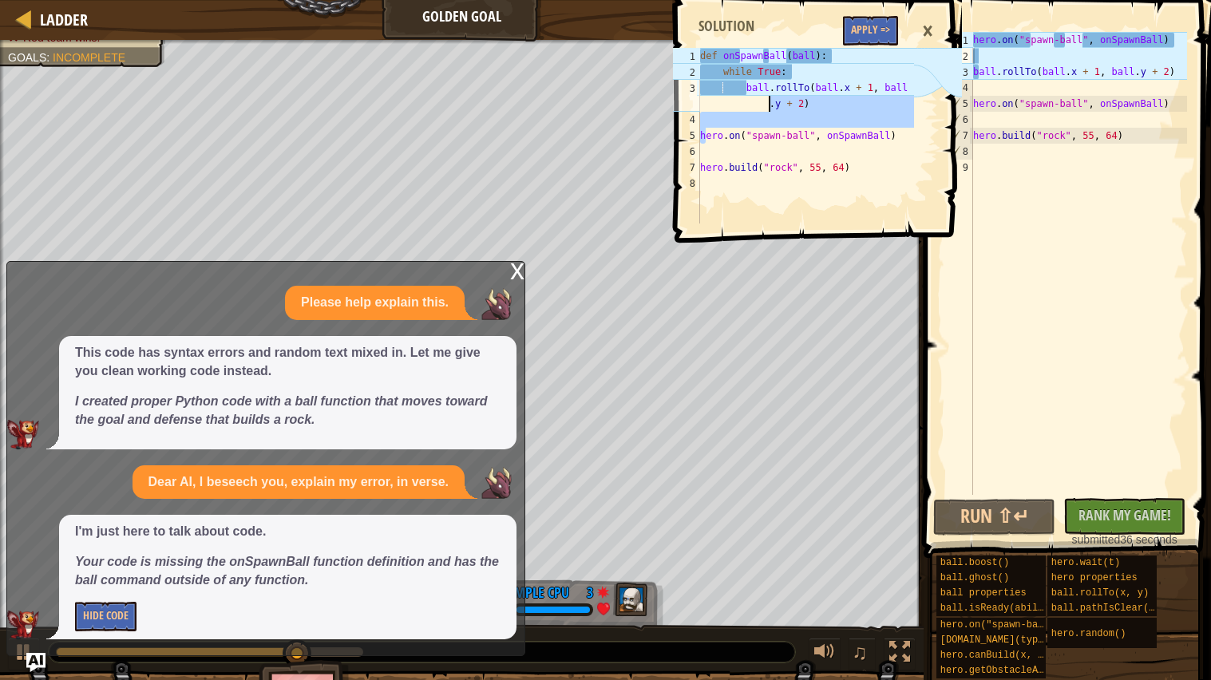
click at [554, 101] on div "Ladder Golden Goal Game Menu Done Hints Ask AI hero.on("spawn-ball", onSpawnBal…" at bounding box center [605, 340] width 1211 height 680
type textarea "ball.rollTo(ball.x + 1, ball.y + 2)"
click at [1091, 317] on div "hero . on ( "spawn-ball" , onSpawnBall ) ball . rollTo ( ball . x + 1 , ball . …" at bounding box center [1078, 279] width 217 height 495
drag, startPoint x: 691, startPoint y: 164, endPoint x: 772, endPoint y: 173, distance: 81.2
click at [772, 173] on div "ball.rollTo(ball.x + 1, ball.y + 2) 1 2 3 4 5 6 7 8 def onSpawnBall ( ball ) : …" at bounding box center [792, 136] width 244 height 176
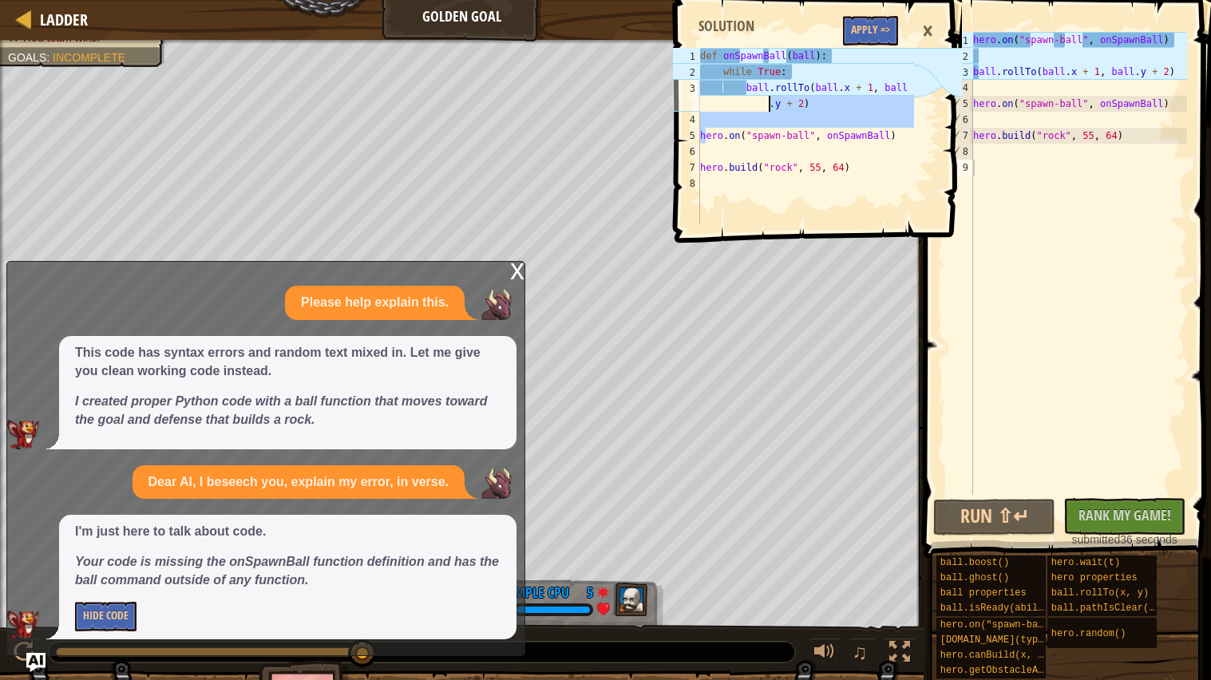
click at [8, 49] on div "Goals : Incomplete" at bounding box center [66, 57] width 117 height 16
click at [519, 271] on div "x" at bounding box center [517, 270] width 14 height 16
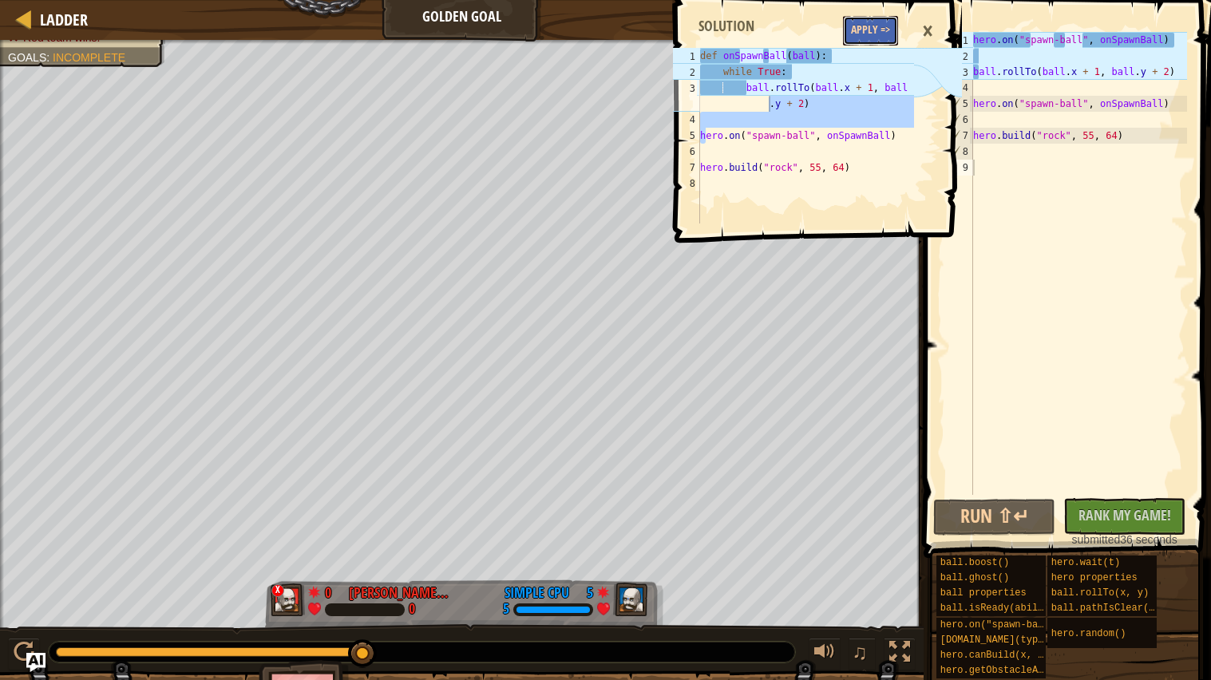
click at [888, 27] on button "Apply =>" at bounding box center [870, 31] width 55 height 30
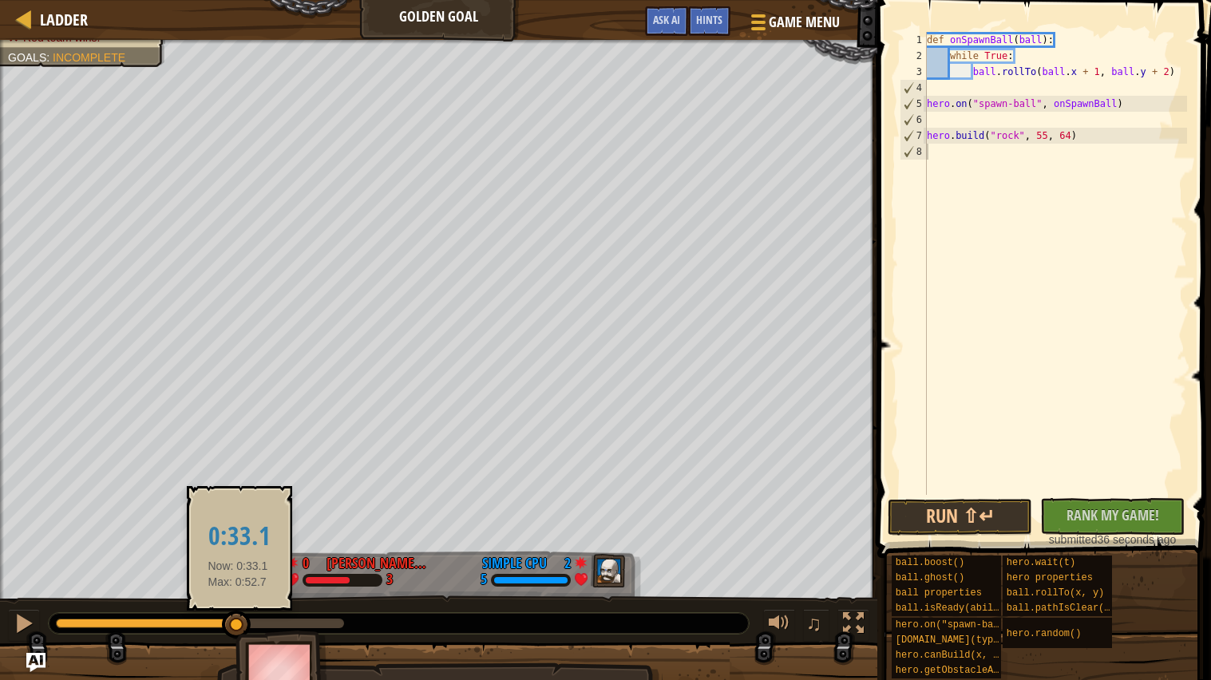
drag, startPoint x: 342, startPoint y: 624, endPoint x: 0, endPoint y: 639, distance: 342.8
click at [0, 639] on div "♫" at bounding box center [438, 619] width 877 height 48
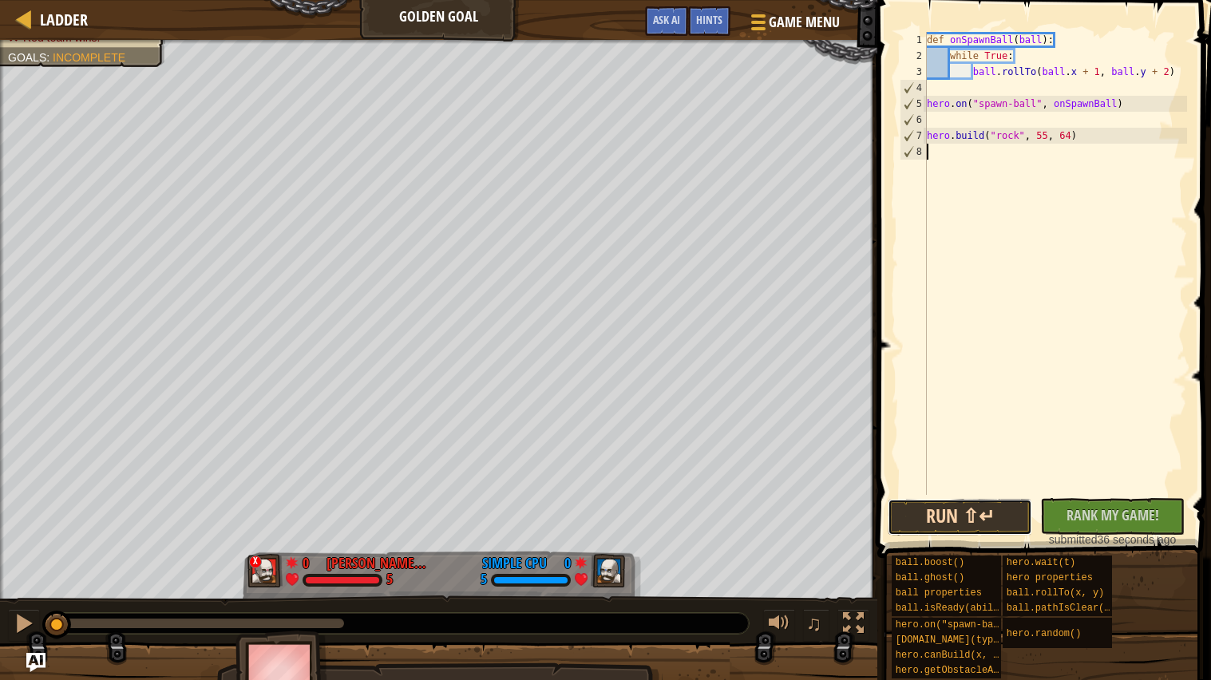
click at [927, 523] on button "Run ⇧↵" at bounding box center [960, 517] width 144 height 37
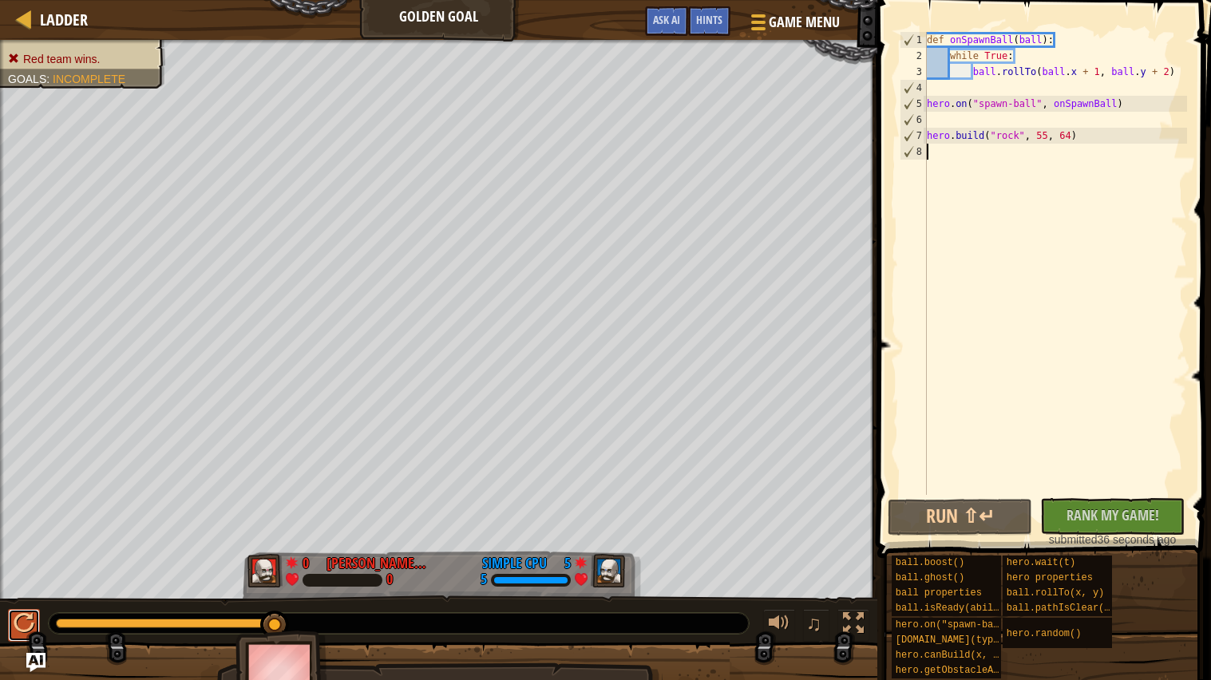
click at [14, 619] on div at bounding box center [24, 623] width 21 height 21
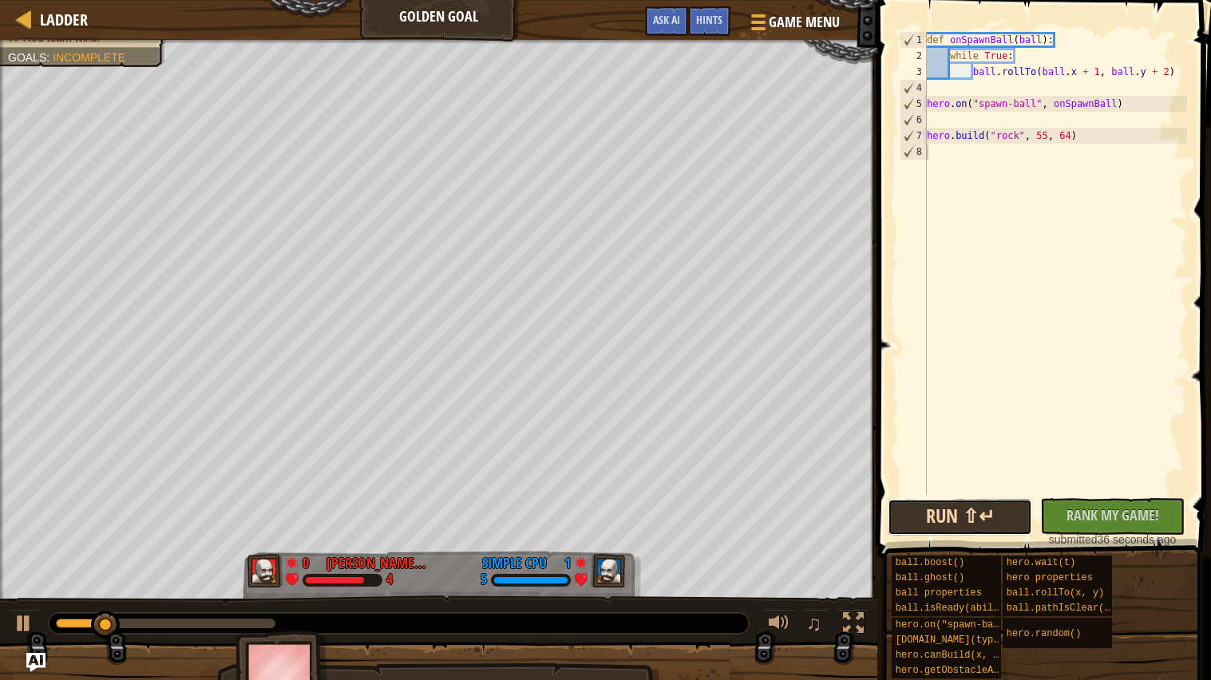
click at [922, 528] on button "Run ⇧↵" at bounding box center [960, 517] width 144 height 37
click at [973, 70] on div "def onSpawnBall ( ball ) : while True : ball . rollTo ( ball . x + 1 , ball . y…" at bounding box center [1055, 279] width 263 height 495
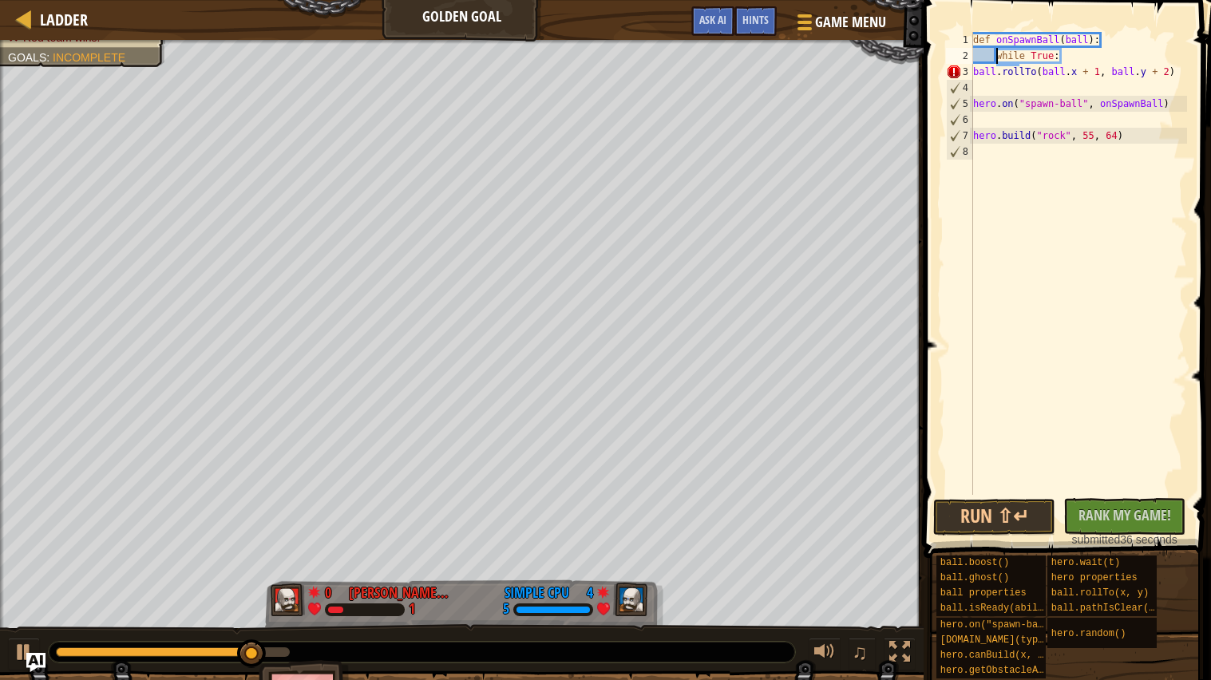
click at [997, 53] on div "def onSpawnBall ( ball ) : while True : ball . rollTo ( ball . x + 1 , ball . y…" at bounding box center [1078, 279] width 217 height 495
type textarea "while True:"
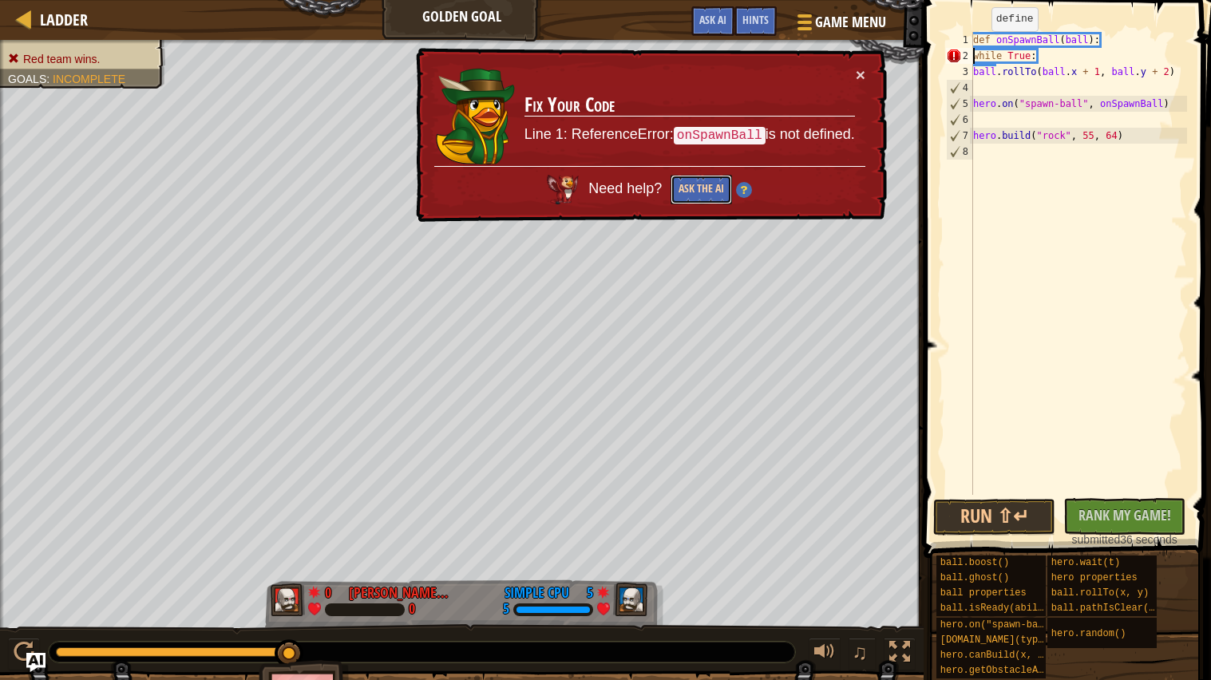
click at [677, 192] on button "Ask the AI" at bounding box center [700, 190] width 61 height 30
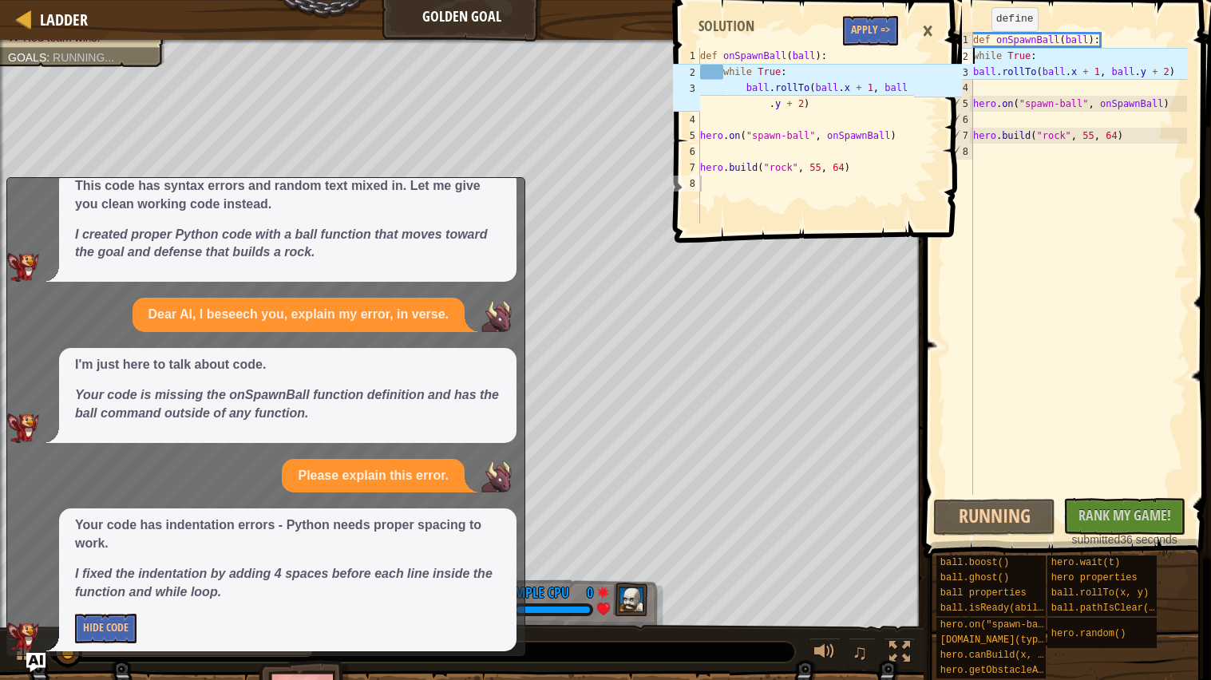
scroll to position [94, 0]
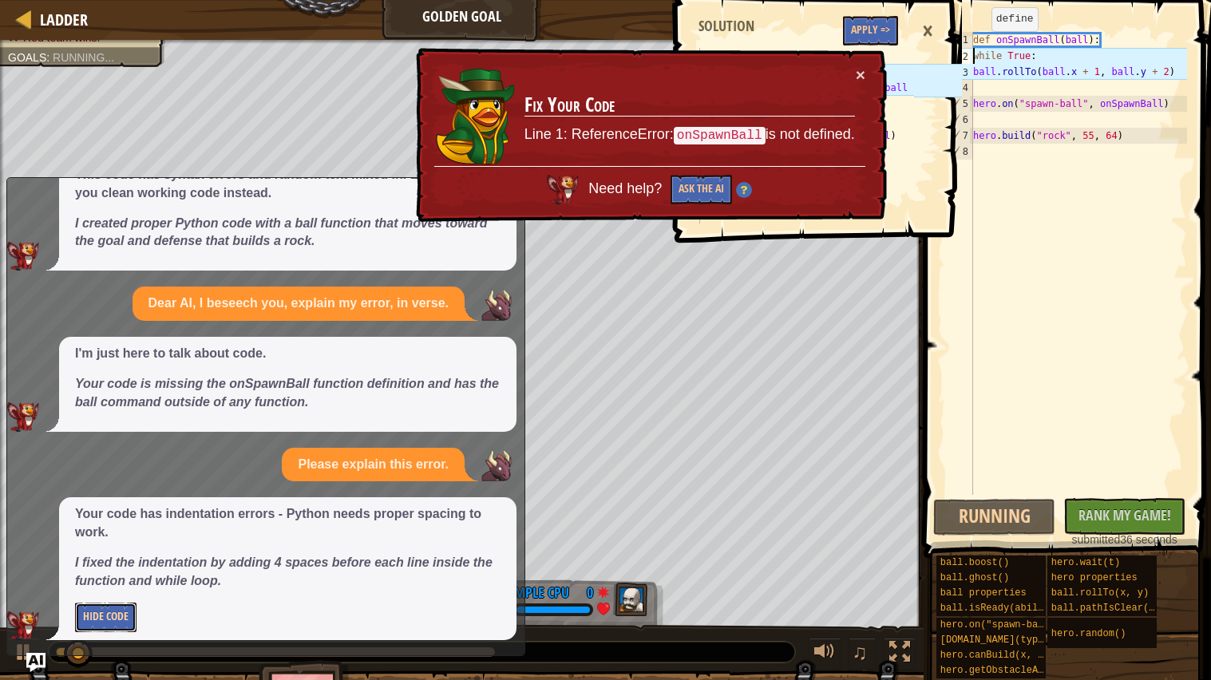
click at [113, 611] on button "Hide Code" at bounding box center [105, 618] width 61 height 30
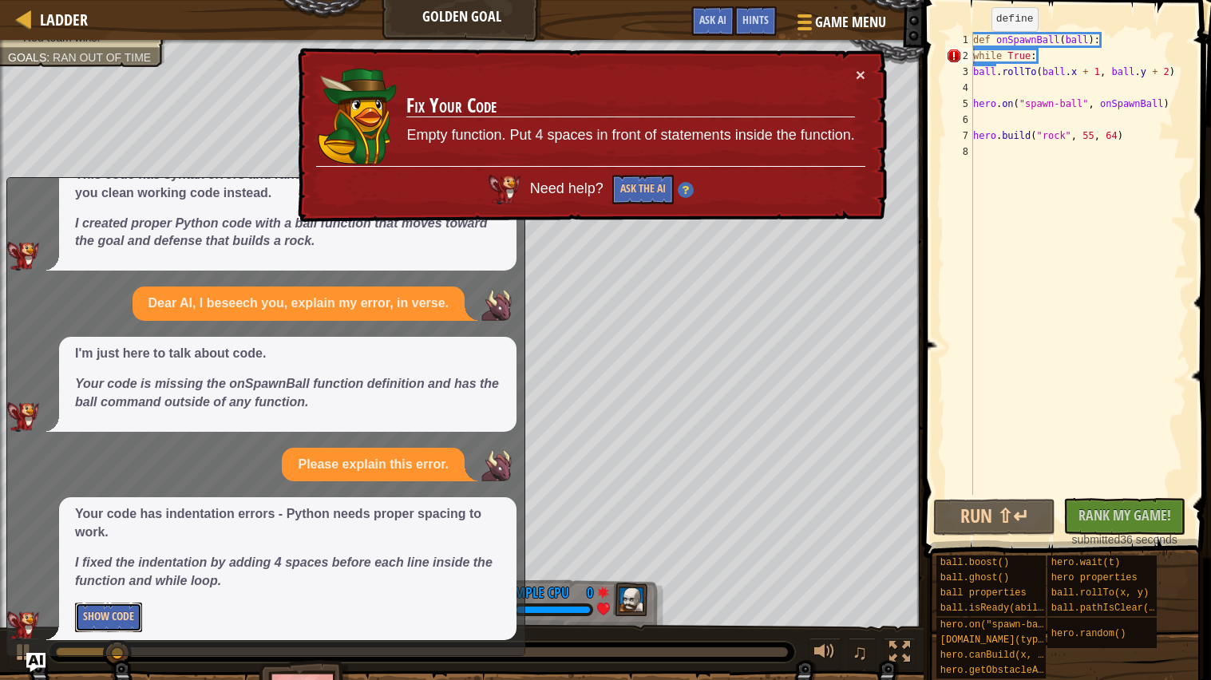
click at [96, 621] on button "Show Code" at bounding box center [108, 618] width 67 height 30
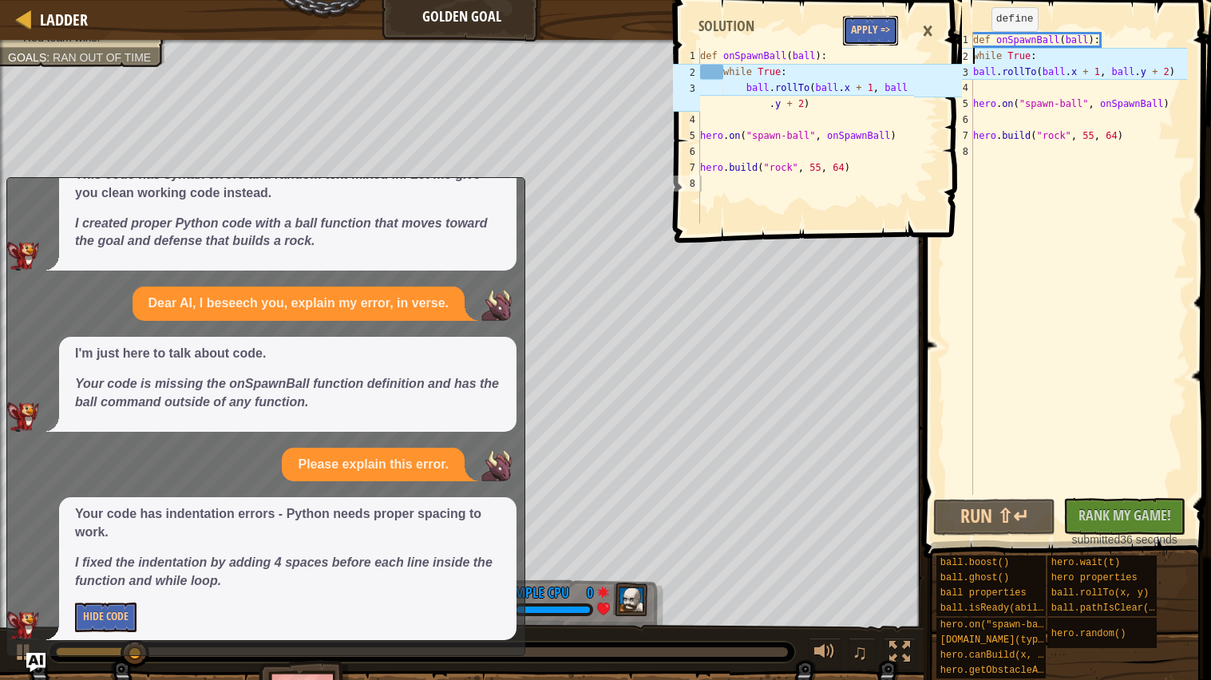
click at [868, 26] on button "Apply =>" at bounding box center [870, 31] width 55 height 30
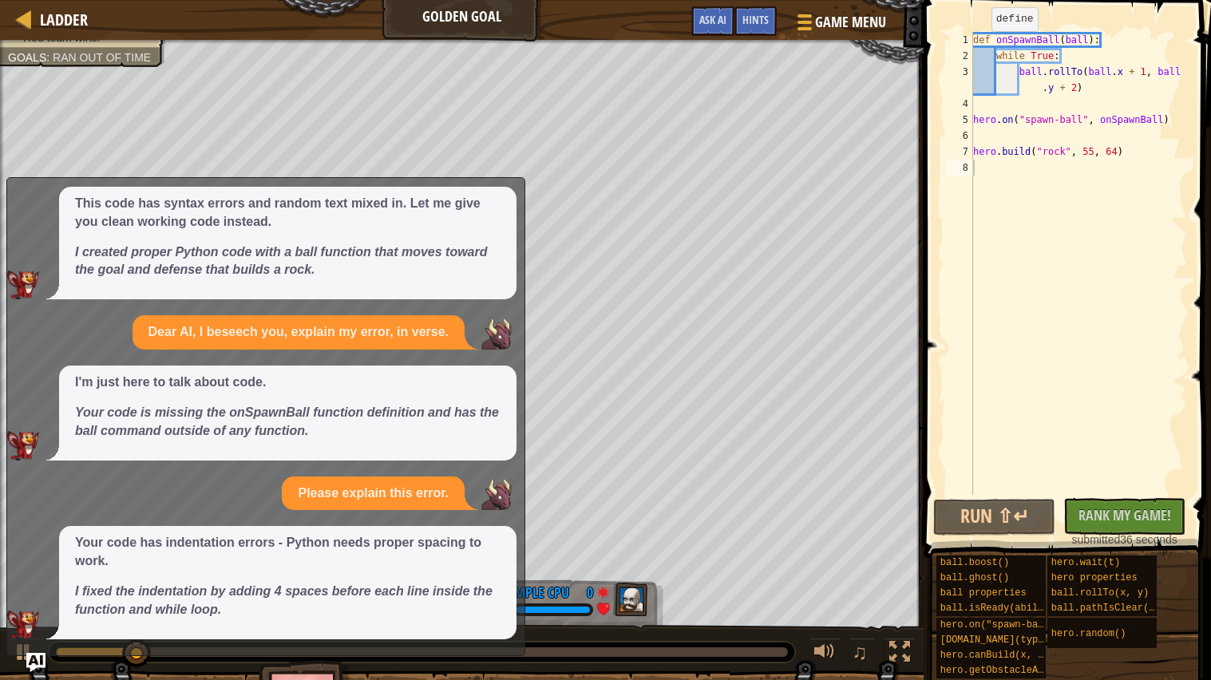
scroll to position [65, 0]
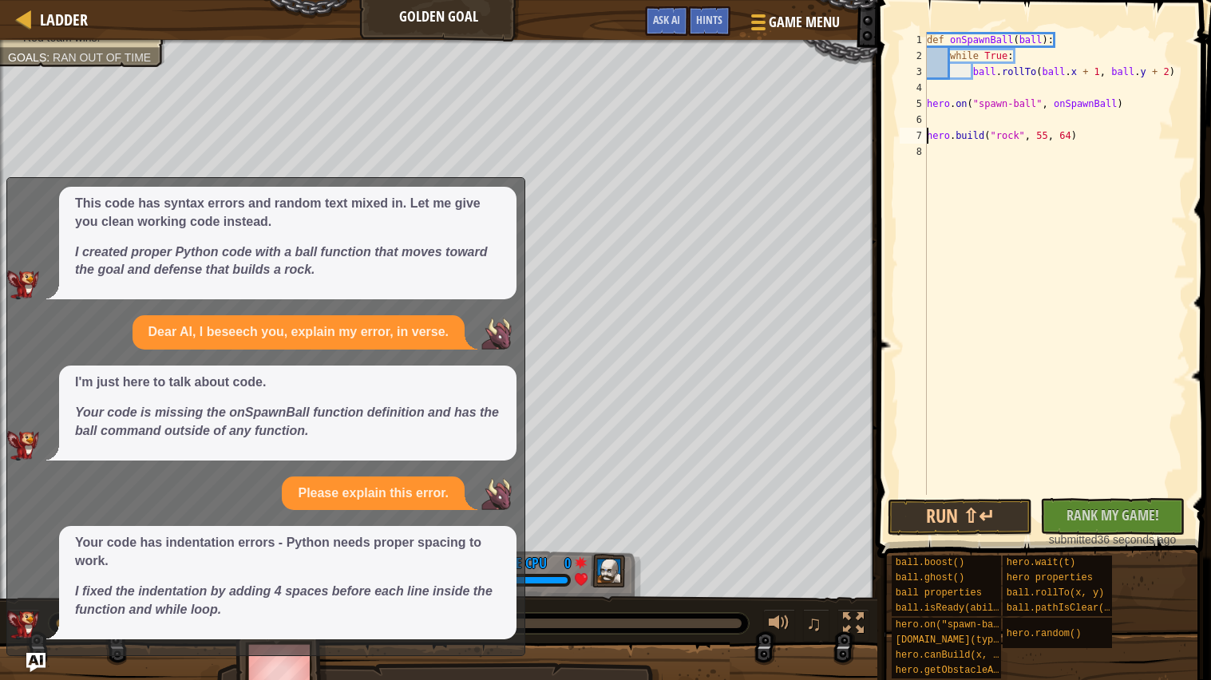
type textarea "[DOMAIN_NAME]("rock", 55, 64)"
drag, startPoint x: 469, startPoint y: 518, endPoint x: 476, endPoint y: 655, distance: 137.4
click at [476, 655] on div "x Please help explain this. This code has syntax errors and random text mixed i…" at bounding box center [265, 416] width 519 height 479
click at [504, 204] on div "This code has syntax errors and random text mixed in. Let me give you clean wor…" at bounding box center [287, 243] width 457 height 113
click at [919, 513] on button "Run ⇧↵" at bounding box center [960, 517] width 144 height 37
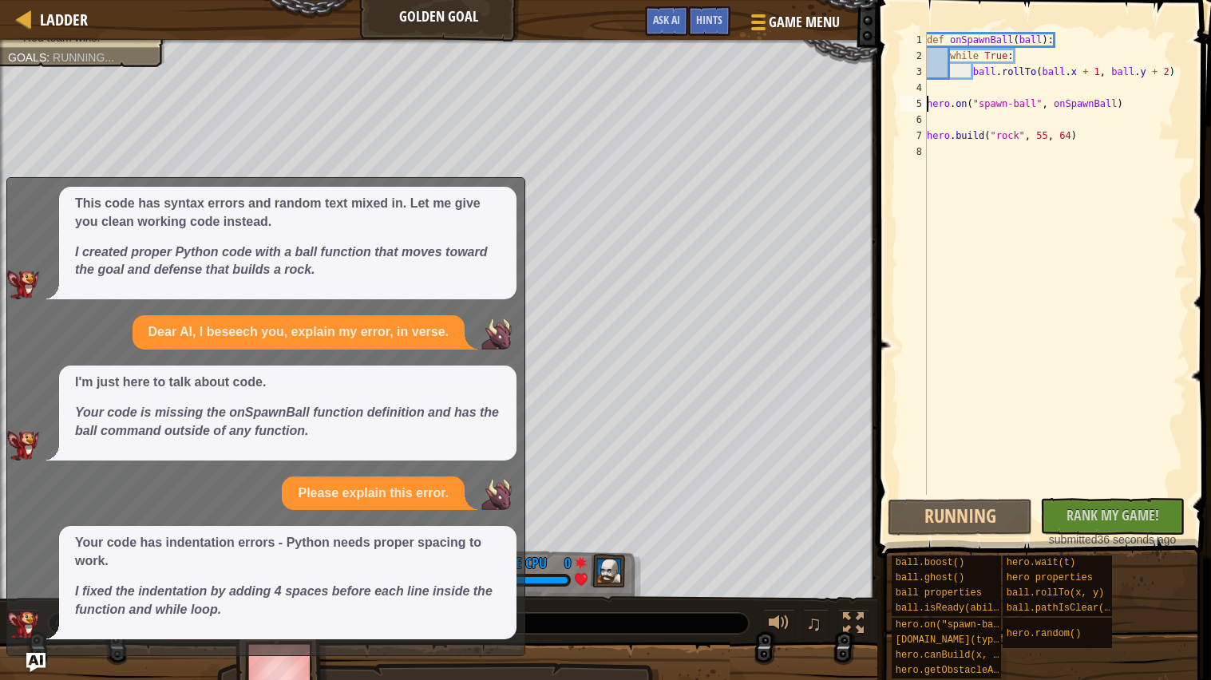
click at [422, 374] on p "I'm just here to talk about code." at bounding box center [287, 383] width 425 height 18
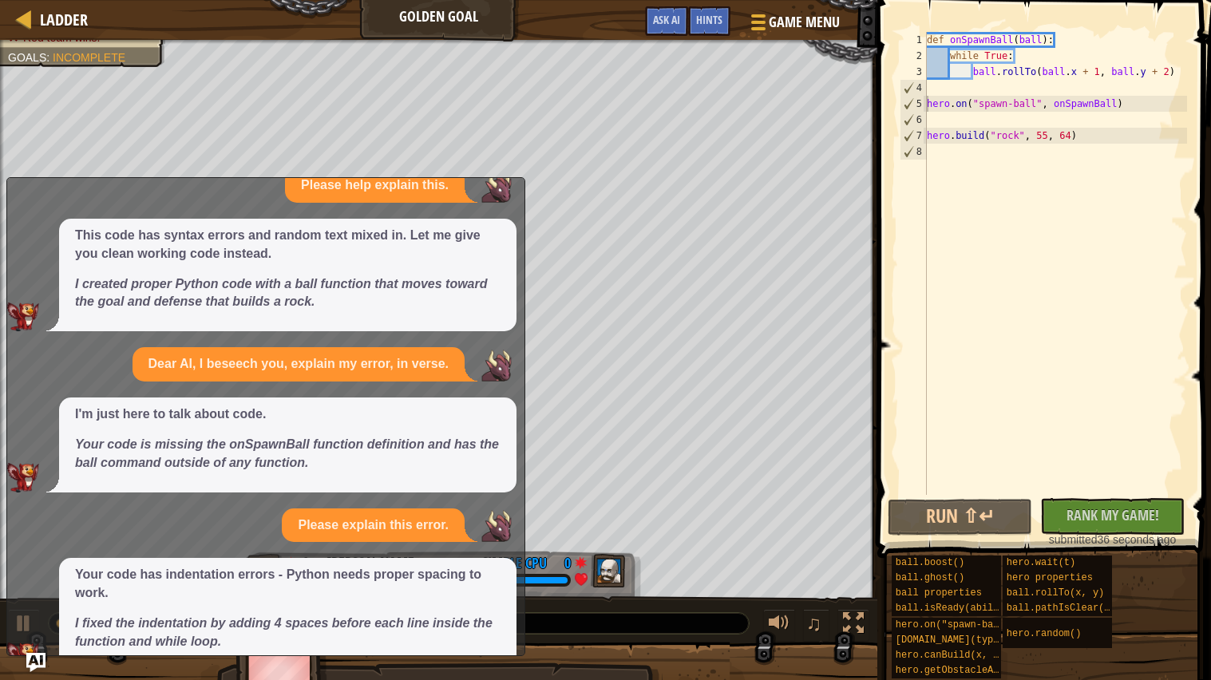
scroll to position [0, 0]
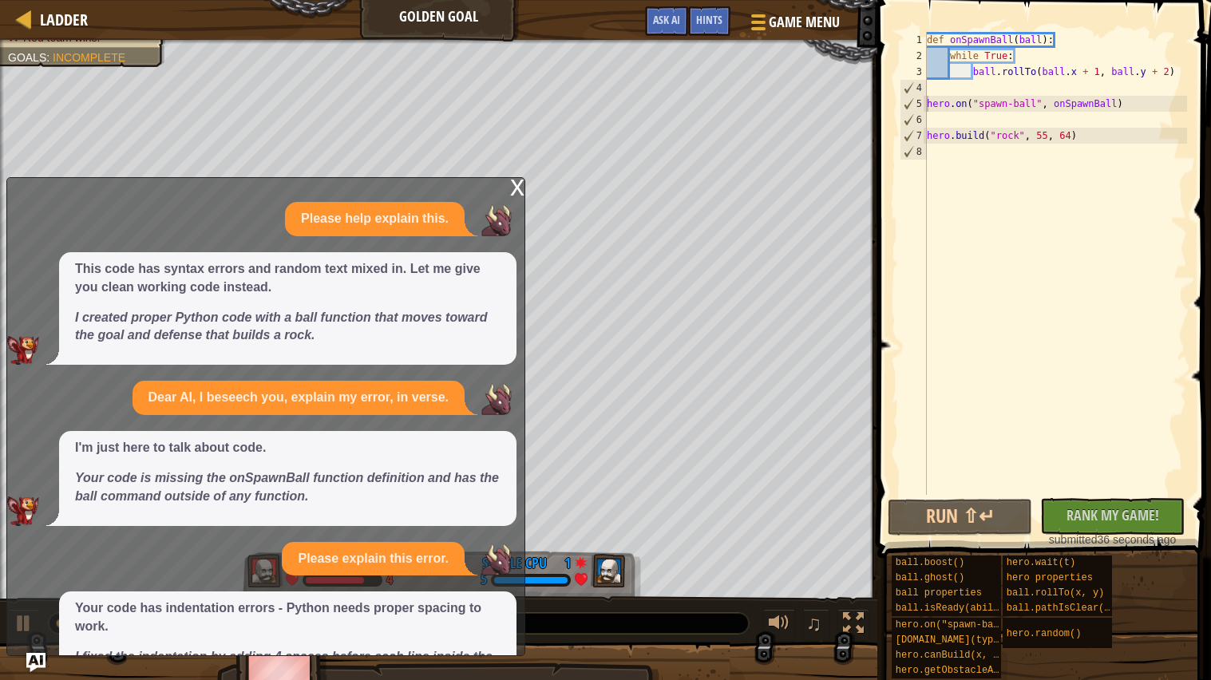
click at [519, 183] on div "x" at bounding box center [517, 186] width 14 height 16
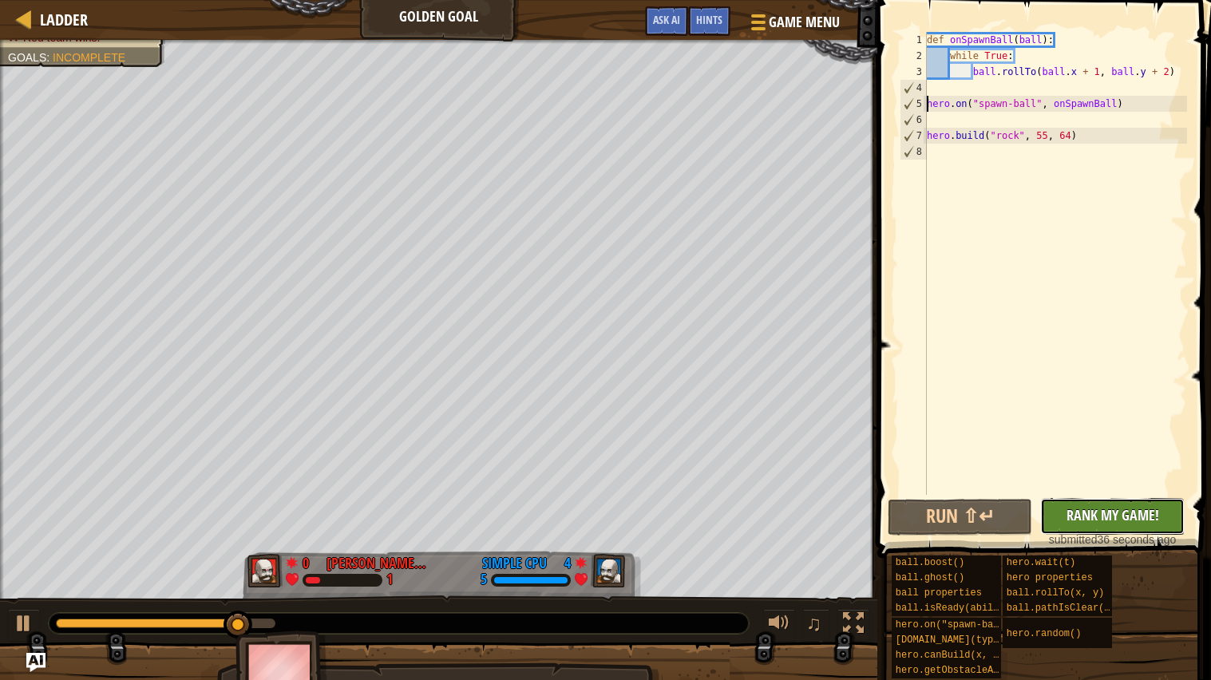
click at [1088, 505] on span "Rank My Game!" at bounding box center [1112, 515] width 93 height 20
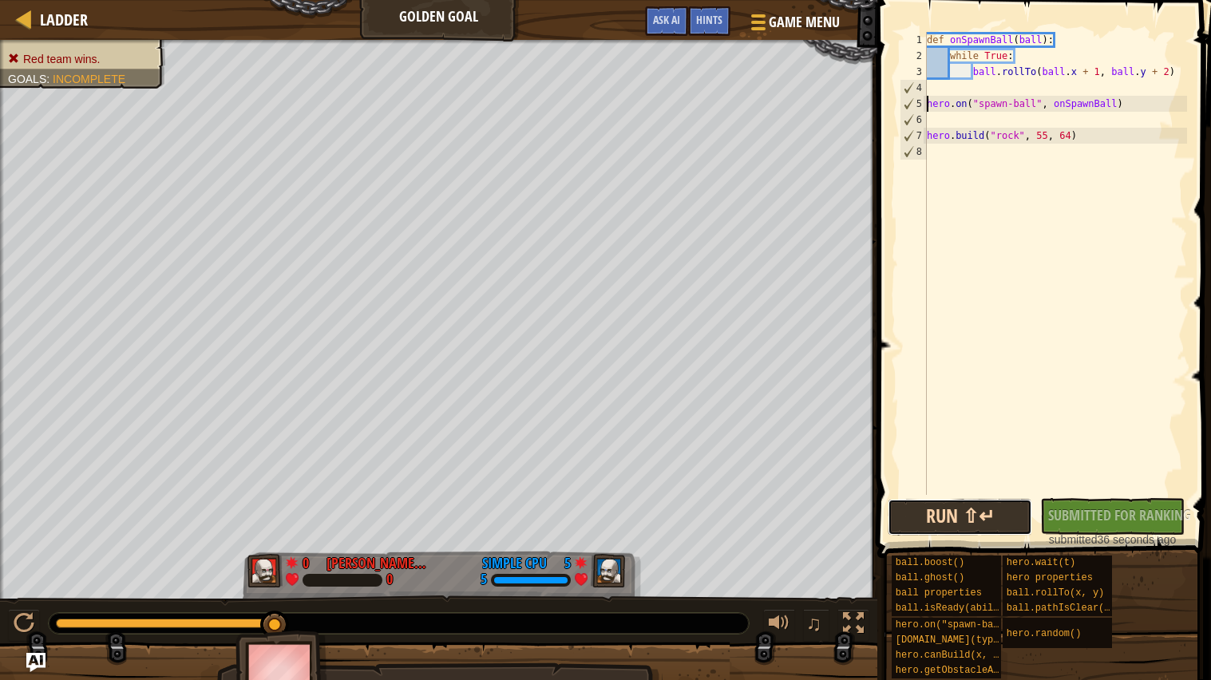
click at [949, 530] on button "Run ⇧↵" at bounding box center [960, 517] width 144 height 37
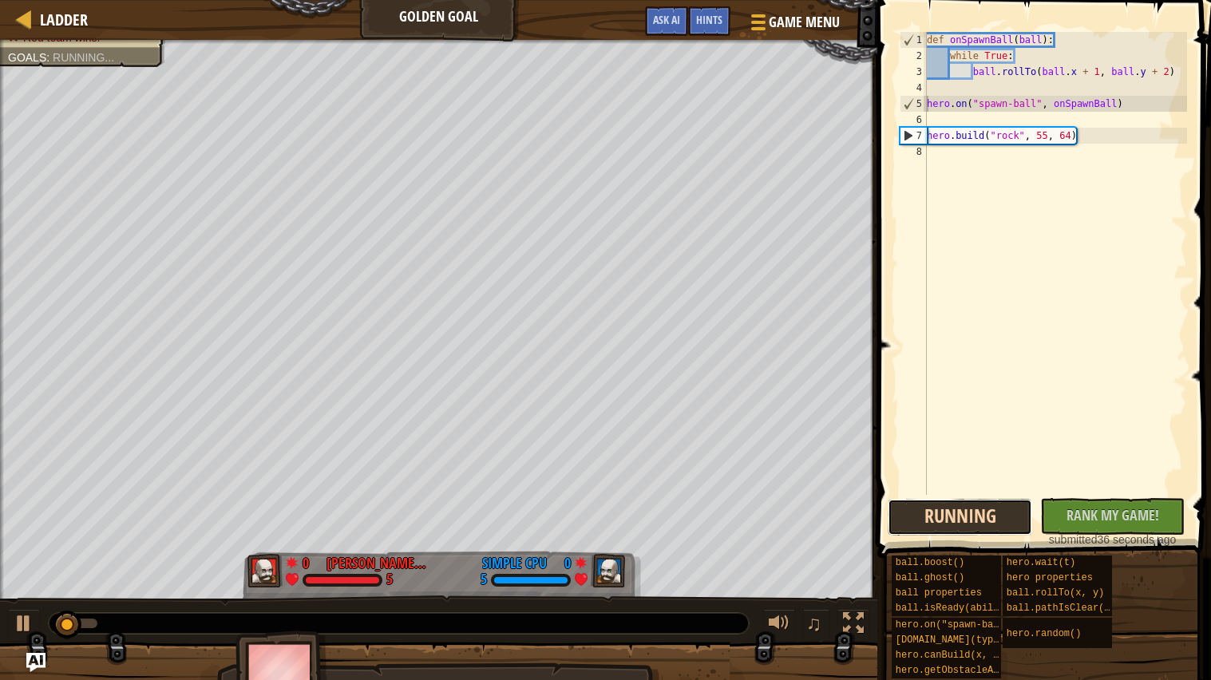
click at [937, 518] on button "Running" at bounding box center [960, 517] width 144 height 37
click at [903, 135] on div "7" at bounding box center [913, 136] width 26 height 16
type textarea "[DOMAIN_NAME]("rock", 55, 64)"
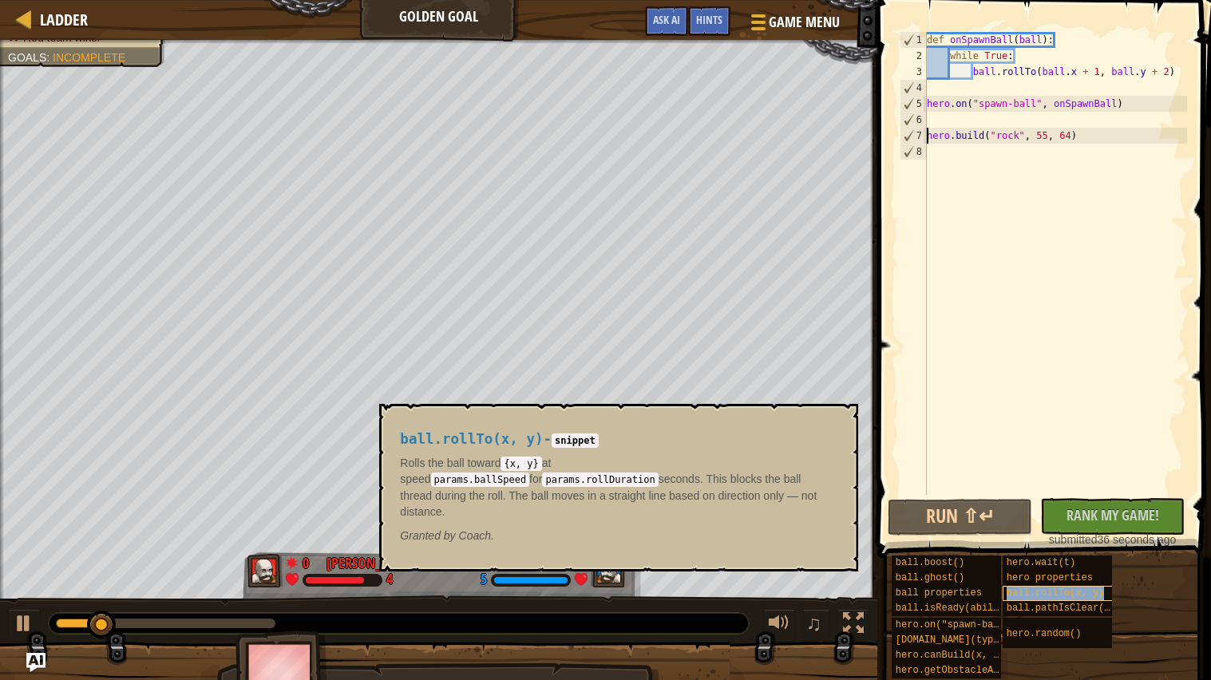
click at [1058, 588] on span "ball.rollTo(x, y)" at bounding box center [1055, 592] width 97 height 11
click at [1008, 563] on span "hero.wait(t)" at bounding box center [1041, 562] width 69 height 11
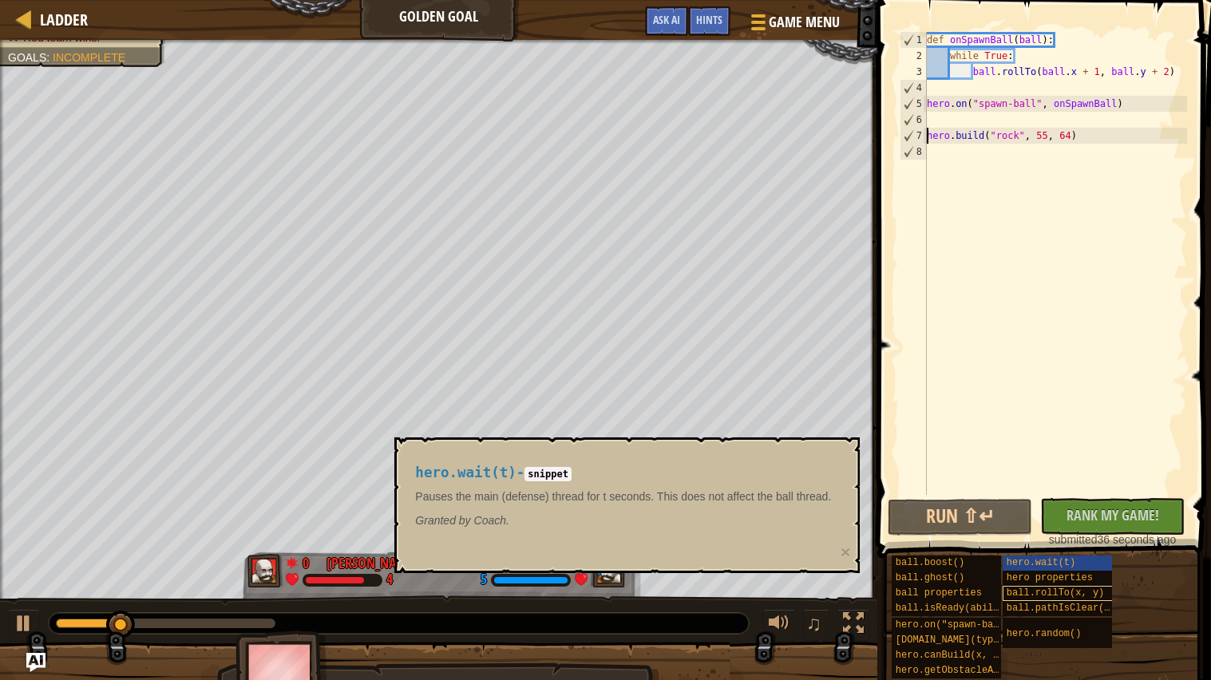
click at [1018, 592] on span "ball.rollTo(x, y)" at bounding box center [1055, 592] width 97 height 11
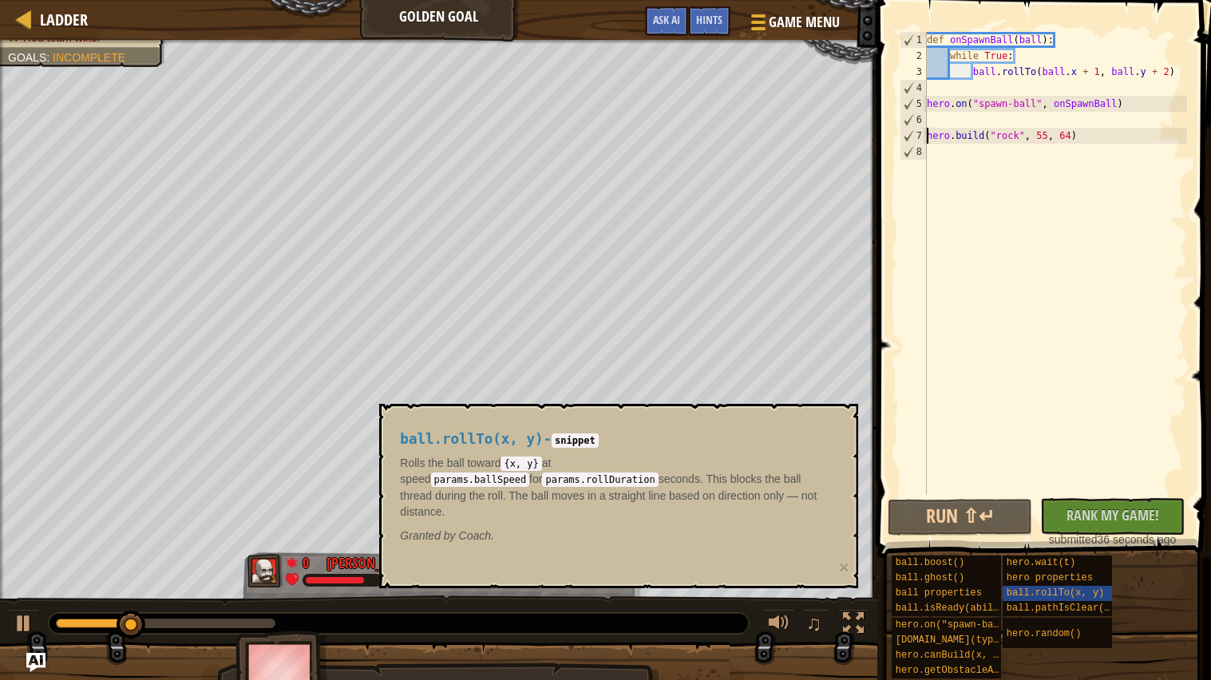
click at [995, 378] on div "def onSpawnBall ( ball ) : while True : ball . rollTo ( ball . x + 1 , ball . y…" at bounding box center [1055, 279] width 263 height 495
click at [1033, 593] on span "ball.rollTo(x, y)" at bounding box center [1055, 592] width 97 height 11
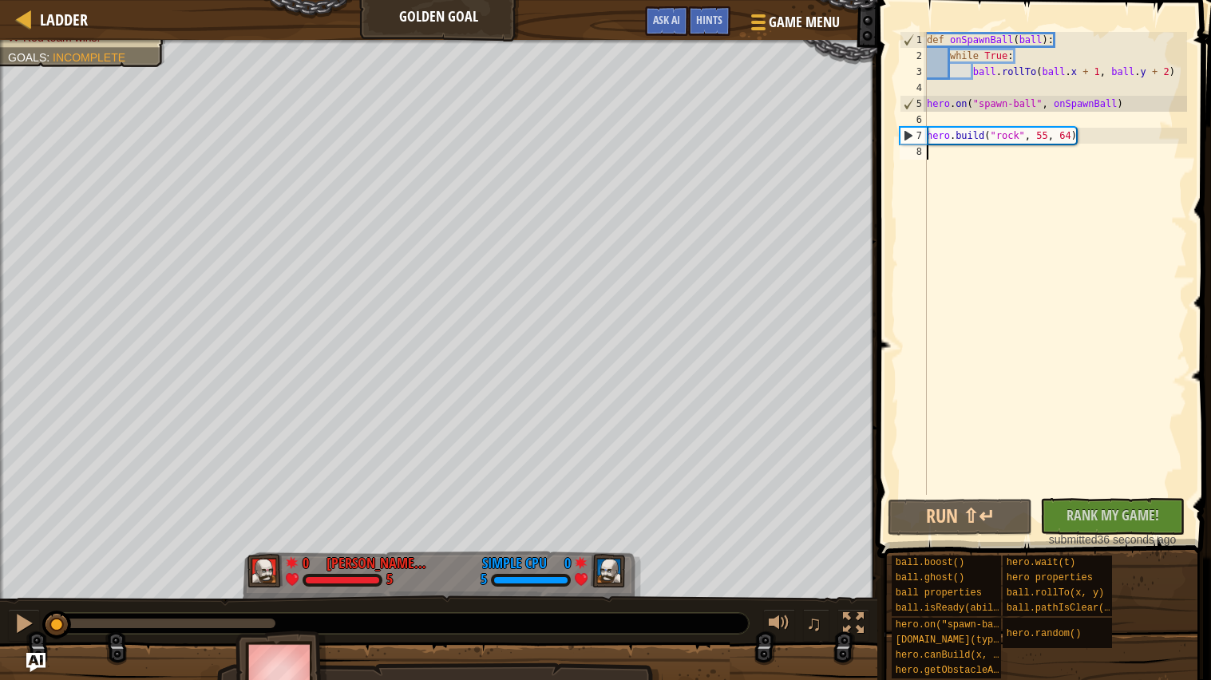
drag, startPoint x: 256, startPoint y: 621, endPoint x: 14, endPoint y: 643, distance: 242.9
click at [14, 643] on div "Red team wins. Goals : Incomplete 0 Matthew Johnson Session 5 0 Simple CPU 5 ♫ …" at bounding box center [605, 373] width 1211 height 667
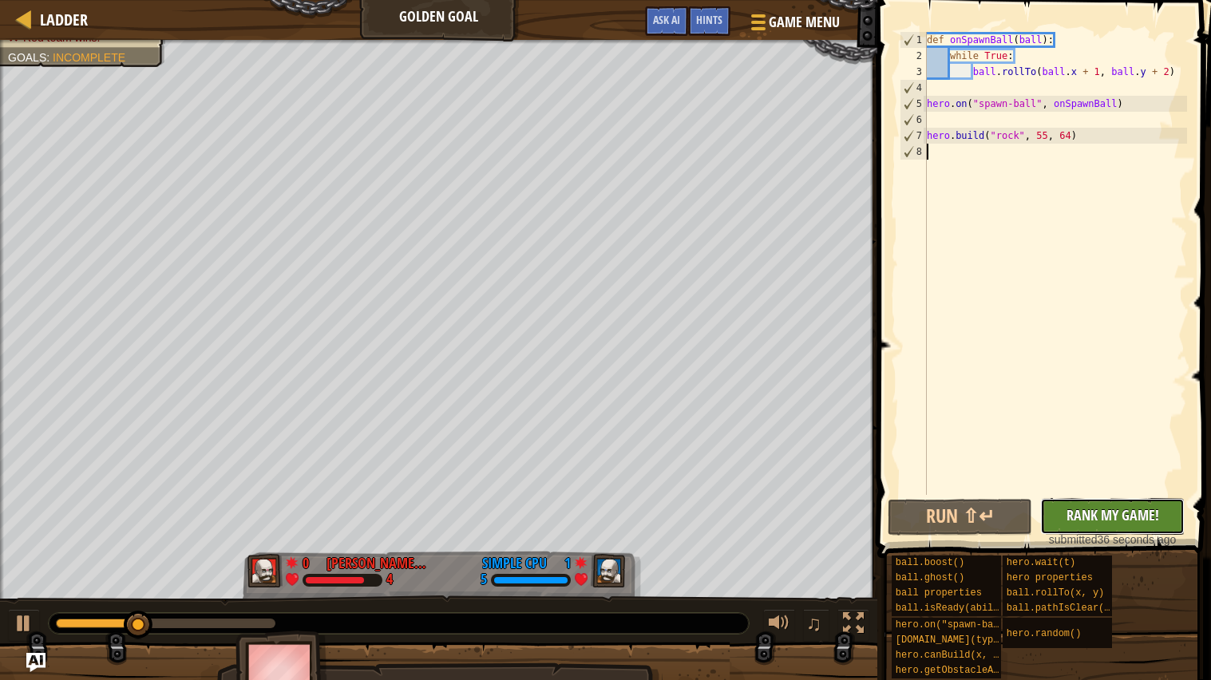
click at [1092, 530] on button "No New Code to Rank Rank My Game! Submitting... Submitted for Ranking Failed to…" at bounding box center [1112, 516] width 144 height 37
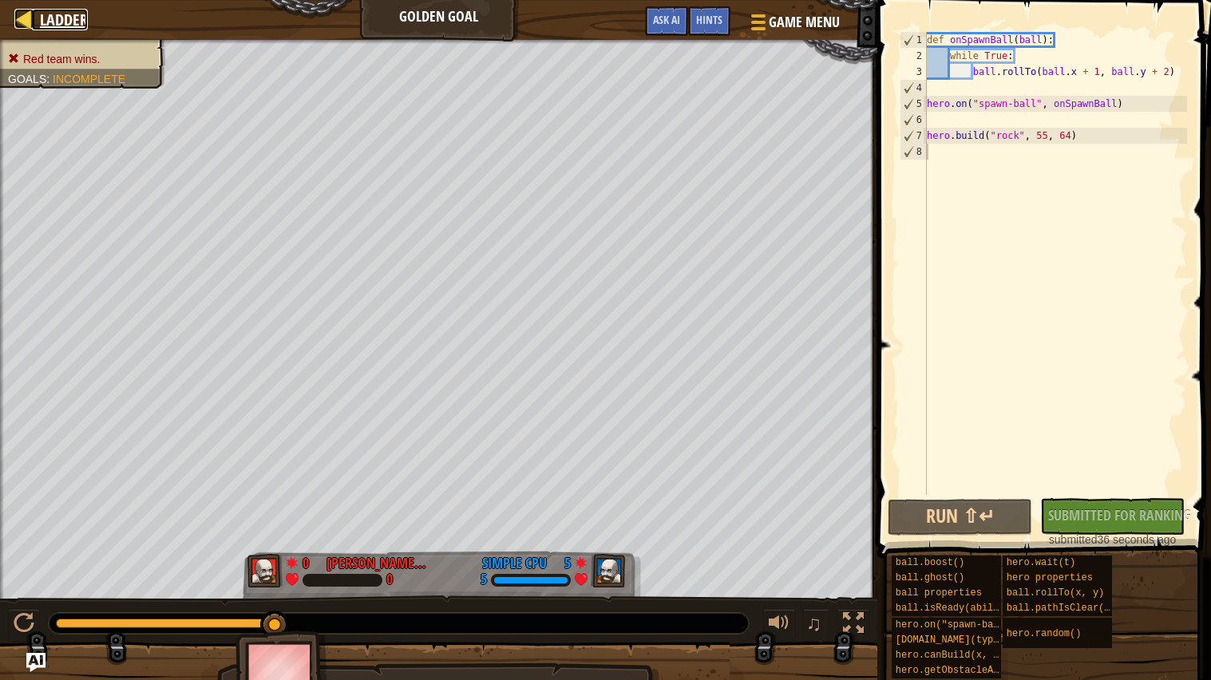
click at [30, 19] on div at bounding box center [24, 19] width 20 height 20
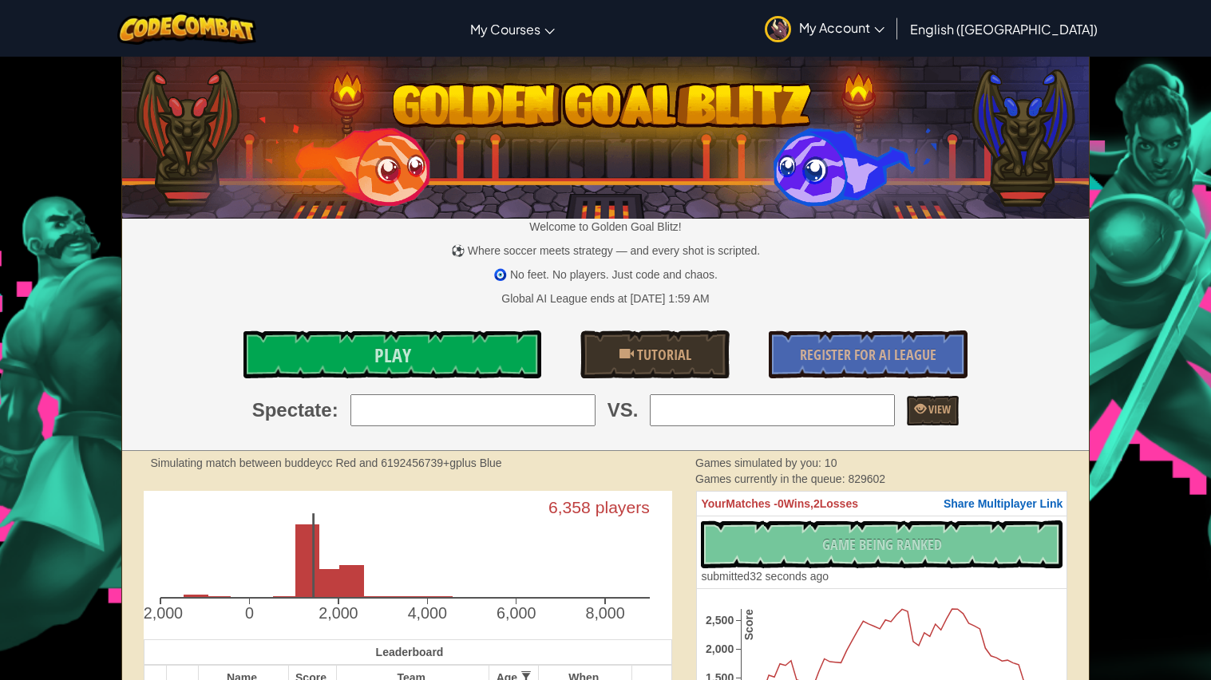
click at [884, 23] on span "My Account" at bounding box center [841, 27] width 85 height 17
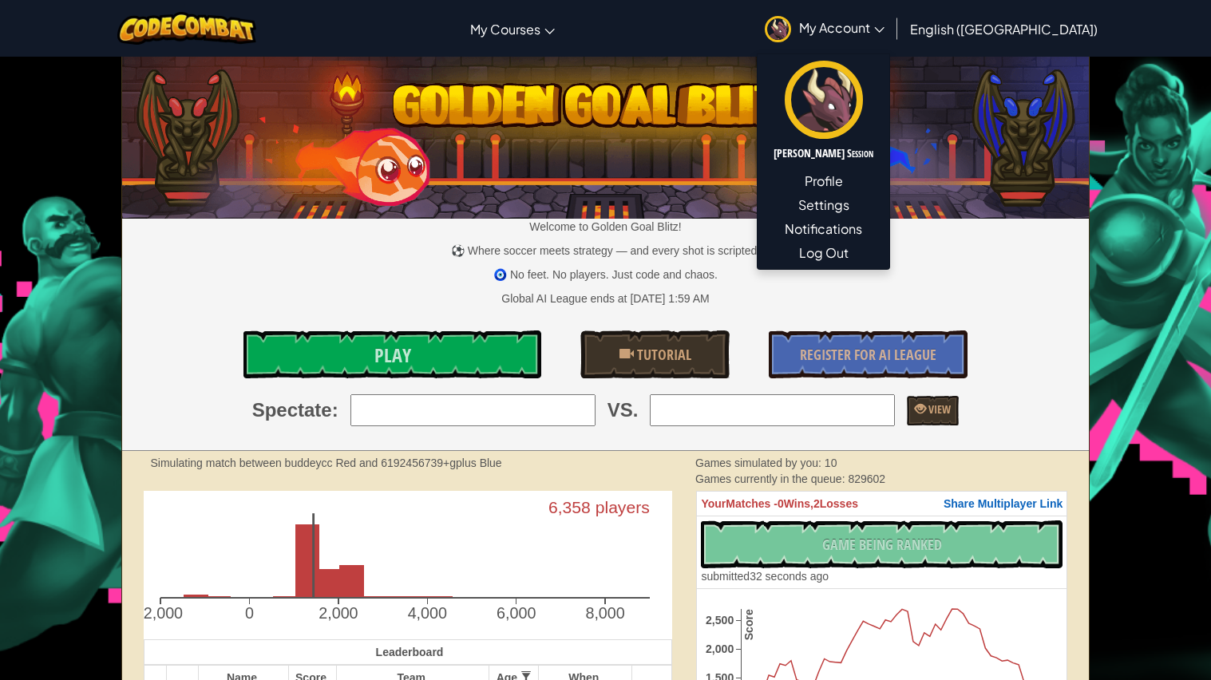
click at [892, 18] on link "My Account" at bounding box center [825, 28] width 136 height 50
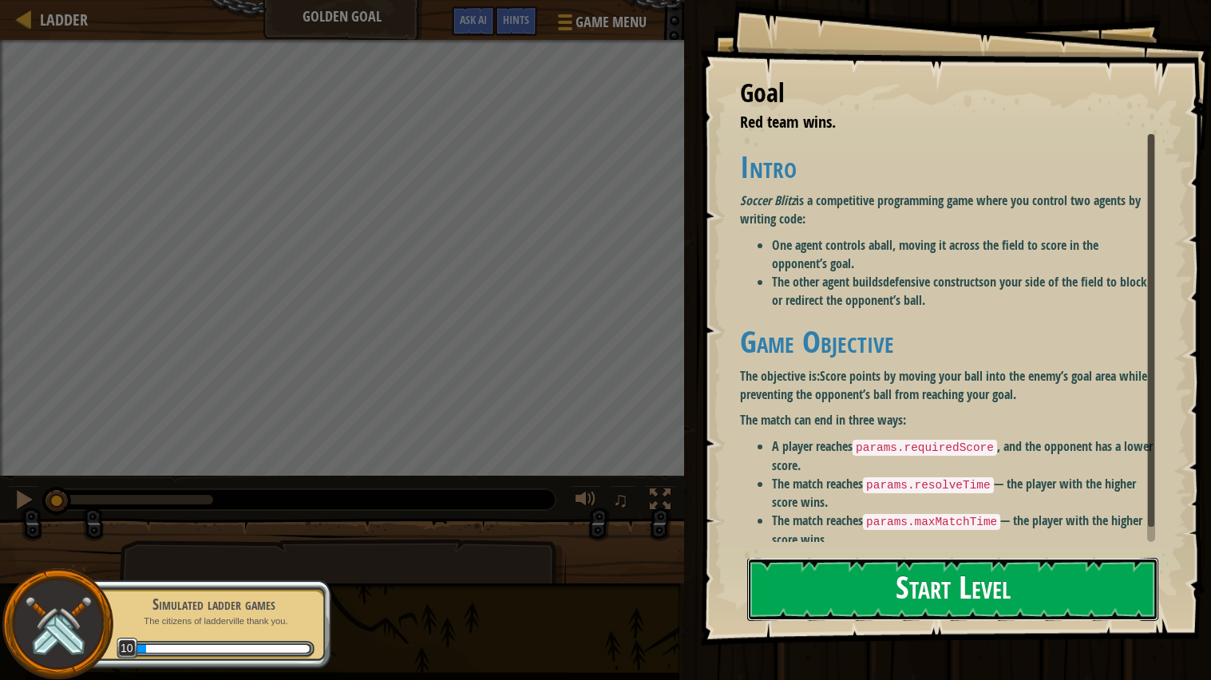
click at [805, 567] on button "Start Level" at bounding box center [952, 589] width 411 height 63
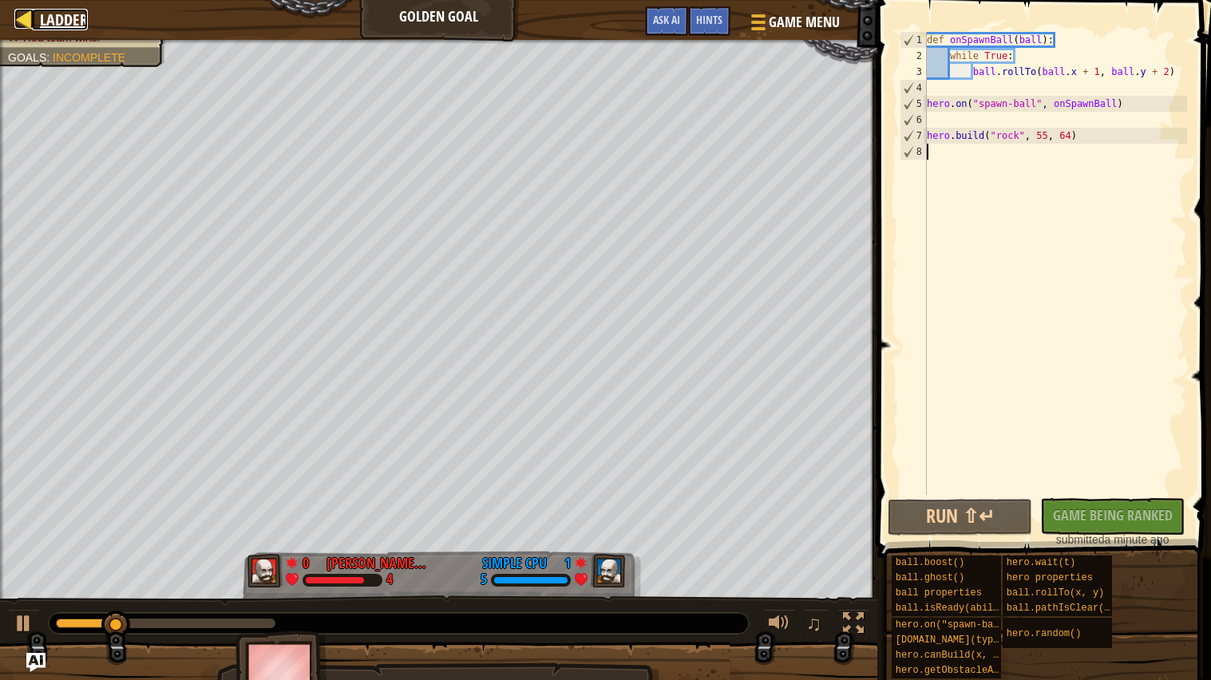
click at [34, 16] on link "Ladder" at bounding box center [60, 20] width 56 height 22
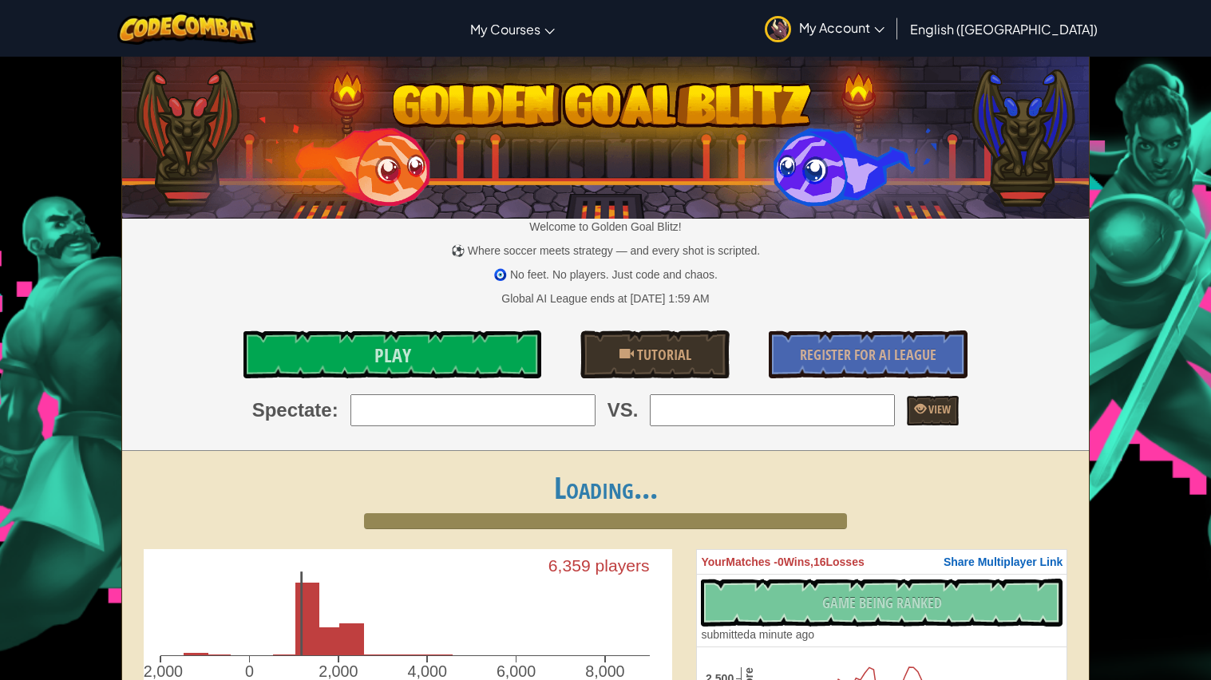
click at [1054, 26] on span "English ([GEOGRAPHIC_DATA])" at bounding box center [1004, 29] width 188 height 17
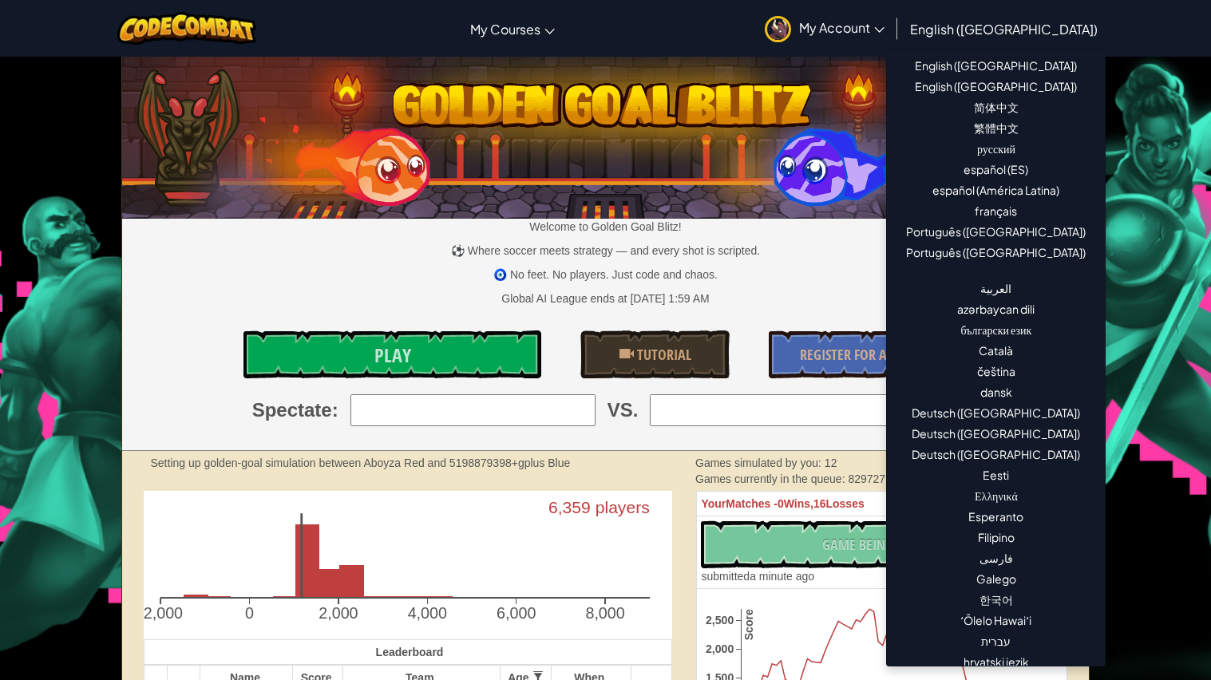
click at [1050, 28] on span "English ([GEOGRAPHIC_DATA])" at bounding box center [1004, 29] width 188 height 17
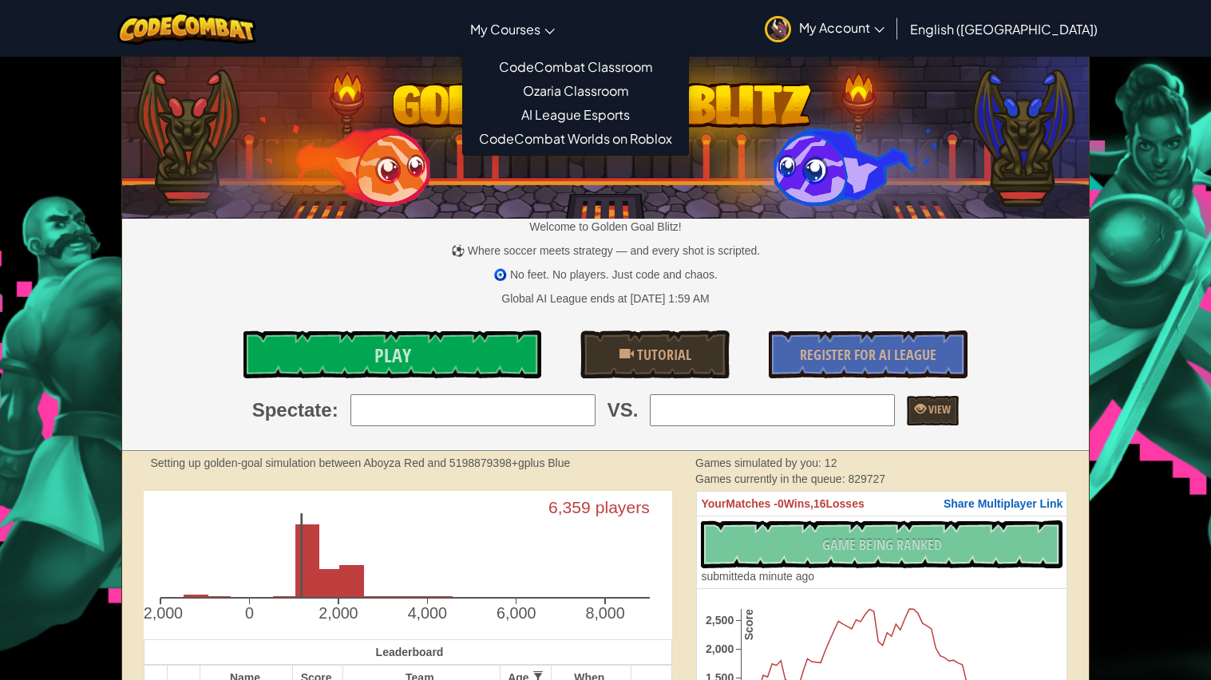
click at [540, 30] on span "My Courses" at bounding box center [505, 29] width 70 height 17
click at [238, 26] on img at bounding box center [187, 28] width 140 height 33
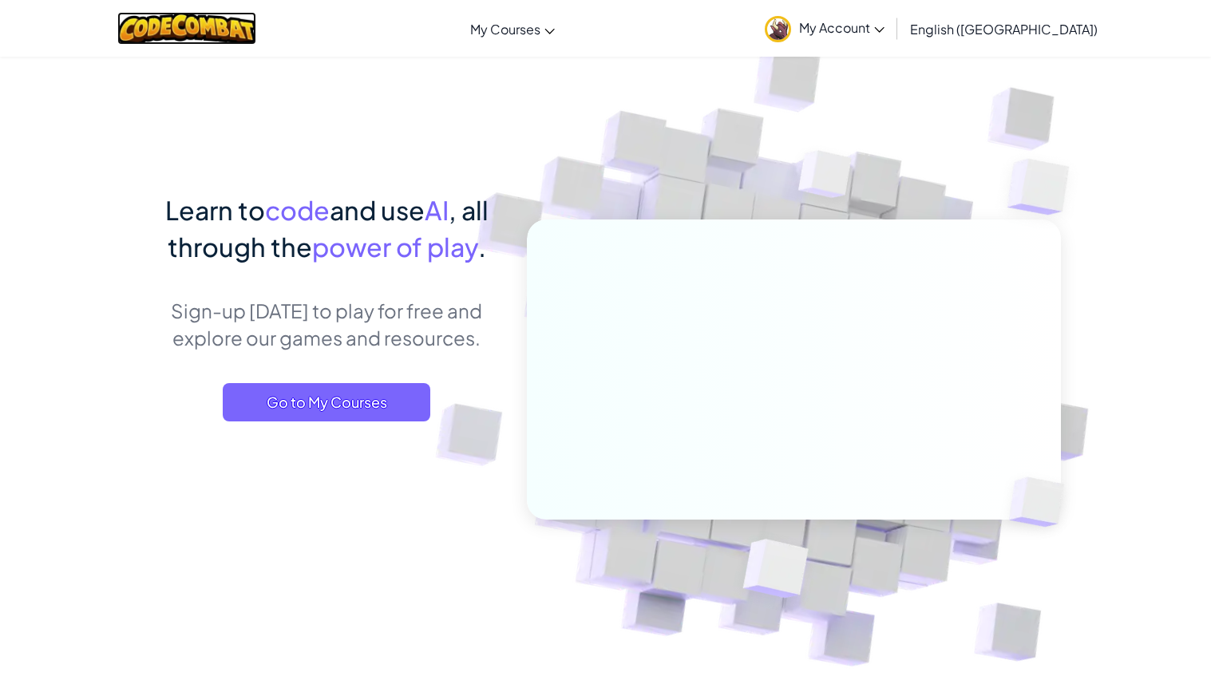
click at [215, 21] on img at bounding box center [187, 28] width 140 height 33
click at [214, 30] on img at bounding box center [187, 28] width 140 height 33
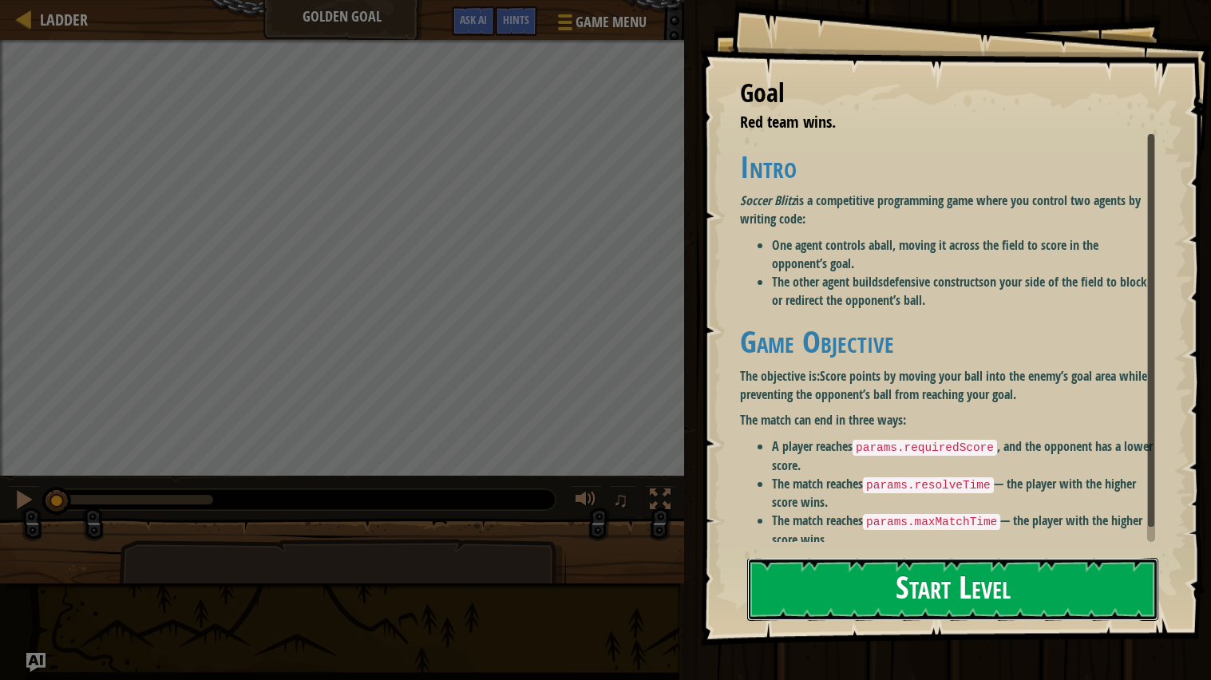
click at [1021, 573] on button "Start Level" at bounding box center [952, 589] width 411 height 63
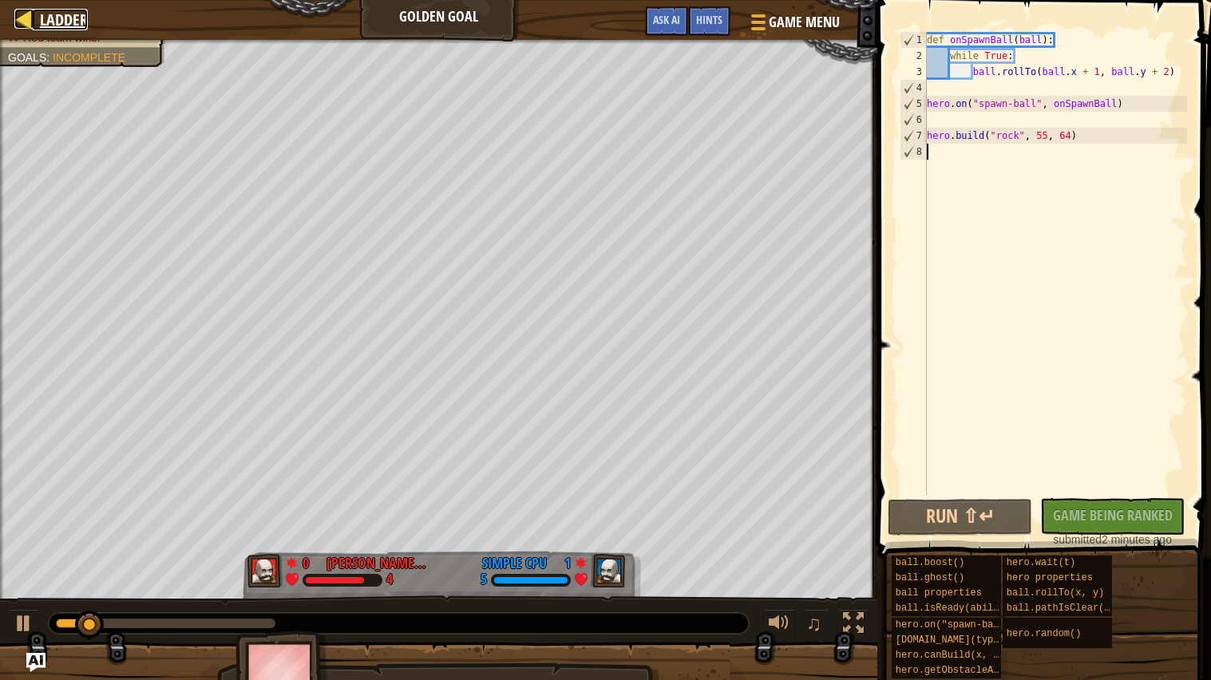
click at [54, 22] on span "Ladder" at bounding box center [64, 20] width 48 height 22
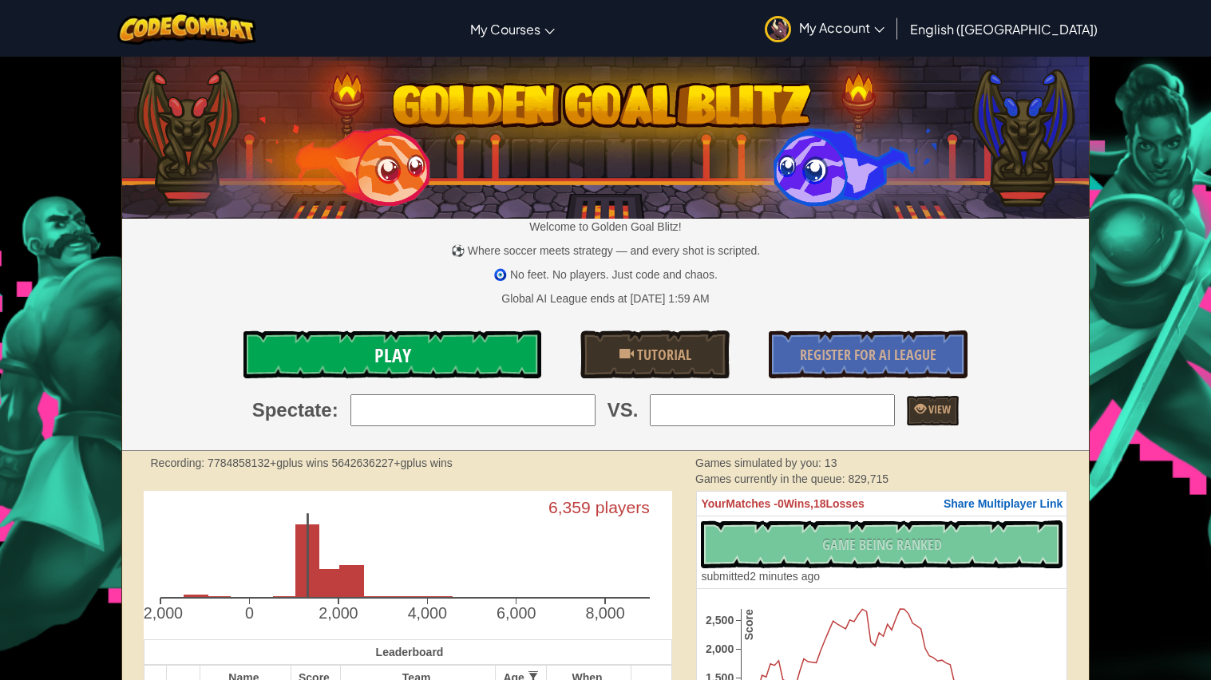
click at [386, 357] on span "Play" at bounding box center [392, 355] width 37 height 26
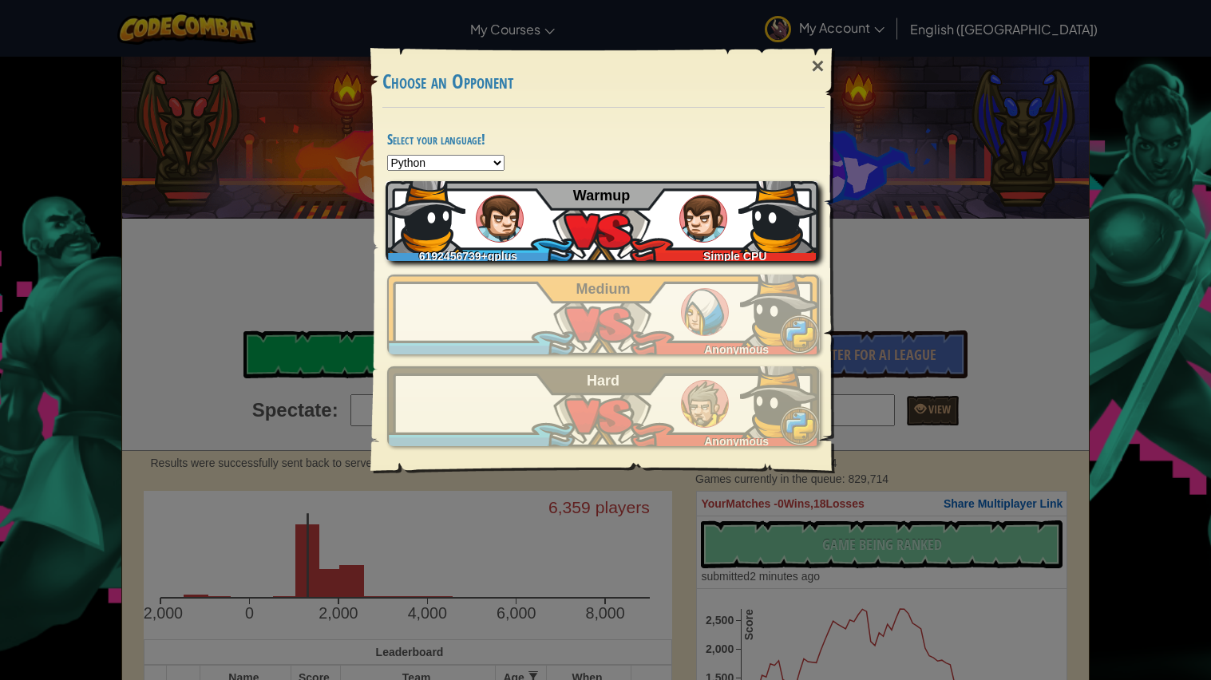
click at [528, 221] on div "6192456739+gplus Simple CPU Warmup" at bounding box center [602, 221] width 433 height 80
